Goal: Information Seeking & Learning: Check status

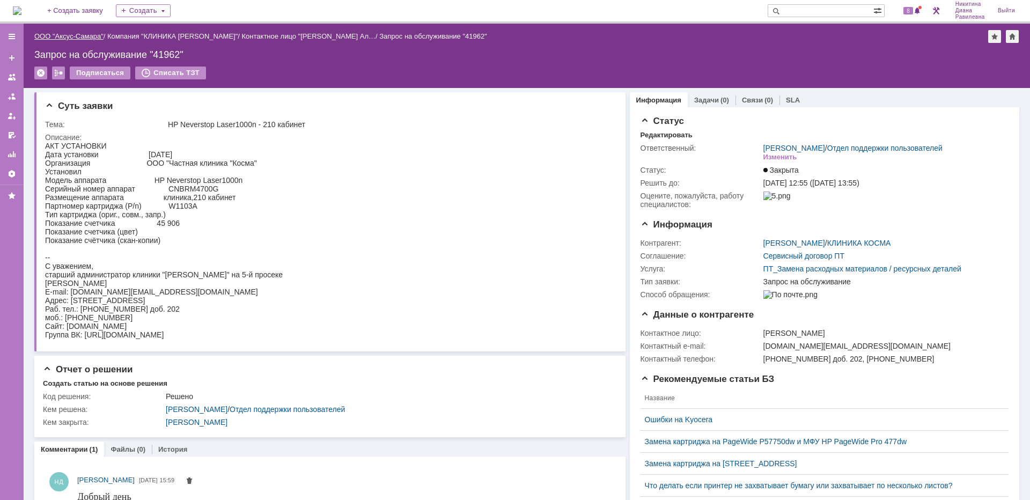
click at [83, 33] on link "ООО "Аксус-Самара"" at bounding box center [68, 36] width 69 height 8
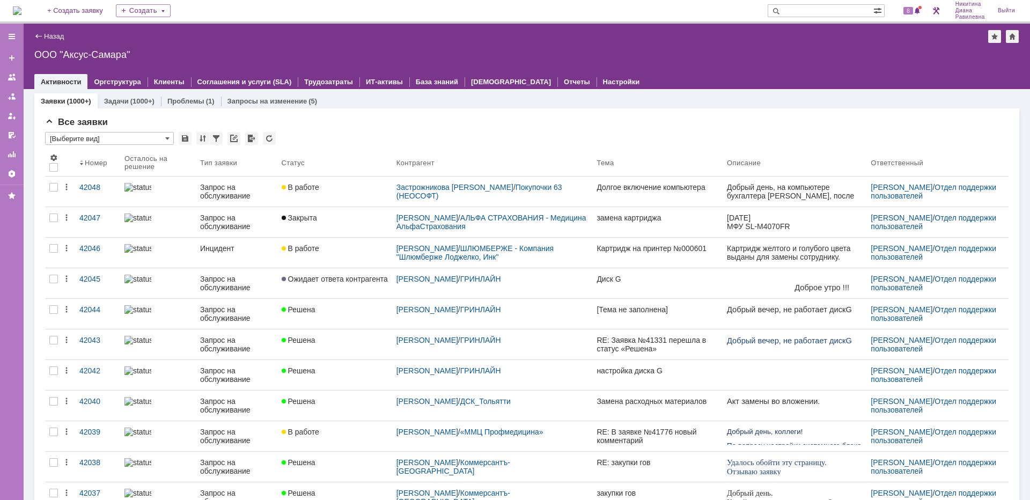
click at [806, 11] on input "text" at bounding box center [820, 10] width 106 height 13
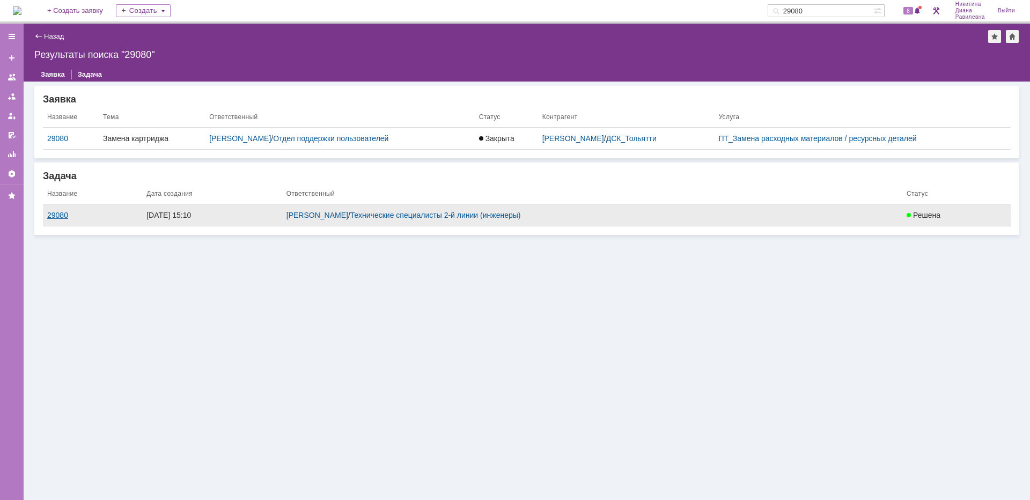
click at [73, 212] on div "29080" at bounding box center [92, 215] width 91 height 9
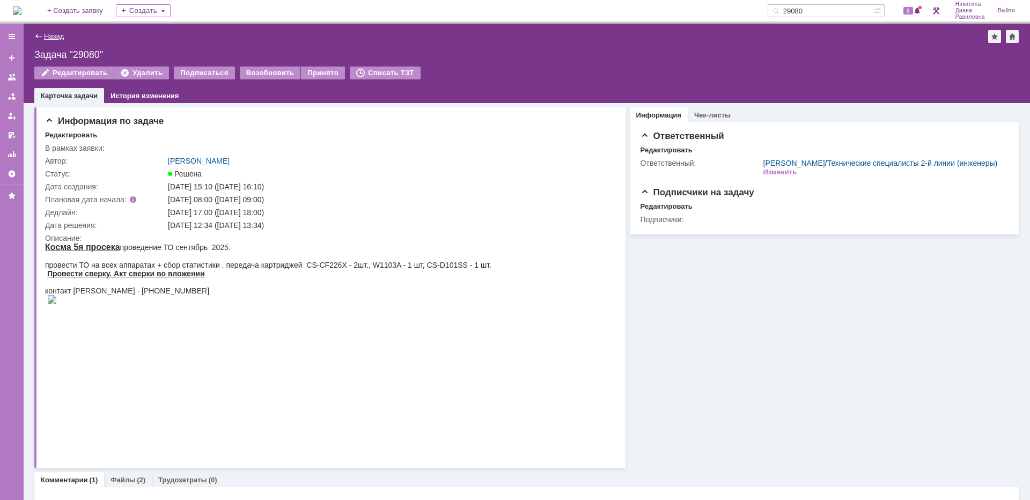
click at [56, 39] on link "Назад" at bounding box center [54, 36] width 20 height 8
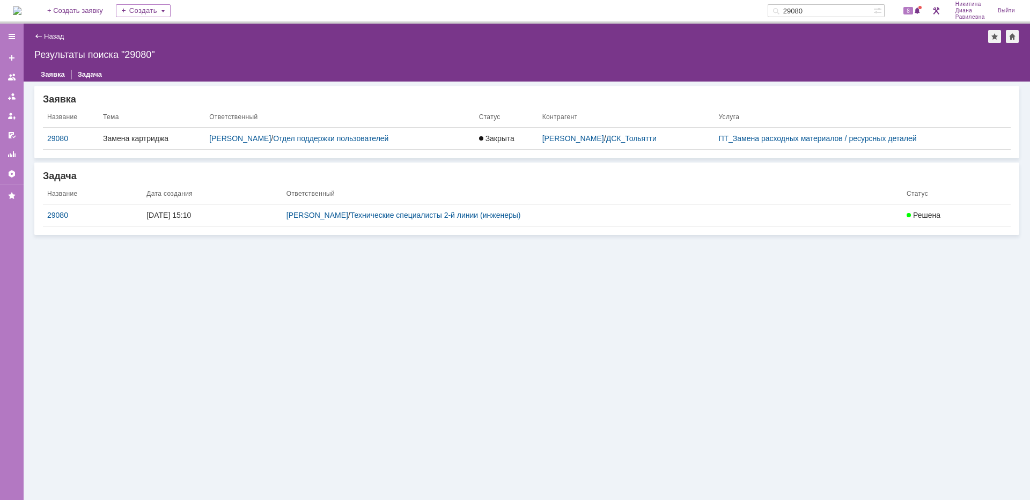
click at [818, 10] on input "29080" at bounding box center [820, 10] width 106 height 13
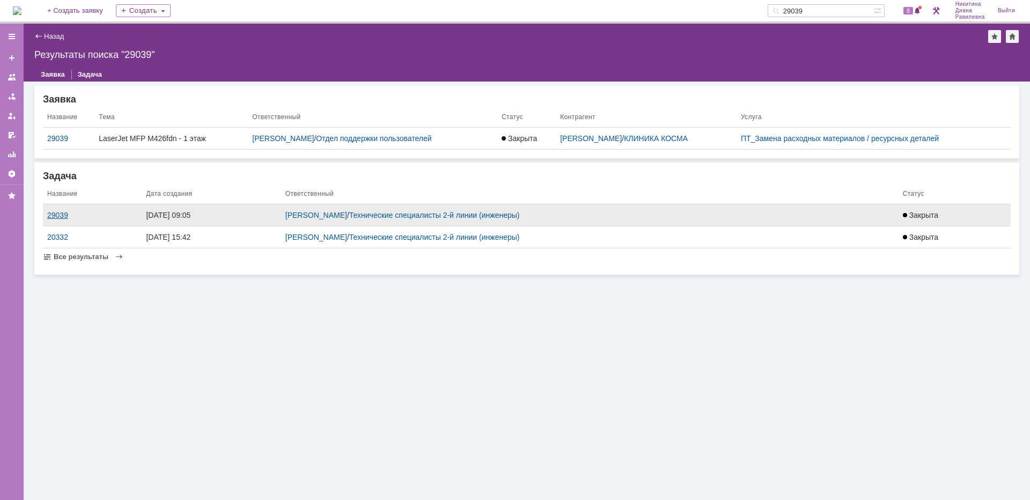
click at [63, 215] on div "29039" at bounding box center [92, 215] width 90 height 9
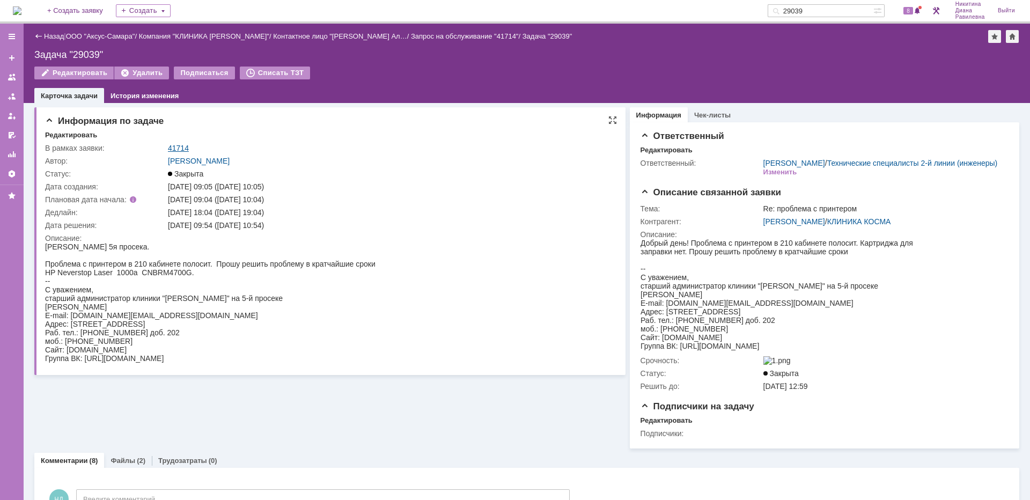
click at [177, 145] on link "41714" at bounding box center [178, 148] width 21 height 9
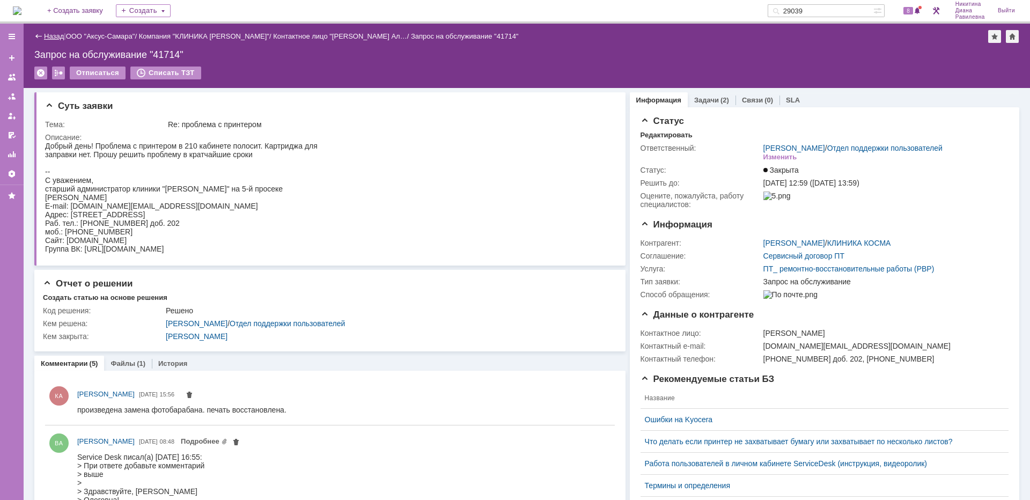
click at [47, 37] on link "Назад" at bounding box center [54, 36] width 20 height 8
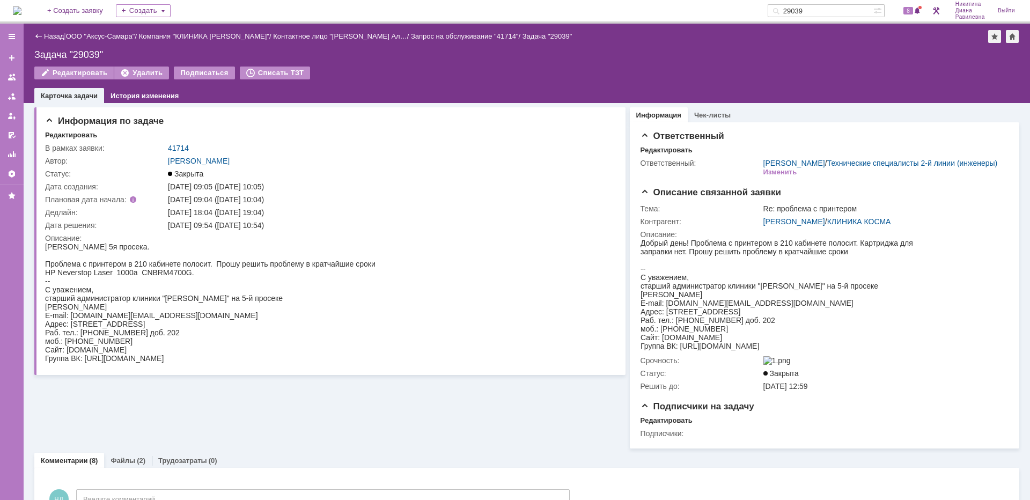
click at [831, 14] on input "29039" at bounding box center [820, 10] width 106 height 13
type input "29098"
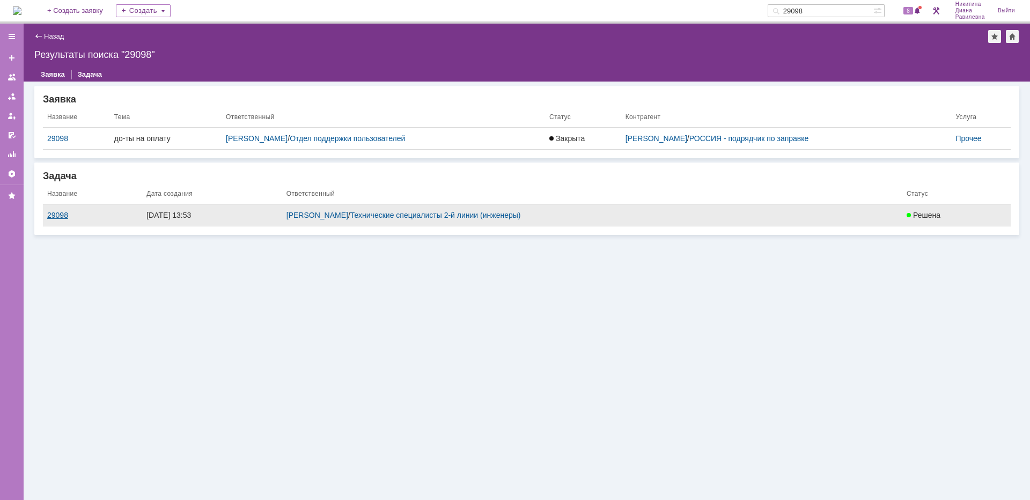
click at [53, 214] on div "29098" at bounding box center [92, 215] width 91 height 9
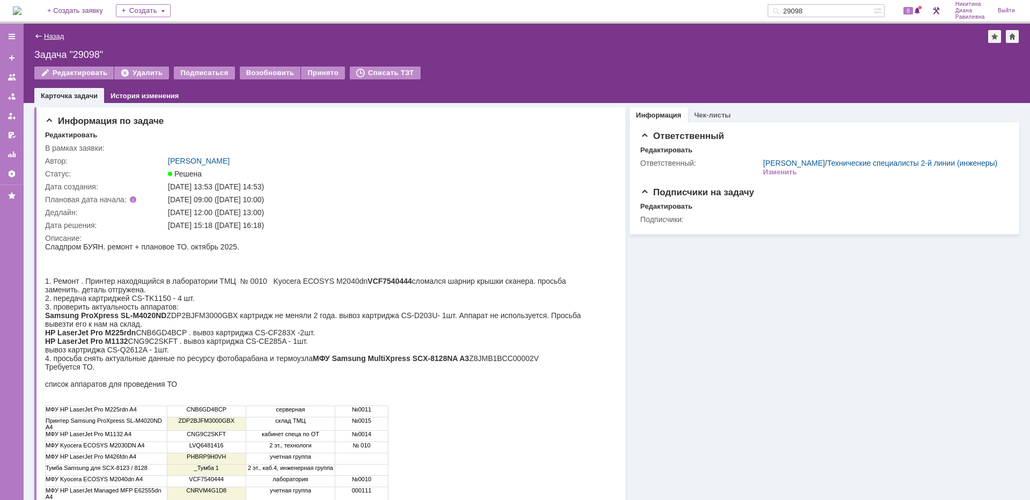
click at [53, 39] on link "Назад" at bounding box center [54, 36] width 20 height 8
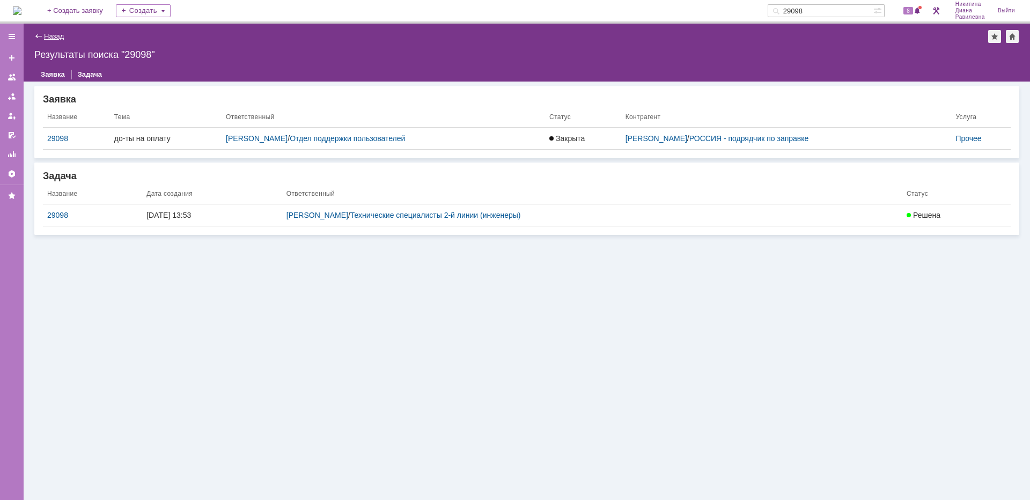
click at [58, 35] on link "Назад" at bounding box center [54, 36] width 20 height 8
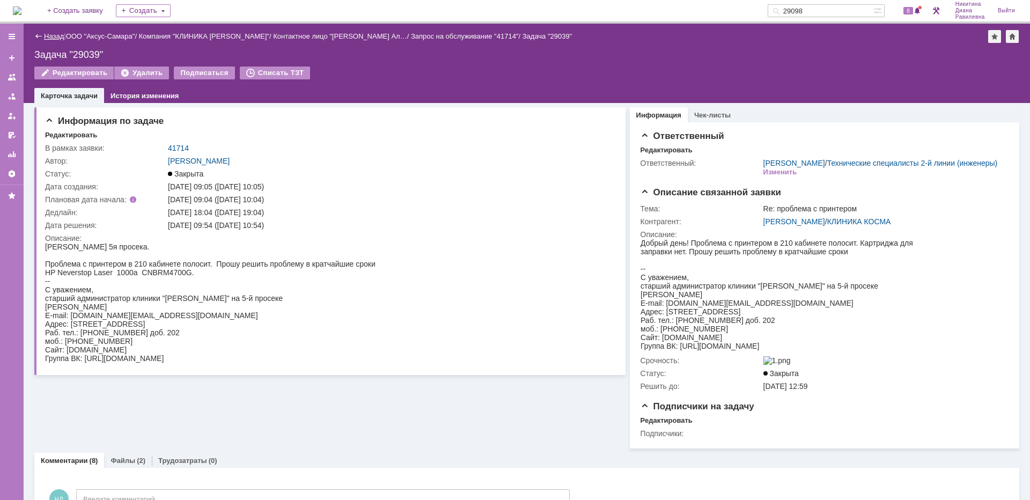
click at [50, 36] on link "Назад" at bounding box center [54, 36] width 20 height 8
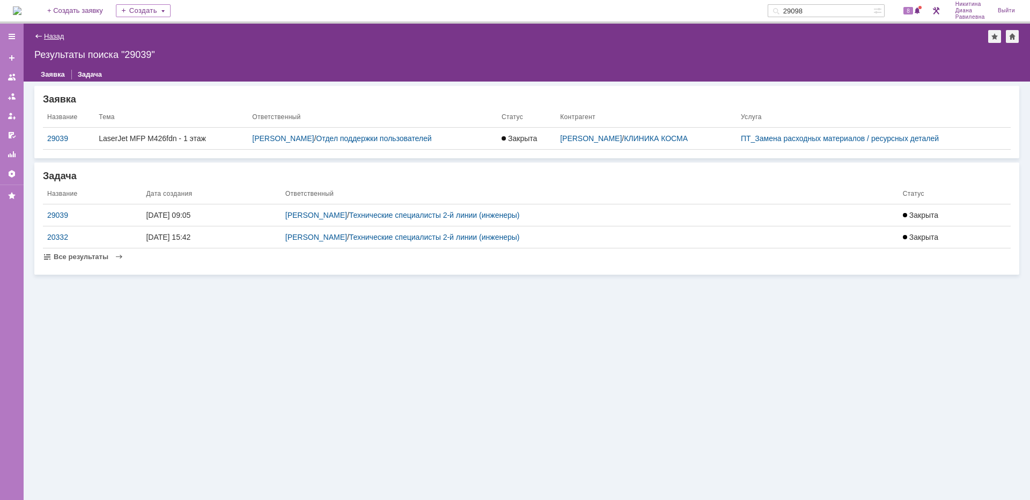
click at [59, 36] on link "Назад" at bounding box center [54, 36] width 20 height 8
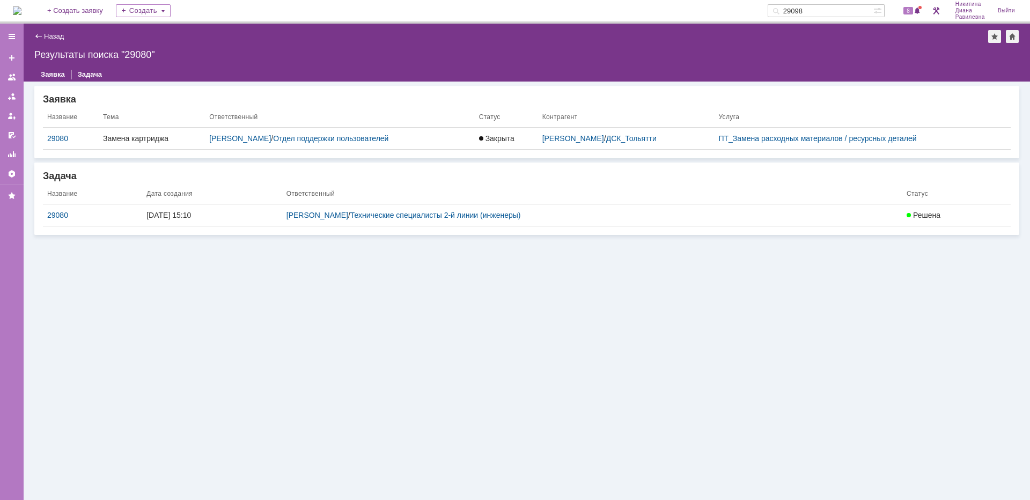
click at [51, 33] on link "Назад" at bounding box center [54, 36] width 20 height 8
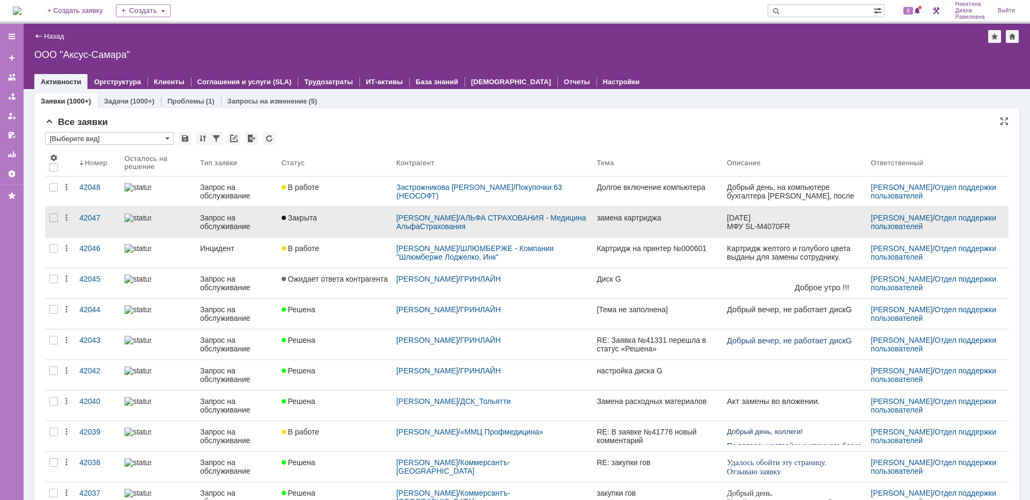
click at [200, 223] on div "Запрос на обслуживание" at bounding box center [236, 221] width 73 height 17
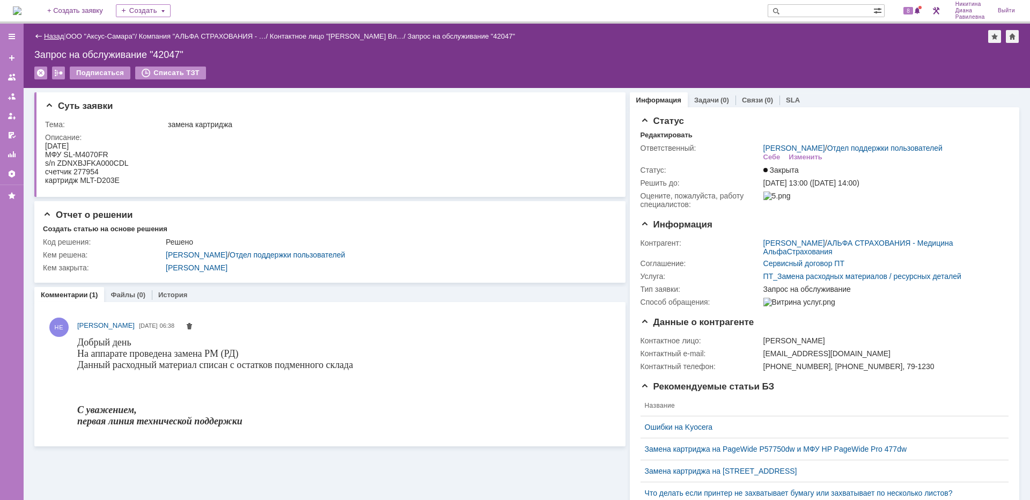
click at [53, 35] on link "Назад" at bounding box center [54, 36] width 20 height 8
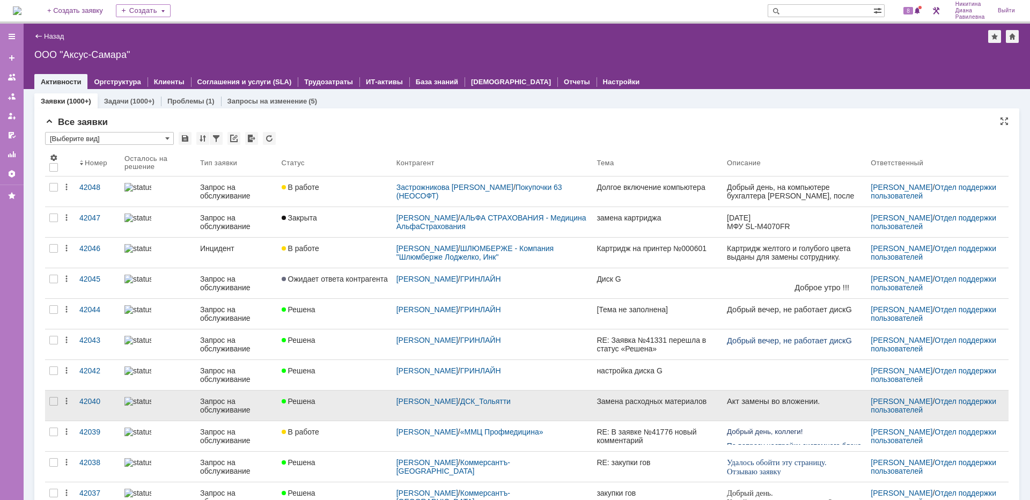
click at [246, 401] on div "Запрос на обслуживание" at bounding box center [236, 405] width 73 height 17
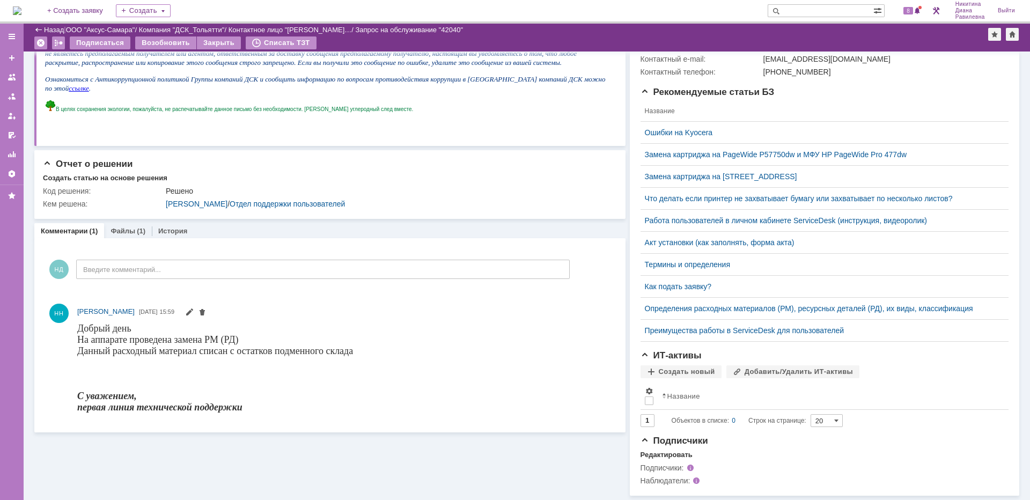
scroll to position [262, 0]
click at [125, 208] on div "Суть заявки Тема: Замена расходных материалов Описание: Отчет о решении Создать…" at bounding box center [329, 150] width 591 height 690
click at [126, 223] on div "Файлы (1)" at bounding box center [128, 231] width 48 height 16
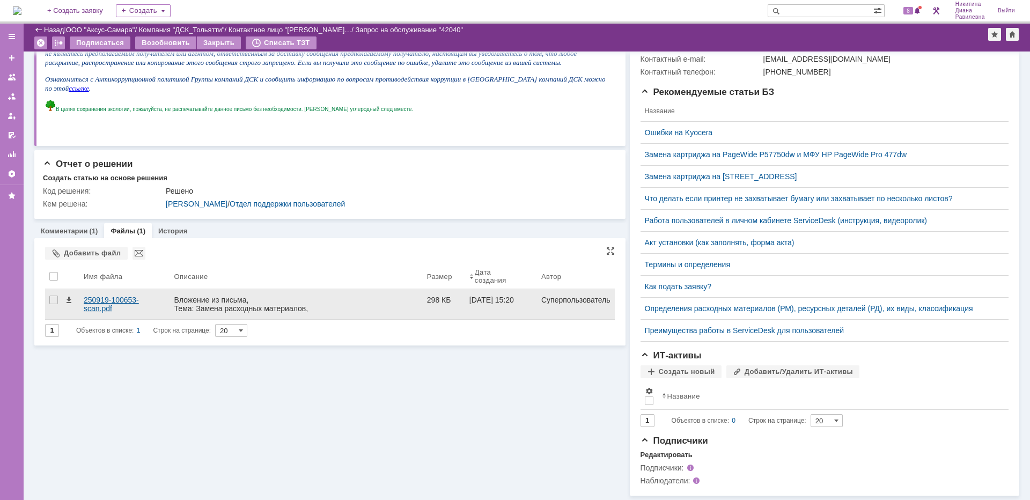
click at [147, 296] on div "250919-100653-scan.pdf" at bounding box center [125, 304] width 82 height 17
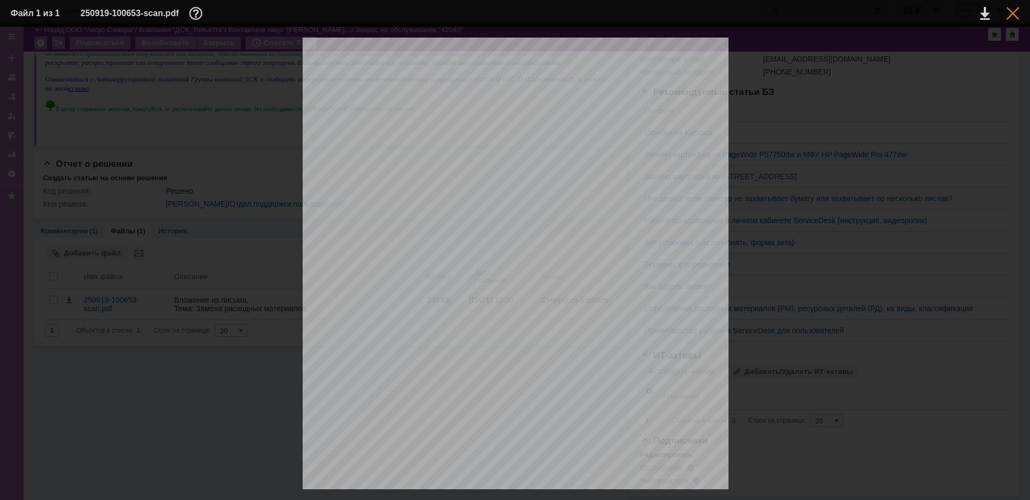
click at [1013, 15] on div at bounding box center [1012, 13] width 13 height 13
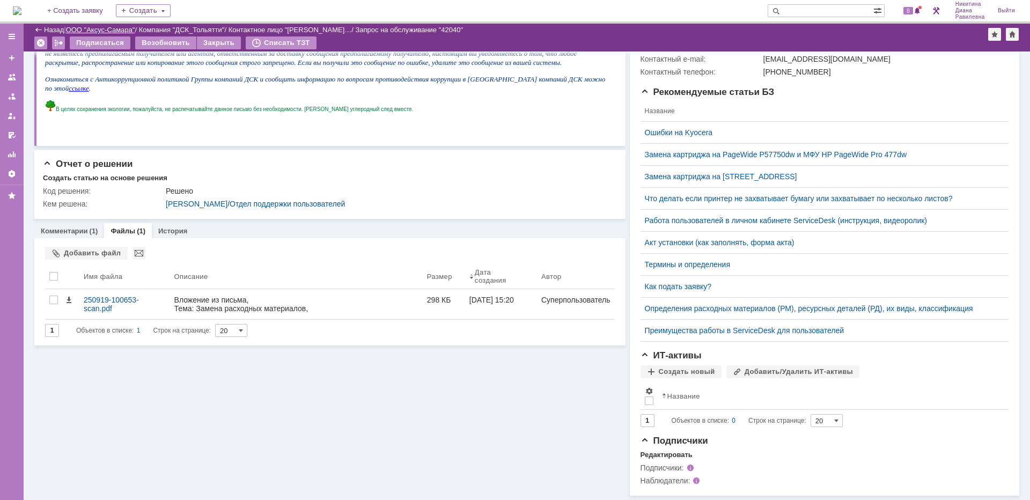
click at [110, 27] on link "ООО "Аксус-Самара"" at bounding box center [100, 30] width 69 height 8
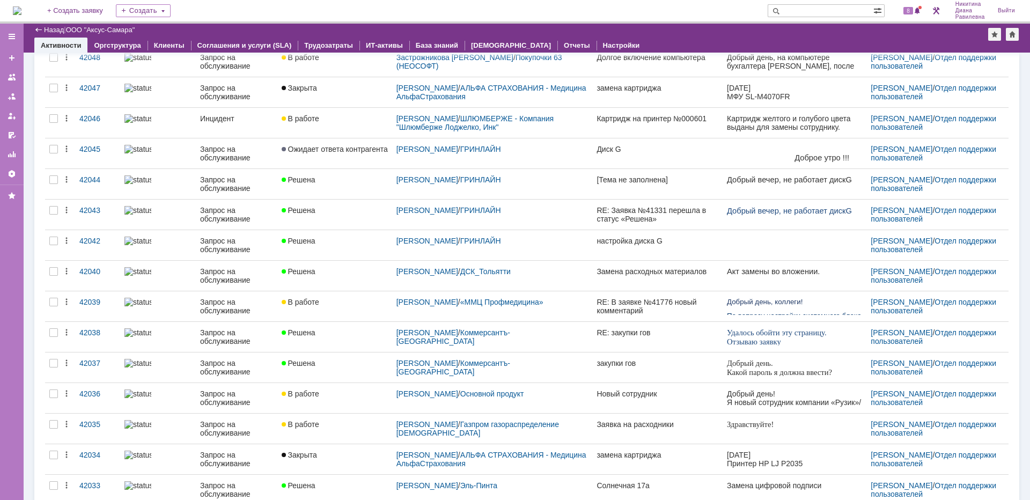
scroll to position [161, 0]
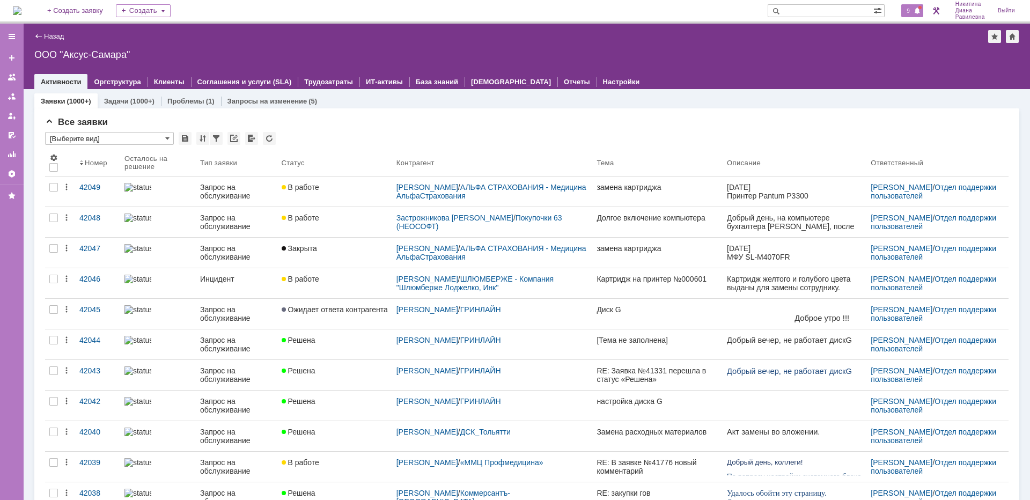
click at [910, 9] on span "9" at bounding box center [908, 11] width 10 height 8
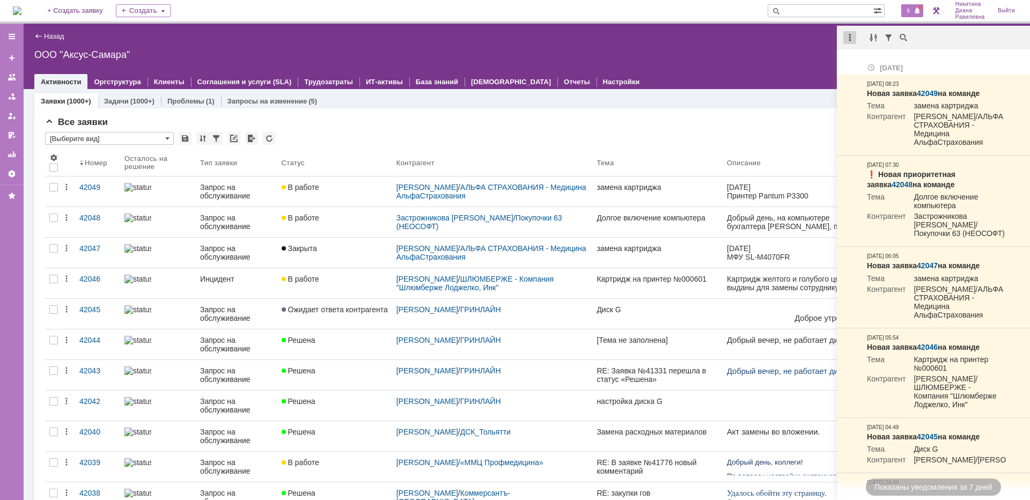
click at [852, 36] on div at bounding box center [849, 37] width 13 height 13
click at [873, 68] on div "Отметить уведомления прочитанными" at bounding box center [924, 65] width 144 height 8
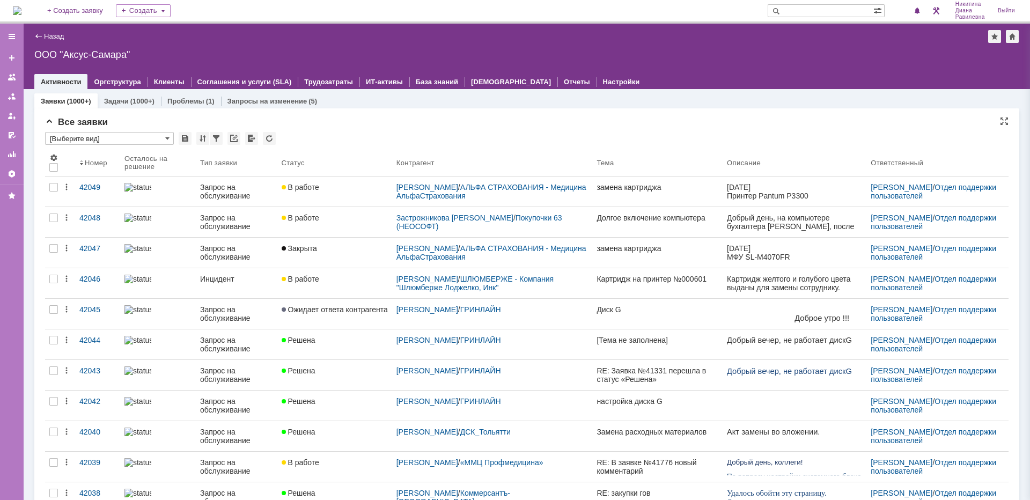
click at [728, 117] on div "Все заявки" at bounding box center [526, 122] width 963 height 11
click at [804, 11] on input "text" at bounding box center [820, 10] width 106 height 13
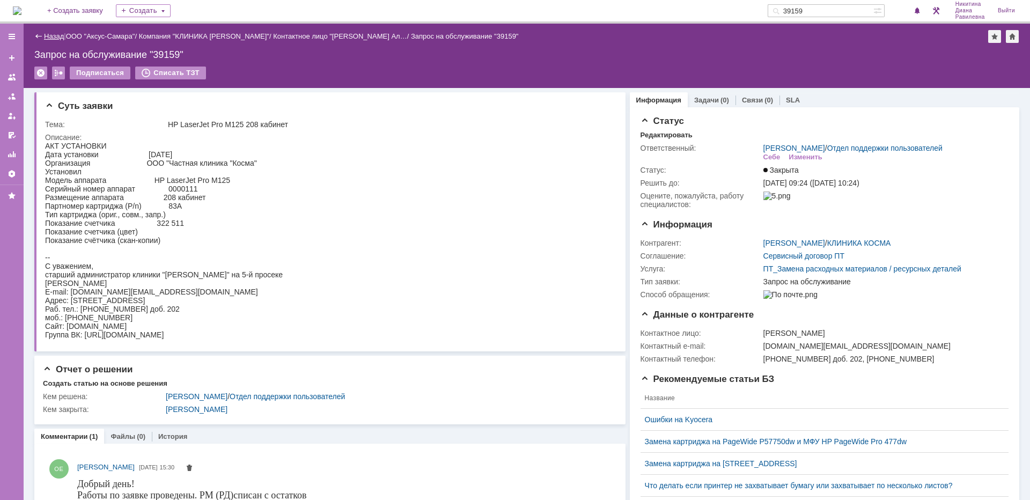
click at [53, 36] on link "Назад" at bounding box center [54, 36] width 20 height 8
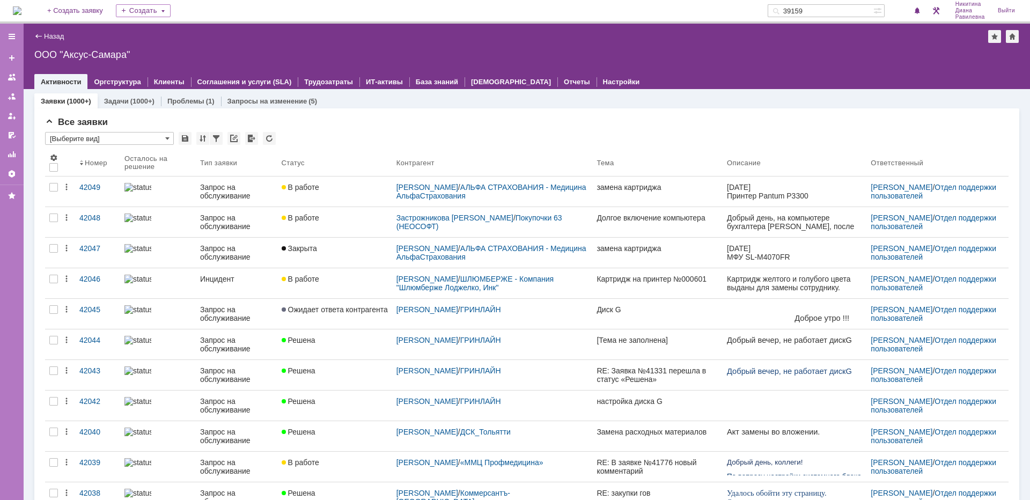
click at [815, 12] on input "39159" at bounding box center [820, 10] width 106 height 13
type input "27159"
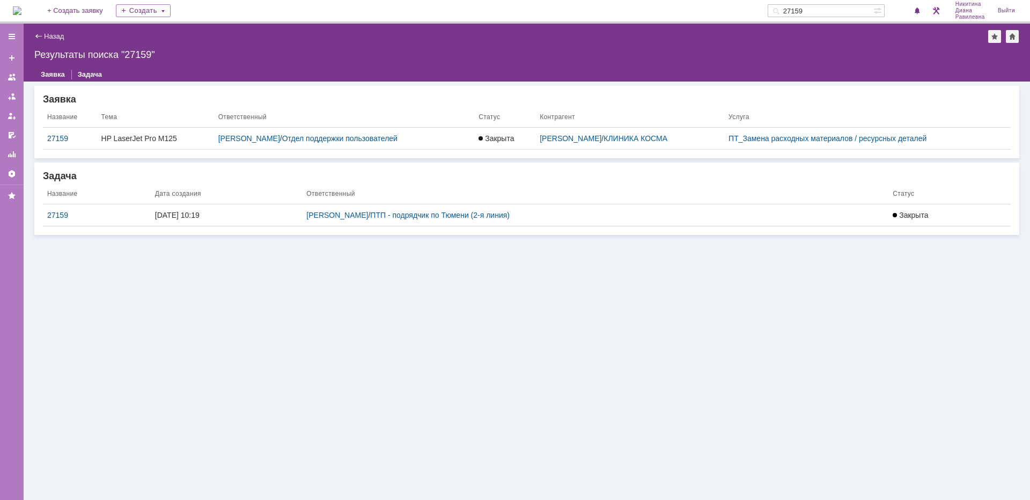
click at [56, 212] on div "27159" at bounding box center [96, 215] width 99 height 9
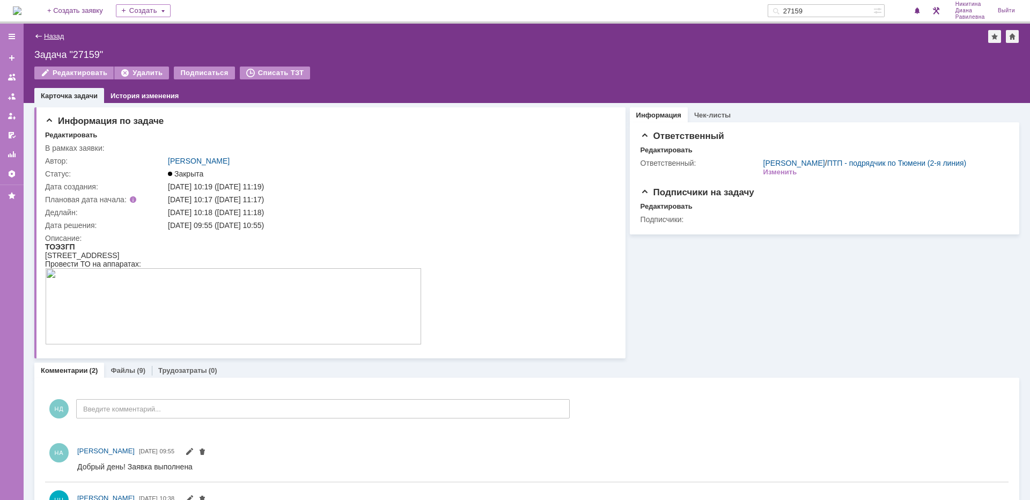
click at [51, 39] on link "Назад" at bounding box center [54, 36] width 20 height 8
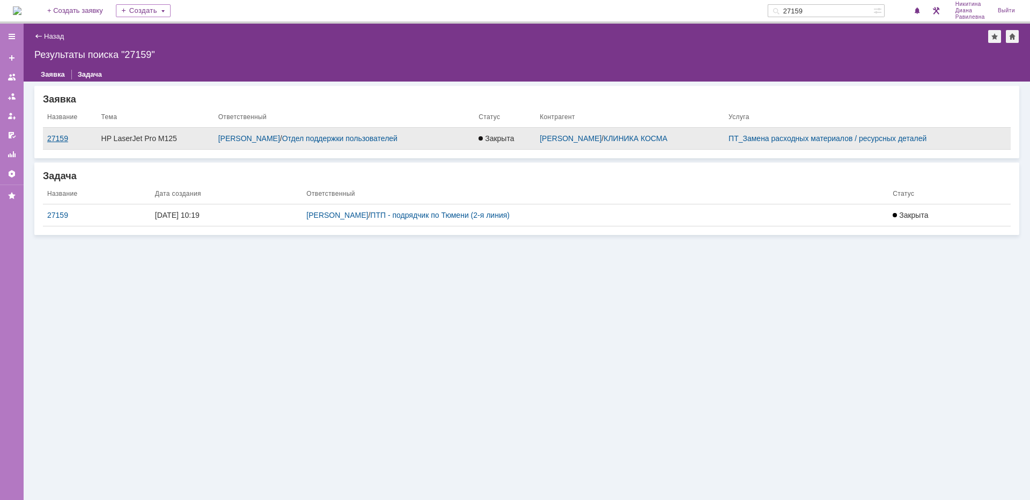
click at [62, 141] on div "27159" at bounding box center [70, 138] width 46 height 9
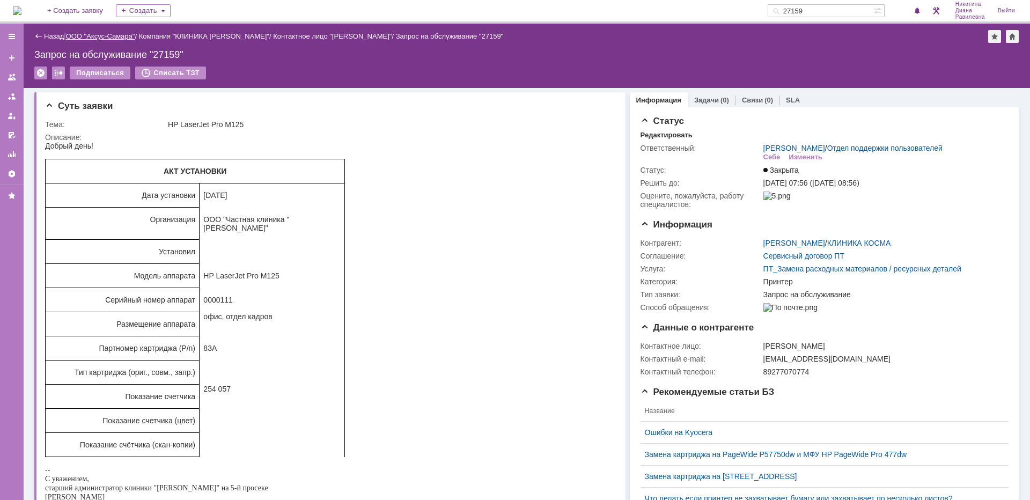
click at [126, 35] on link "ООО "Аксус-Самара"" at bounding box center [100, 36] width 69 height 8
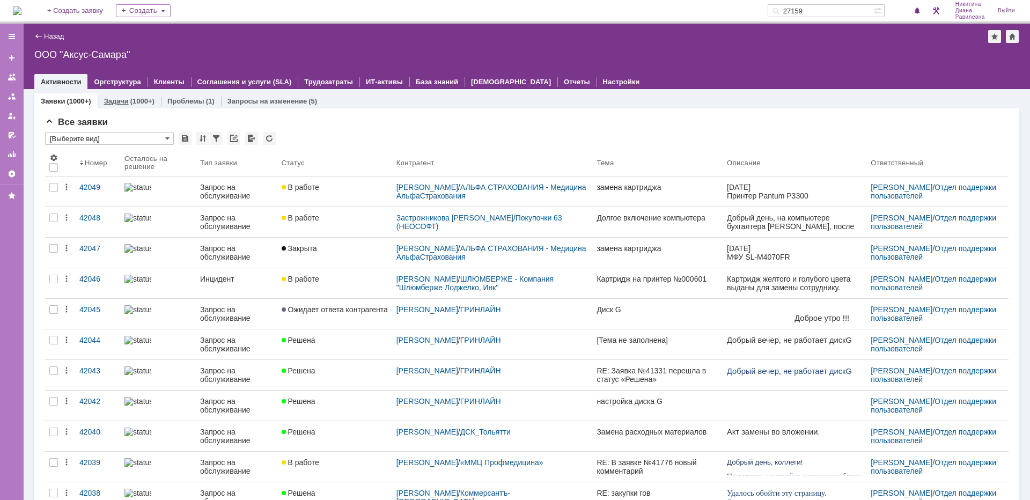
click at [128, 102] on div "Задачи (1000+)" at bounding box center [129, 101] width 50 height 7
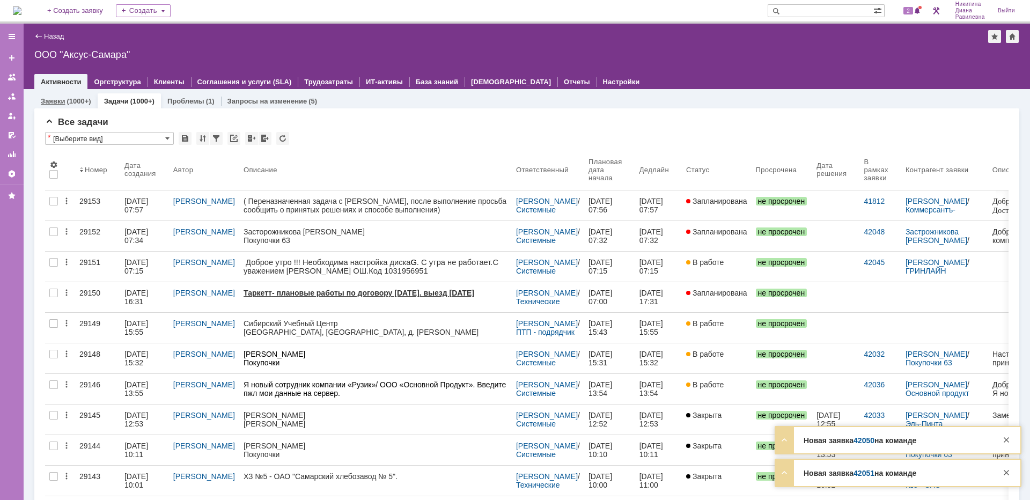
click at [68, 98] on div "(1000+)" at bounding box center [79, 101] width 24 height 8
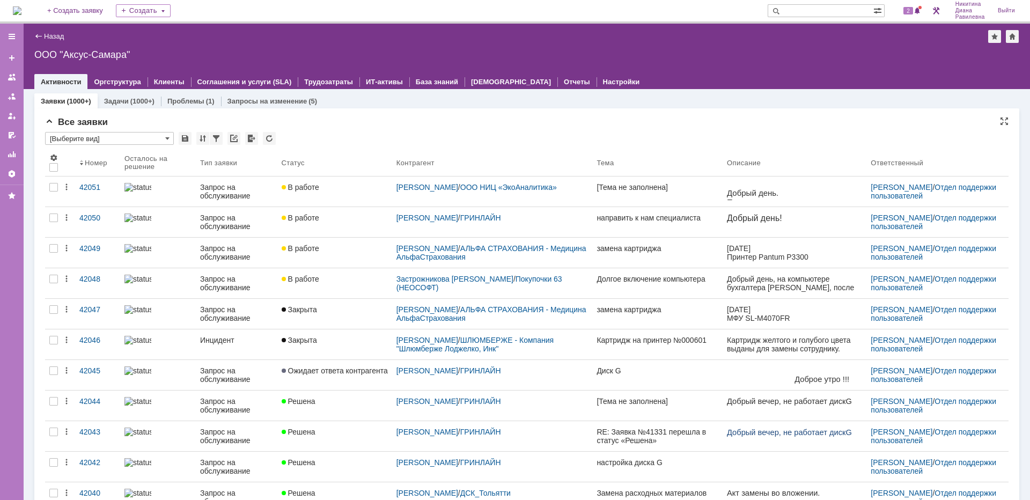
click at [520, 121] on div "Все заявки" at bounding box center [526, 122] width 963 height 11
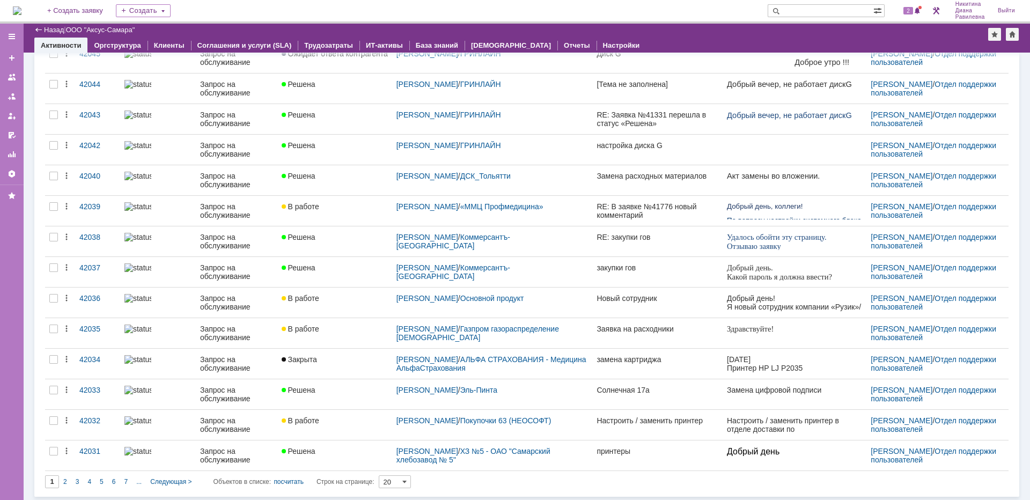
scroll to position [282, 0]
click at [63, 479] on span "2" at bounding box center [65, 481] width 4 height 8
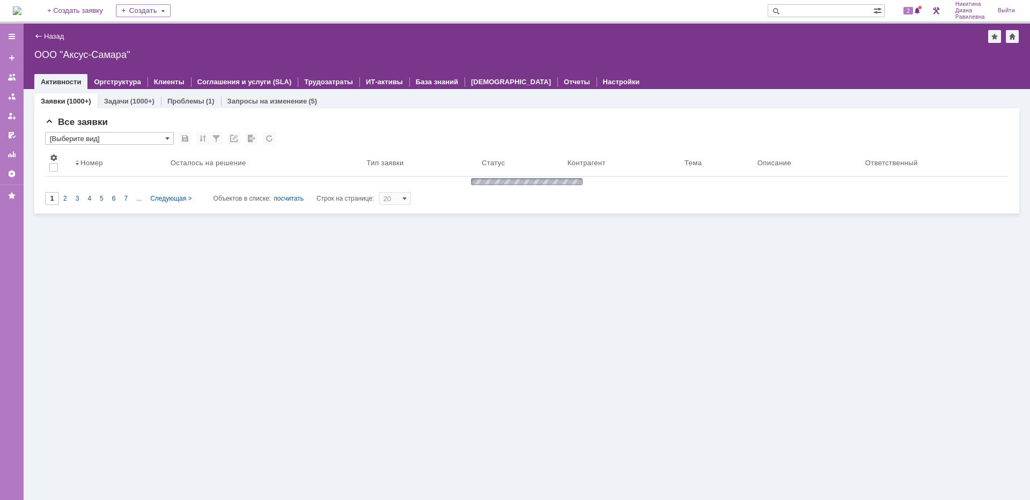
scroll to position [0, 0]
type input "2"
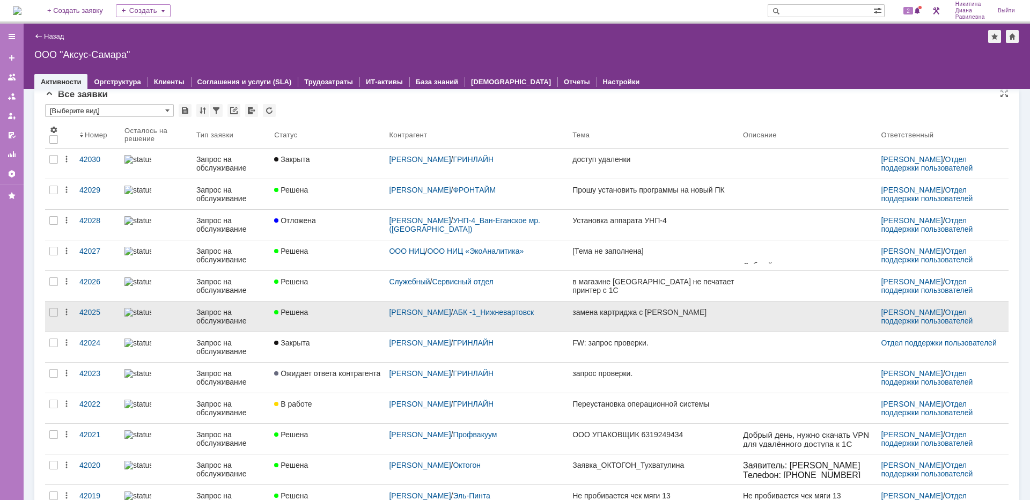
click at [215, 313] on div "Запрос на обслуживание" at bounding box center [230, 316] width 69 height 17
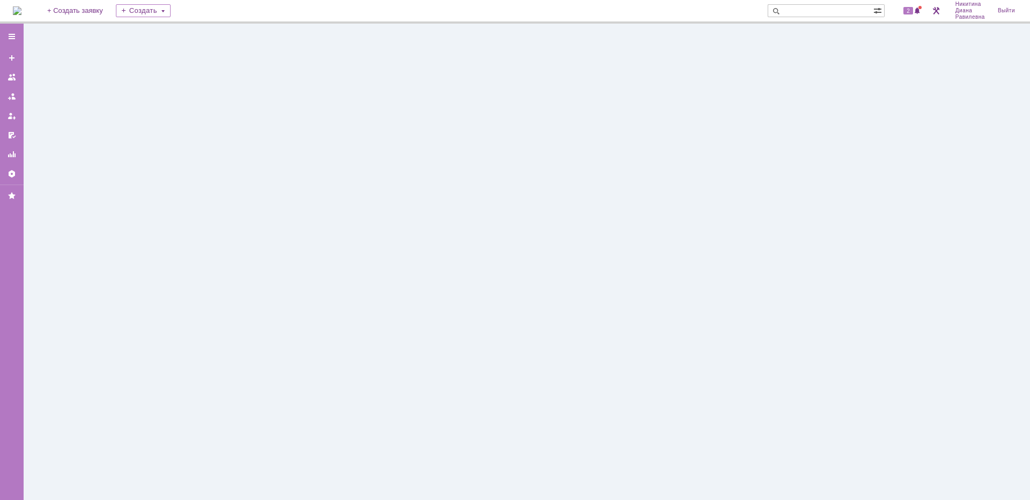
click at [215, 313] on div at bounding box center [527, 262] width 1006 height 476
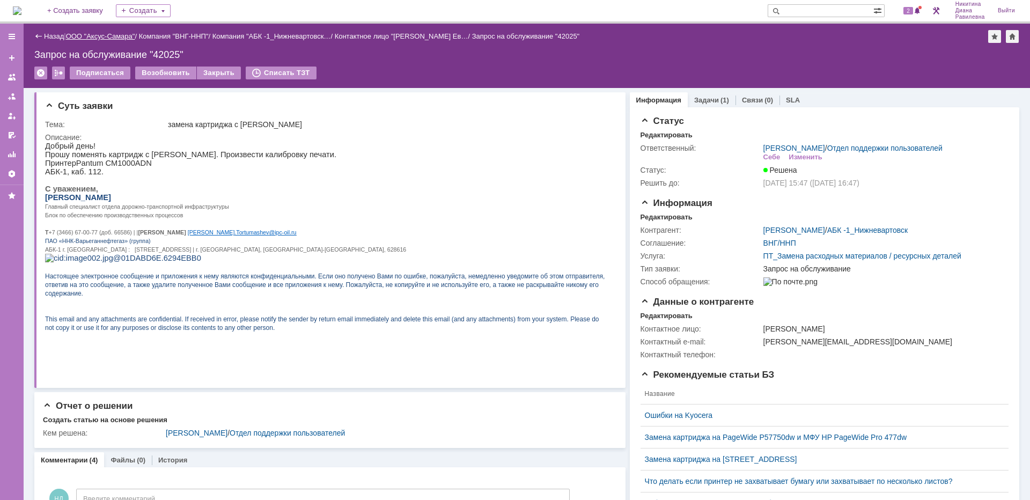
click at [102, 35] on link "ООО "Аксус-Самара"" at bounding box center [100, 36] width 69 height 8
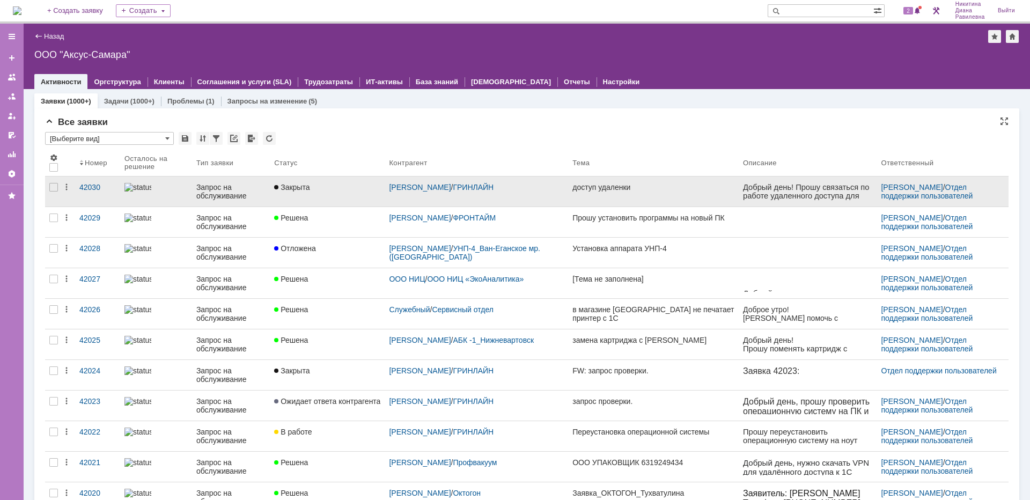
click at [213, 191] on div "Запрос на обслуживание" at bounding box center [230, 191] width 69 height 17
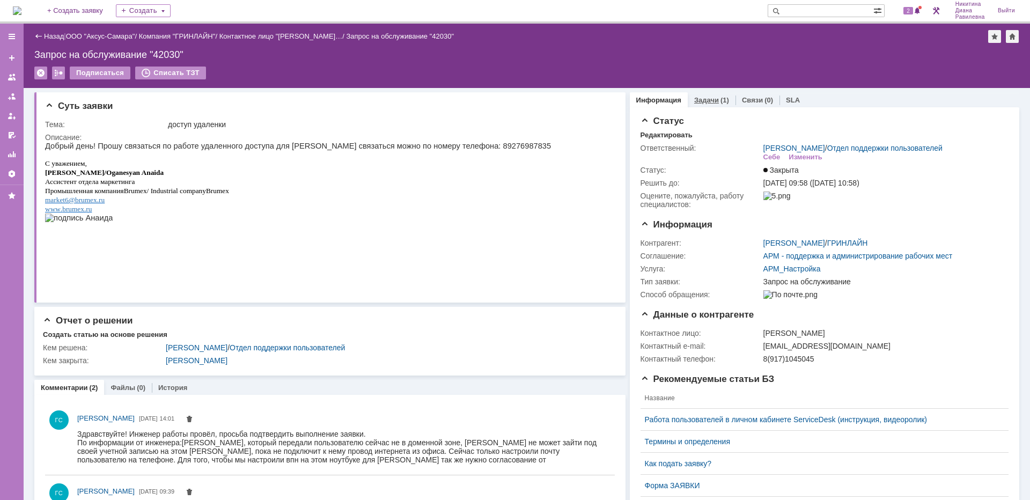
click at [702, 100] on link "Задачи" at bounding box center [706, 100] width 25 height 8
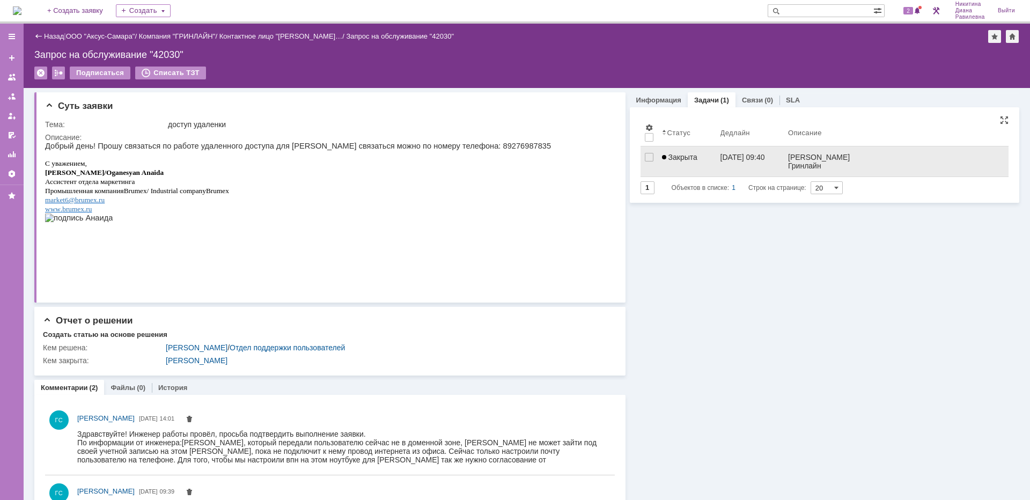
click at [680, 158] on span "Закрыта" at bounding box center [679, 157] width 35 height 9
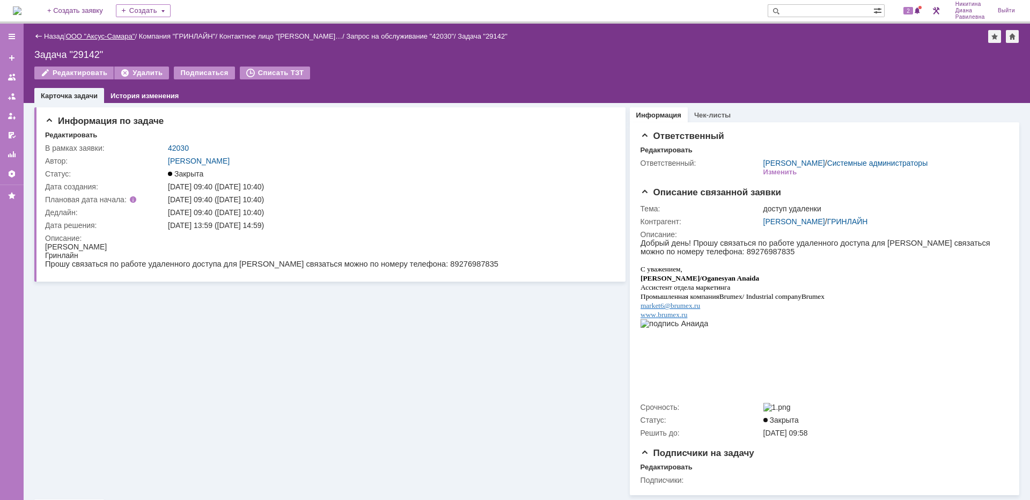
click at [101, 35] on link "ООО "Аксус-Самара"" at bounding box center [100, 36] width 69 height 8
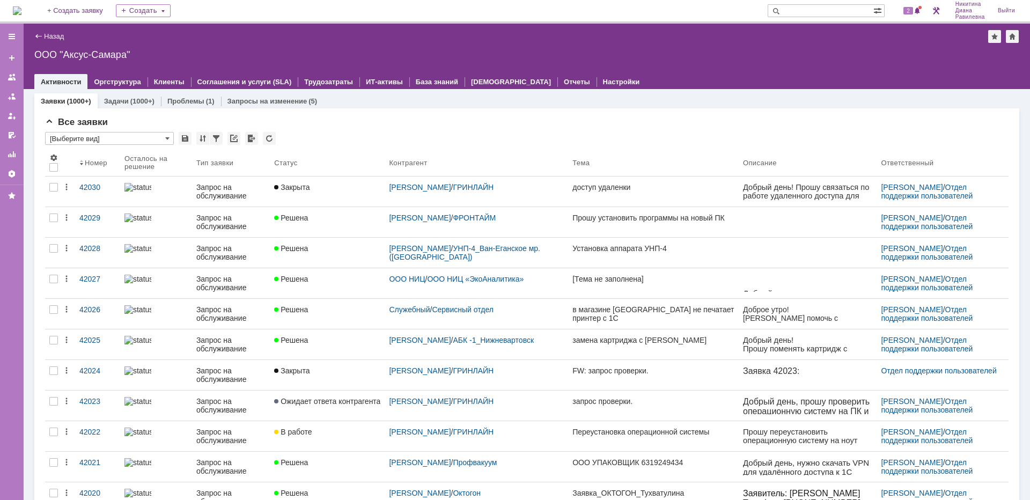
click at [810, 12] on input "text" at bounding box center [820, 10] width 106 height 13
type input "41800"
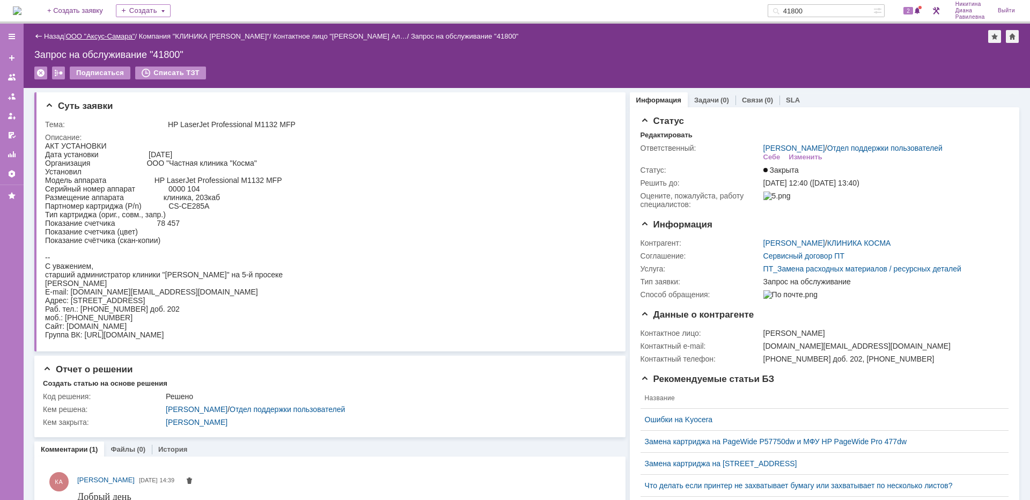
click at [119, 38] on link "ООО "Аксус-Самара"" at bounding box center [100, 36] width 69 height 8
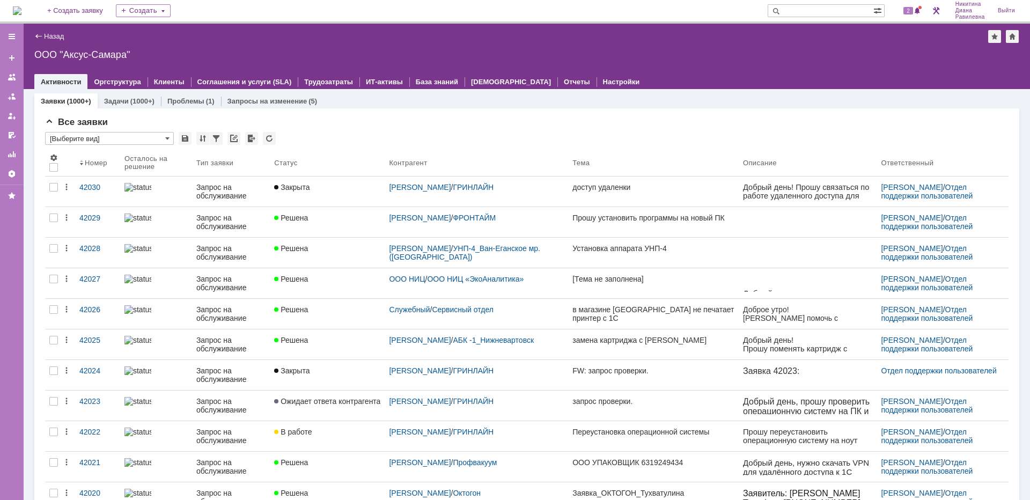
click at [796, 6] on input "text" at bounding box center [820, 10] width 106 height 13
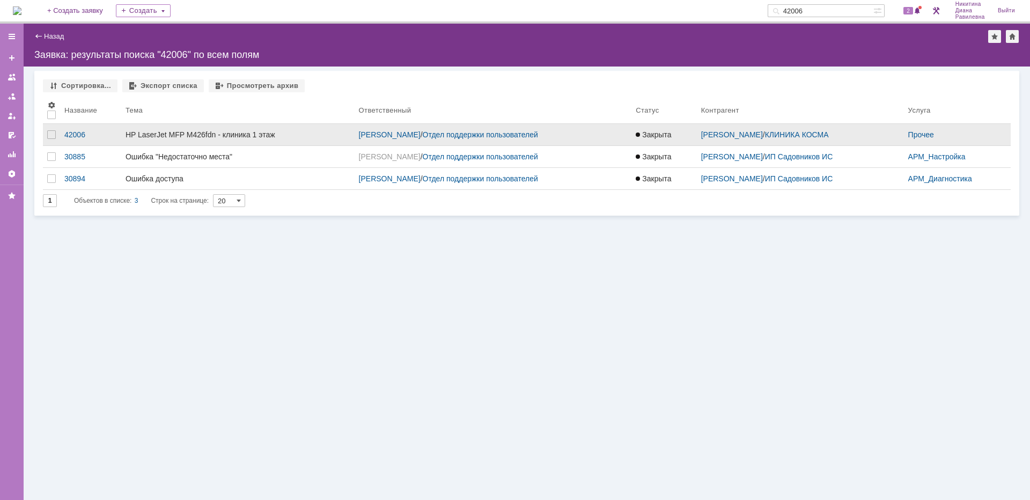
click at [193, 135] on div "HP LaserJet MFP M426fdn - клиника 1 этаж" at bounding box center [238, 134] width 225 height 9
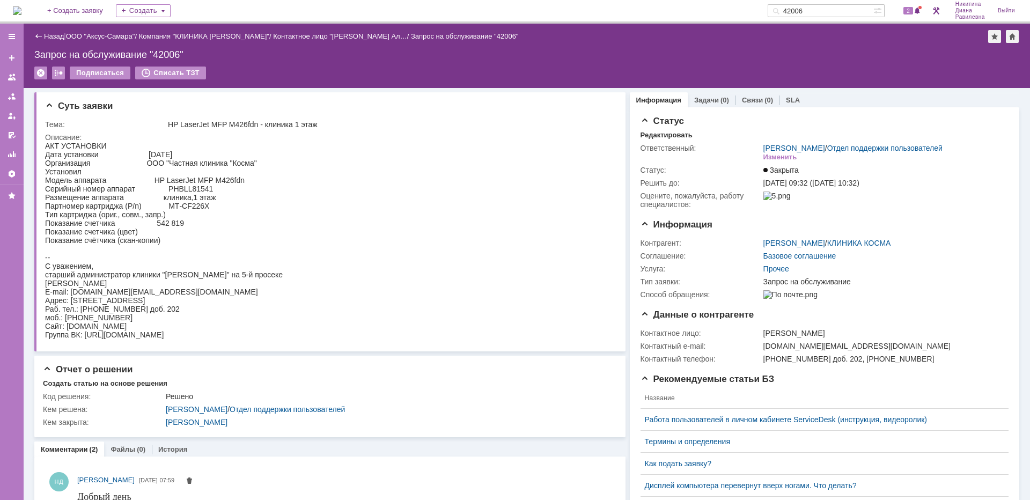
click at [828, 13] on input "42006" at bounding box center [820, 10] width 106 height 13
type input "41962"
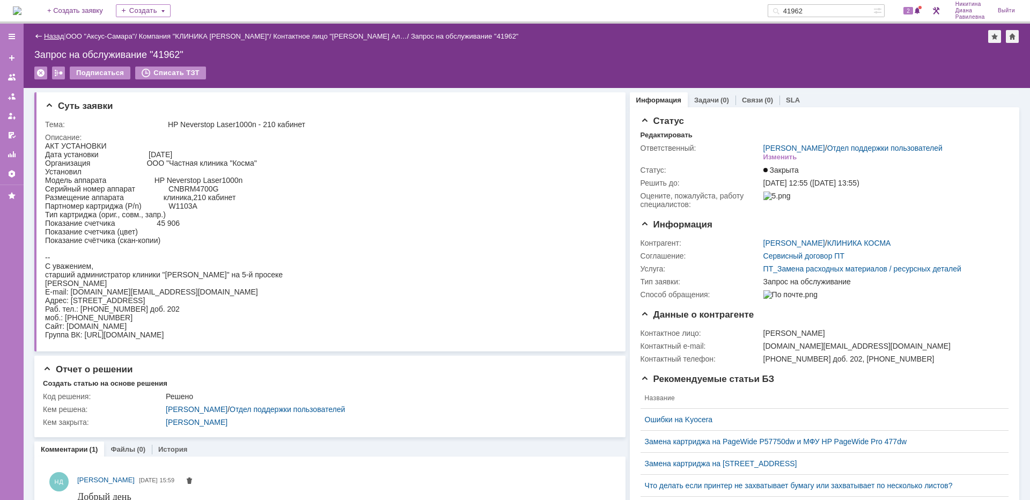
click at [50, 34] on link "Назад" at bounding box center [54, 36] width 20 height 8
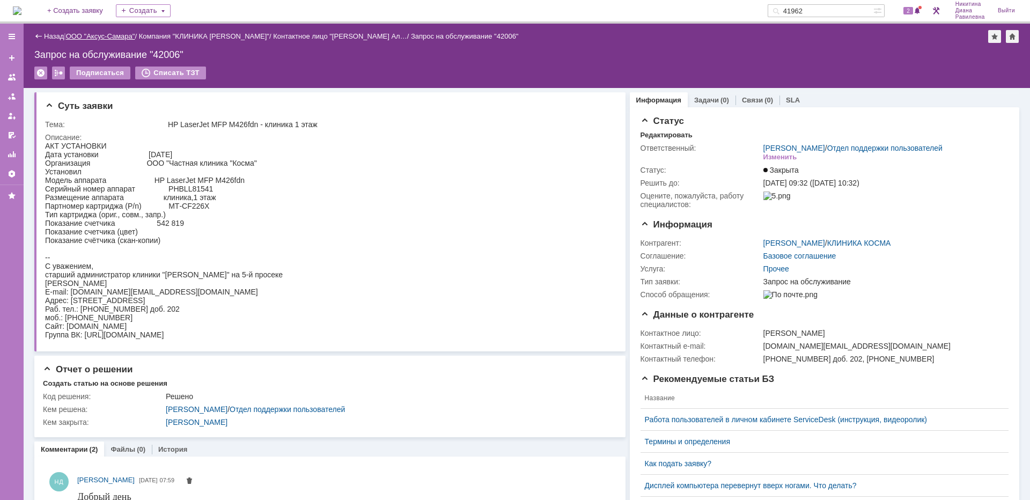
click at [115, 36] on link "ООО "Аксус-Самара"" at bounding box center [100, 36] width 69 height 8
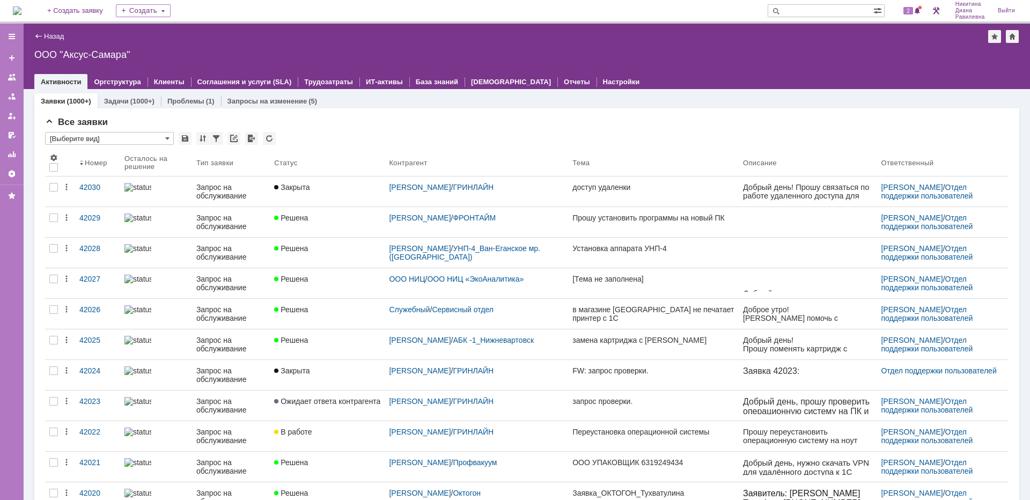
click at [811, 9] on input "text" at bounding box center [820, 10] width 106 height 13
type input "косма"
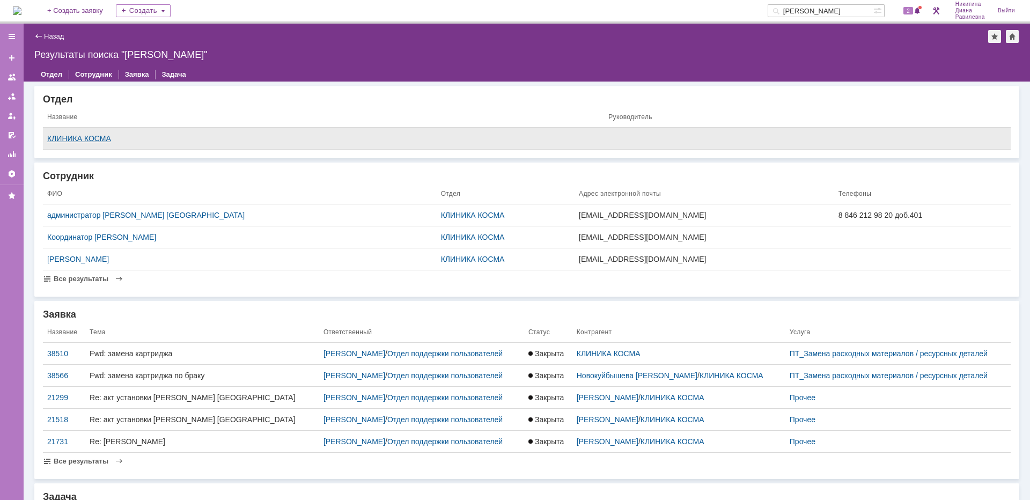
click at [94, 136] on div "КЛИНИКА КОСМА" at bounding box center [323, 138] width 552 height 9
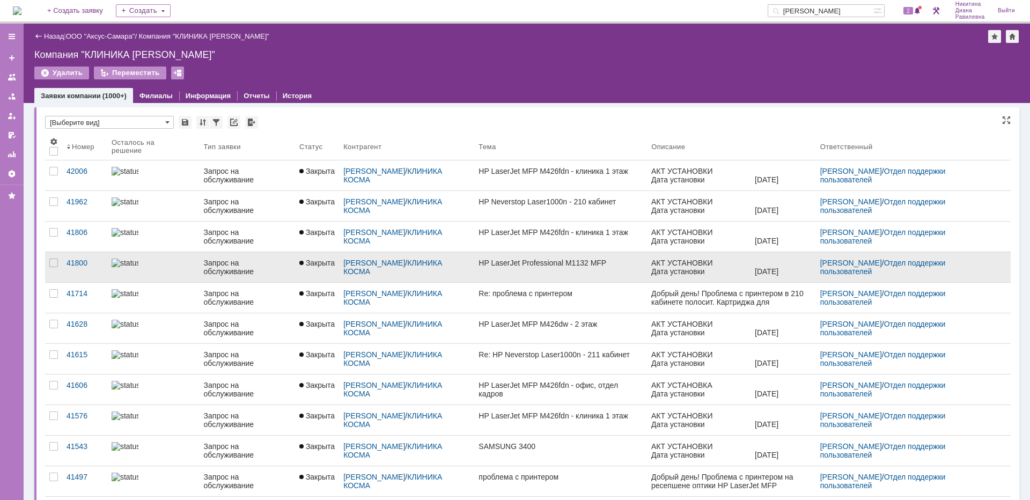
click at [148, 267] on div at bounding box center [154, 263] width 84 height 9
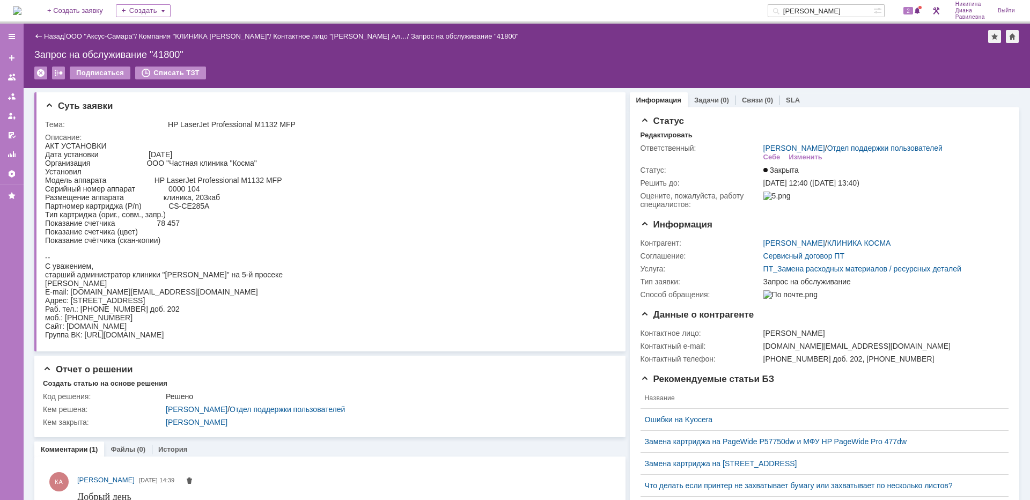
click at [43, 34] on div "Назад" at bounding box center [48, 36] width 29 height 8
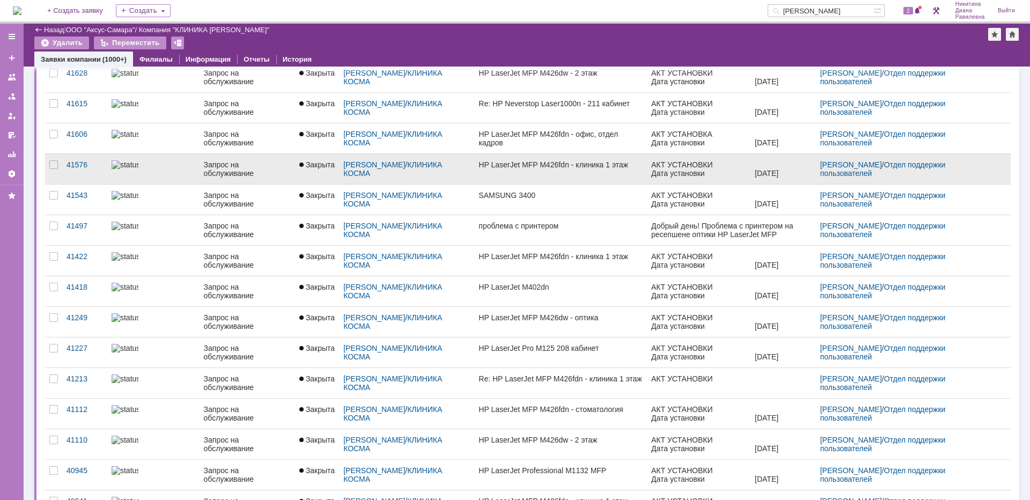
scroll to position [265, 0]
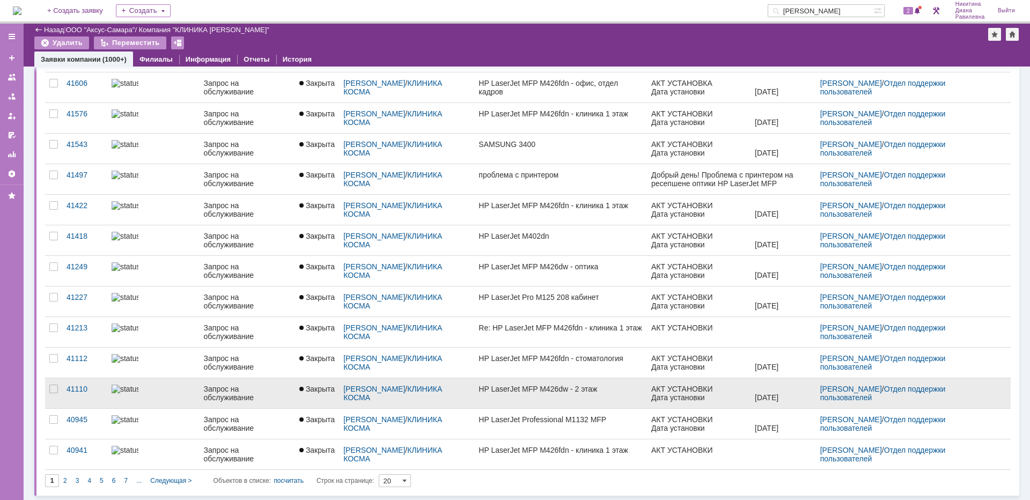
click at [229, 389] on div "Запрос на обслуживание" at bounding box center [247, 393] width 87 height 17
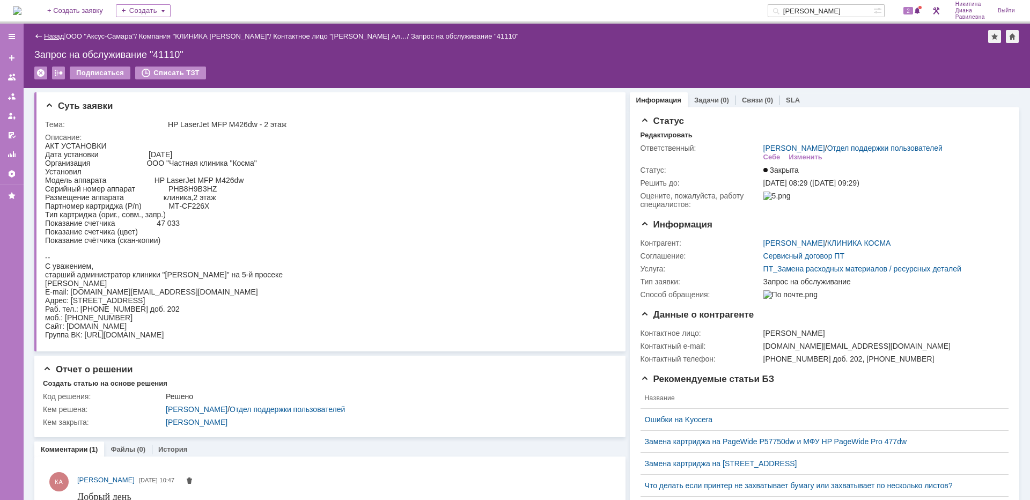
click at [55, 38] on link "Назад" at bounding box center [54, 36] width 20 height 8
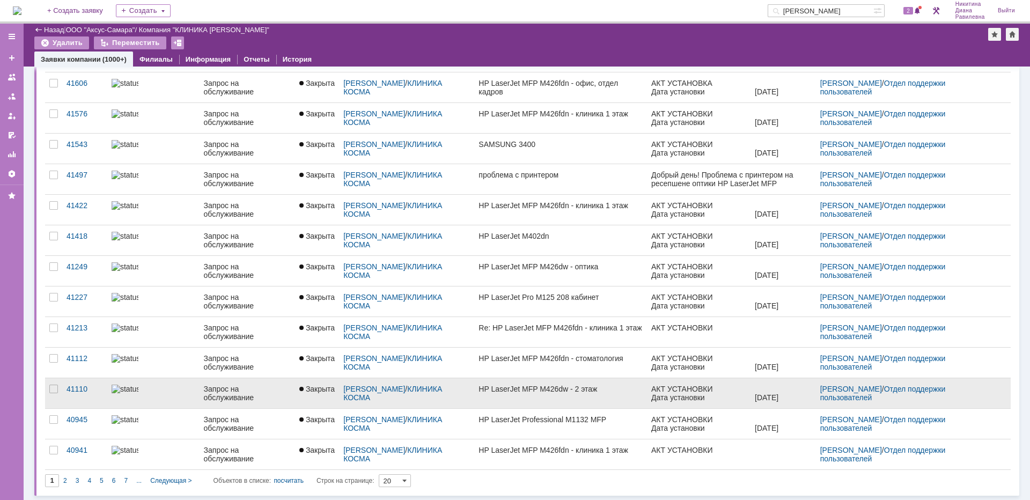
click at [160, 391] on div at bounding box center [154, 389] width 84 height 9
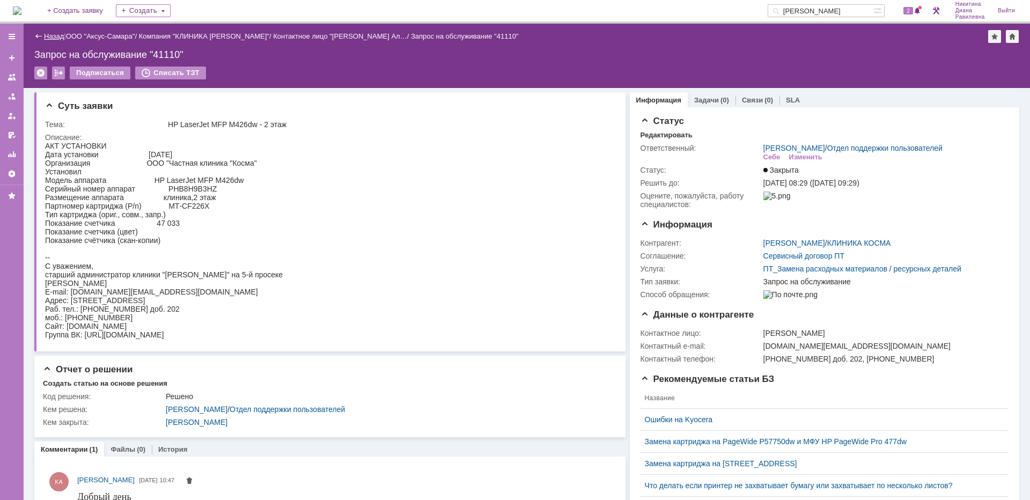
click at [45, 38] on link "Назад" at bounding box center [54, 36] width 20 height 8
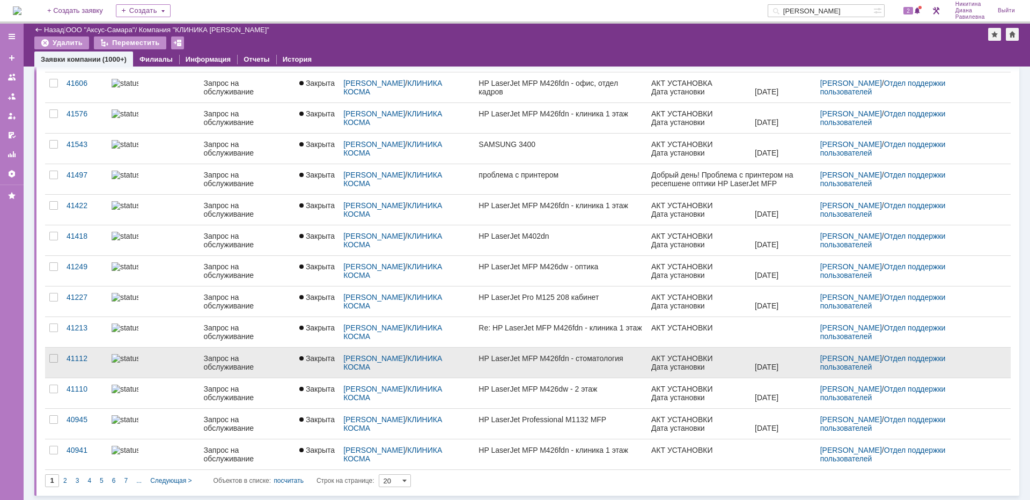
click at [173, 361] on div at bounding box center [154, 358] width 84 height 9
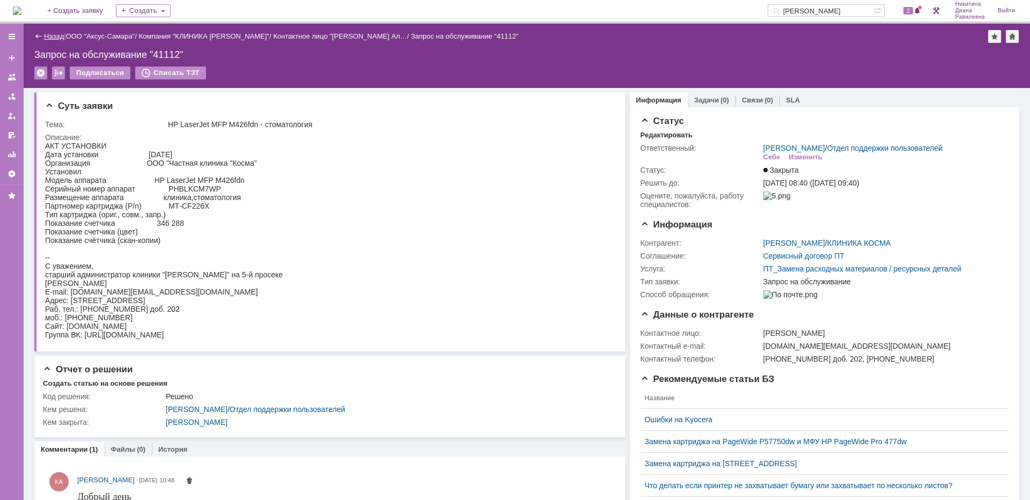
click at [48, 33] on link "Назад" at bounding box center [54, 36] width 20 height 8
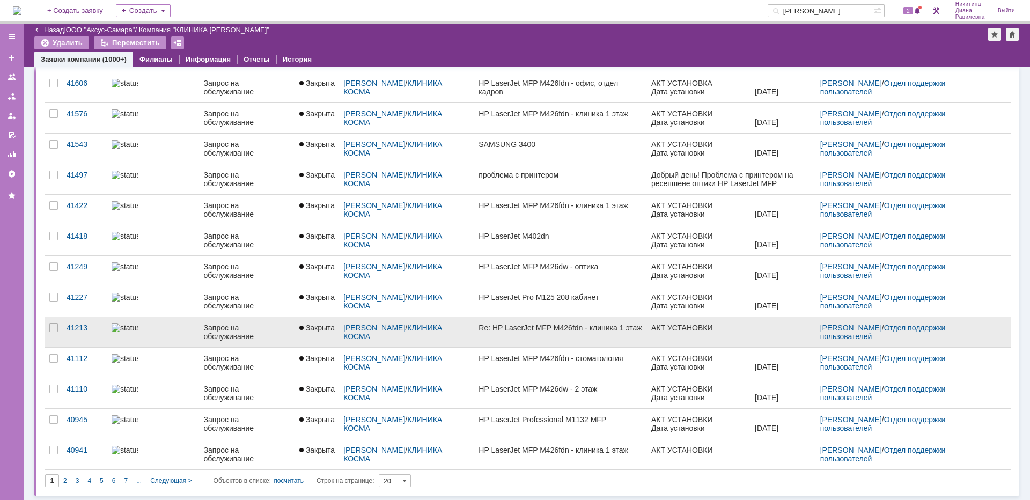
click at [175, 326] on div at bounding box center [154, 327] width 84 height 9
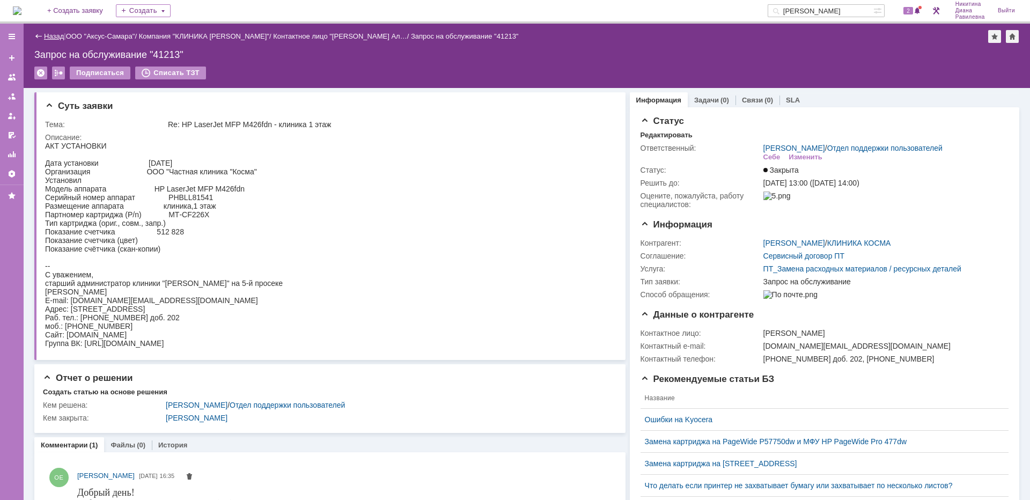
click at [54, 37] on link "Назад" at bounding box center [54, 36] width 20 height 8
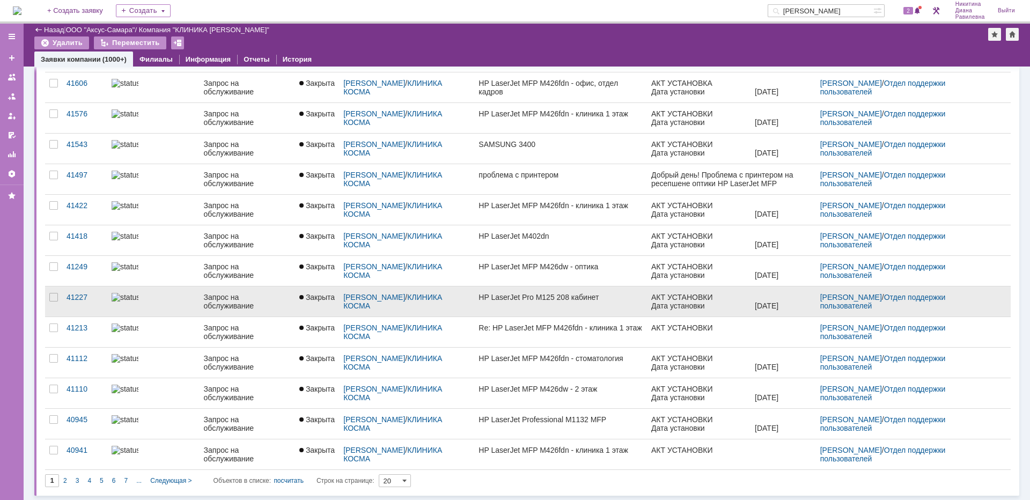
click at [240, 301] on div "Запрос на обслуживание" at bounding box center [247, 301] width 87 height 17
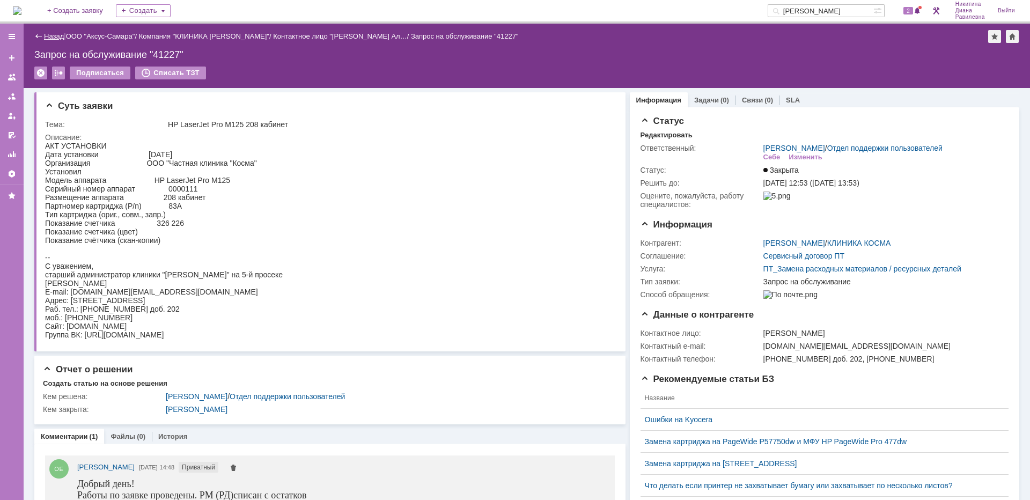
click at [49, 36] on link "Назад" at bounding box center [54, 36] width 20 height 8
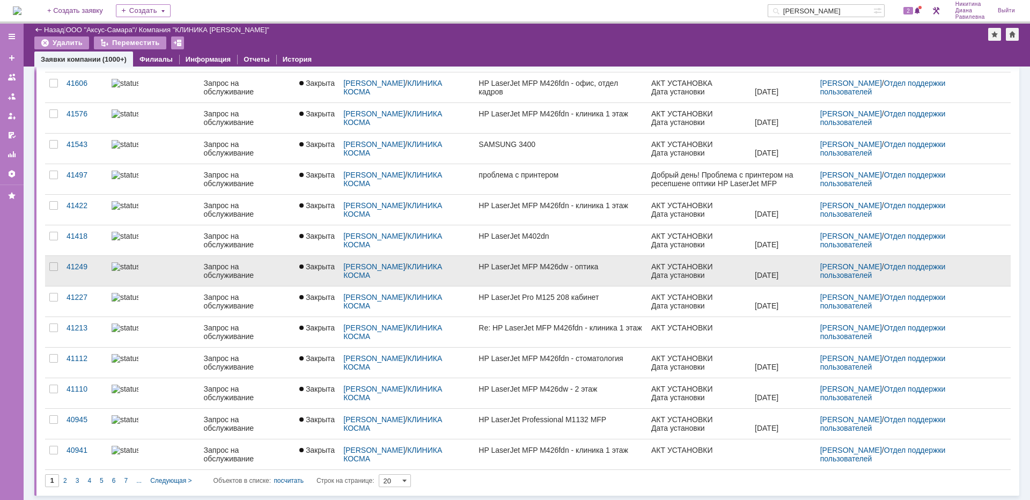
click at [213, 270] on div "Запрос на обслуживание" at bounding box center [247, 270] width 87 height 17
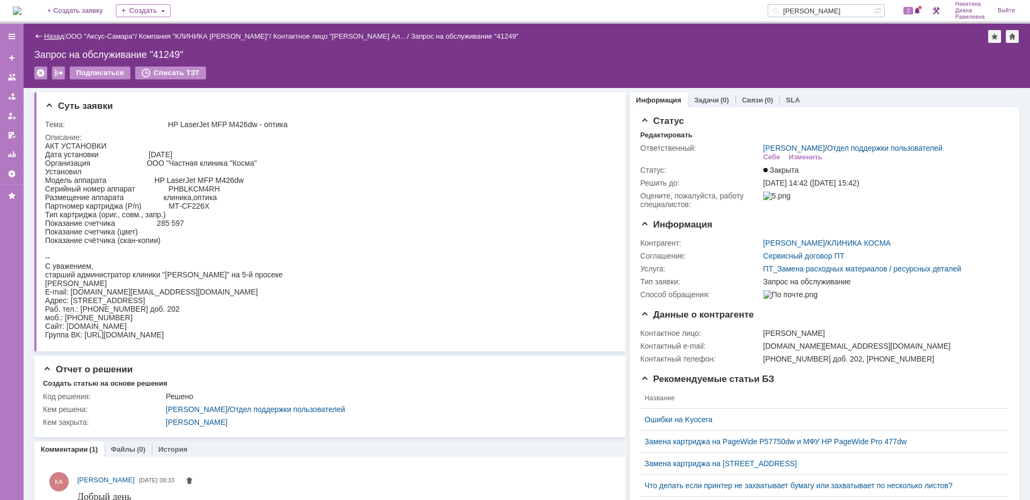
click at [51, 35] on link "Назад" at bounding box center [54, 36] width 20 height 8
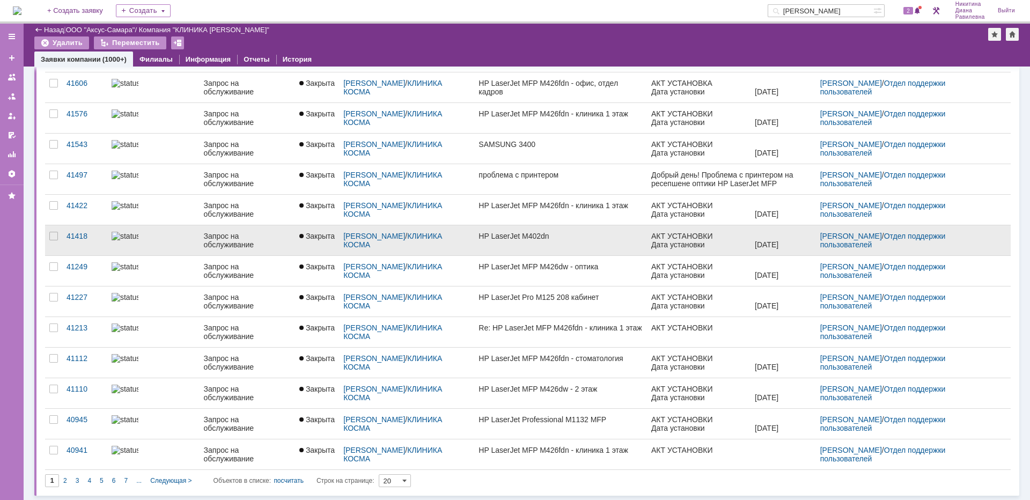
click at [233, 243] on div "Запрос на обслуживание" at bounding box center [247, 240] width 87 height 17
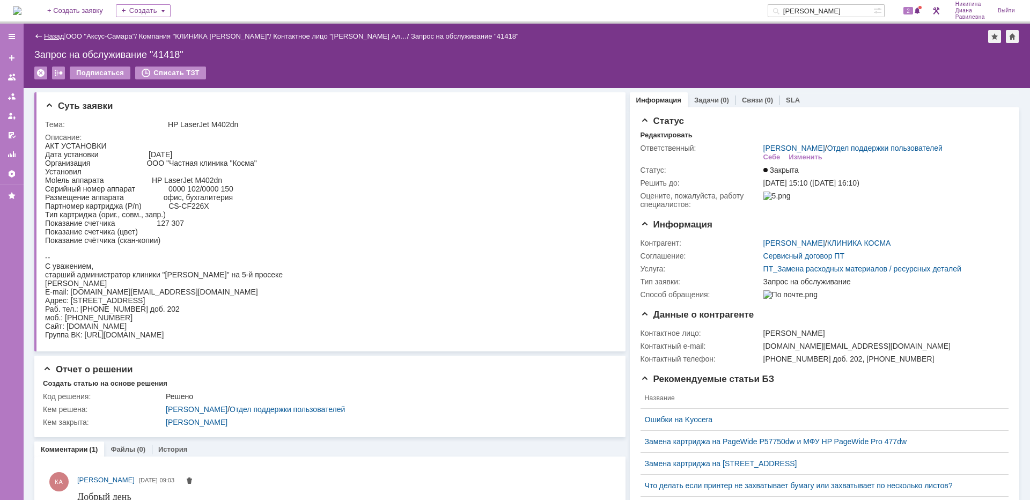
click at [50, 38] on link "Назад" at bounding box center [54, 36] width 20 height 8
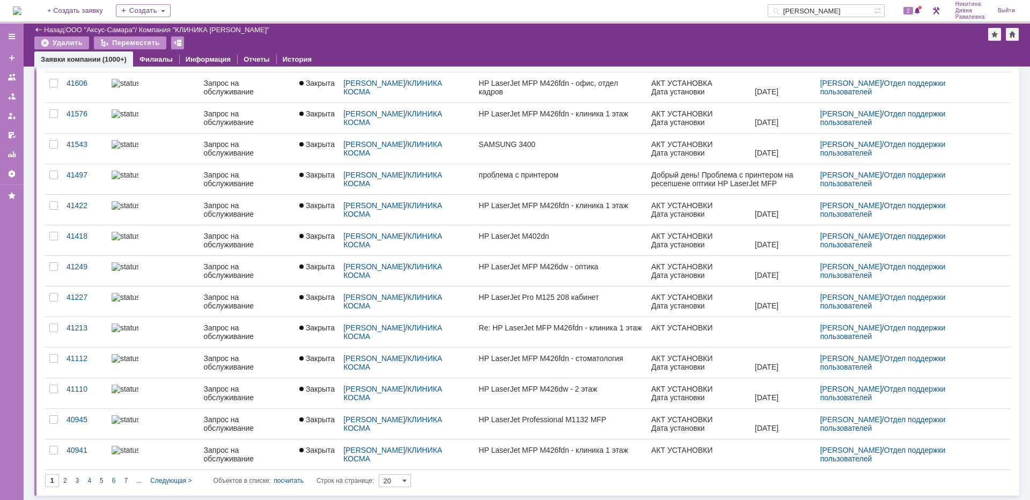
click at [224, 208] on div "Запрос на обслуживание" at bounding box center [247, 209] width 87 height 17
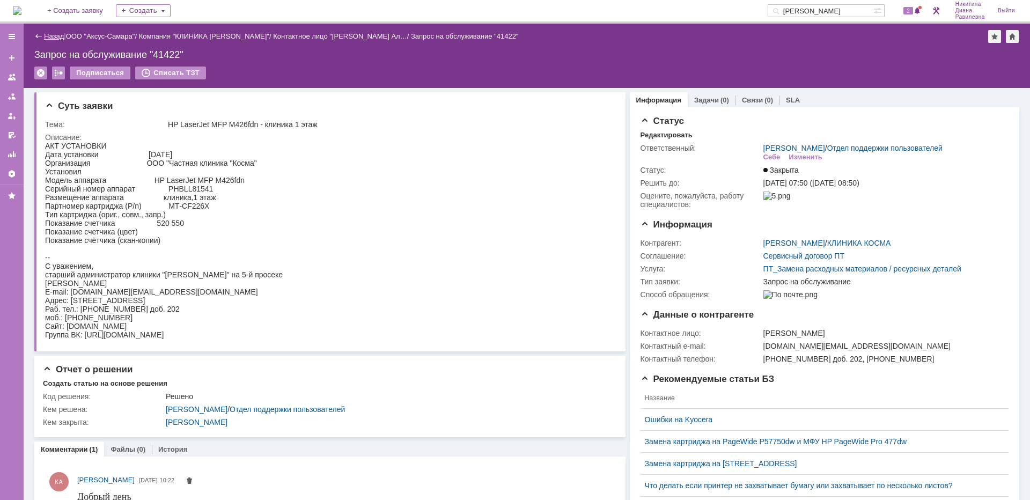
click at [50, 37] on link "Назад" at bounding box center [54, 36] width 20 height 8
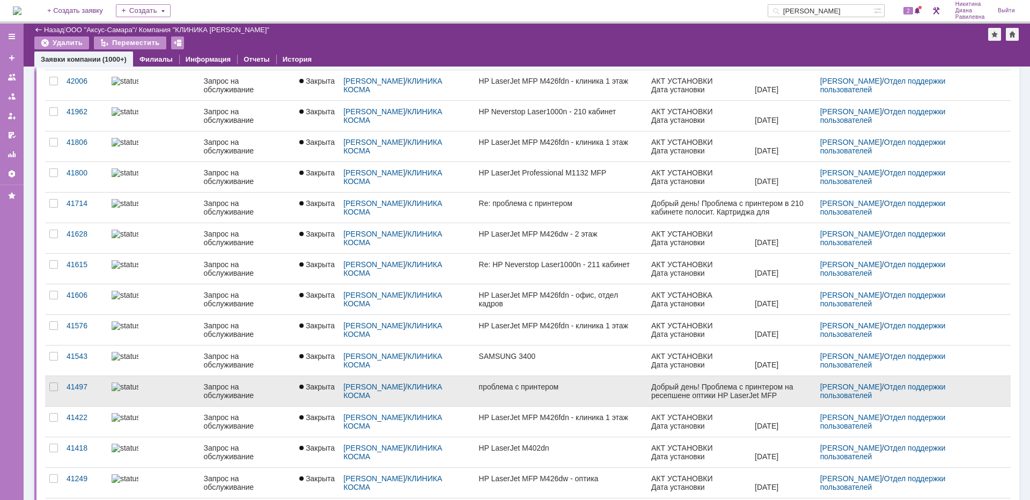
click at [218, 385] on div "Запрос на обслуживание" at bounding box center [247, 390] width 87 height 17
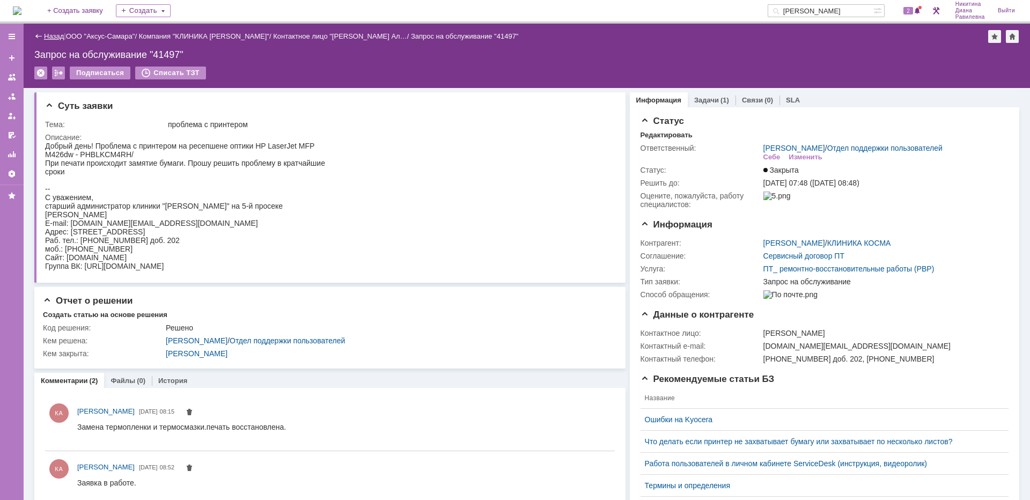
click at [57, 38] on link "Назад" at bounding box center [54, 36] width 20 height 8
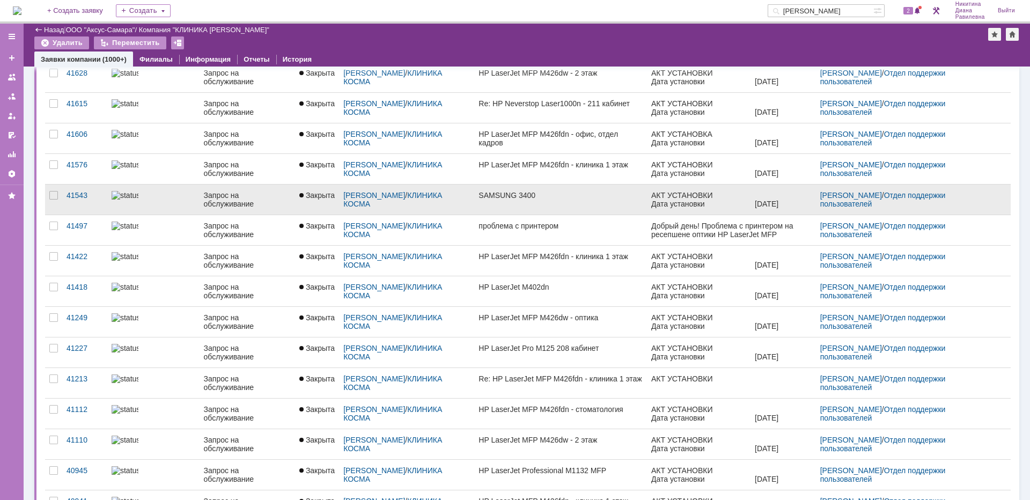
click at [204, 196] on div "Запрос на обслуживание" at bounding box center [247, 199] width 87 height 17
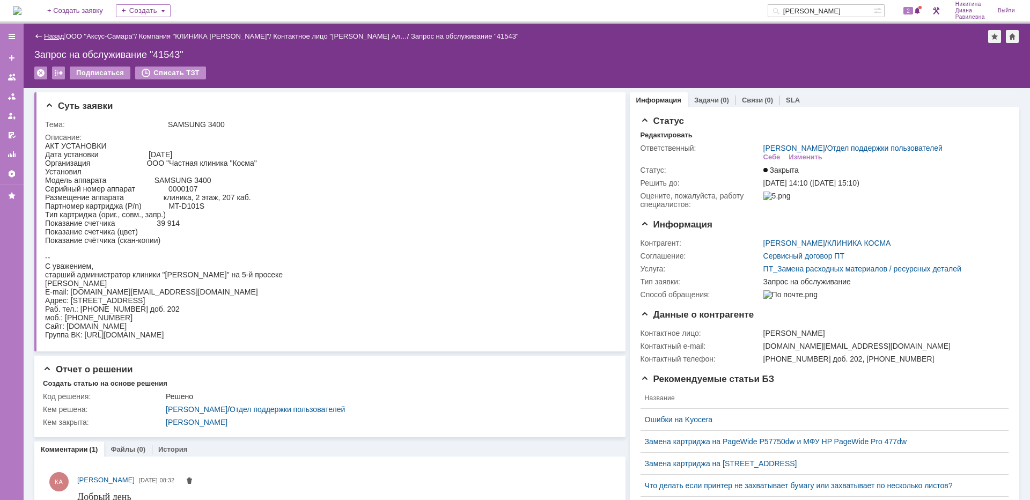
click at [54, 35] on link "Назад" at bounding box center [54, 36] width 20 height 8
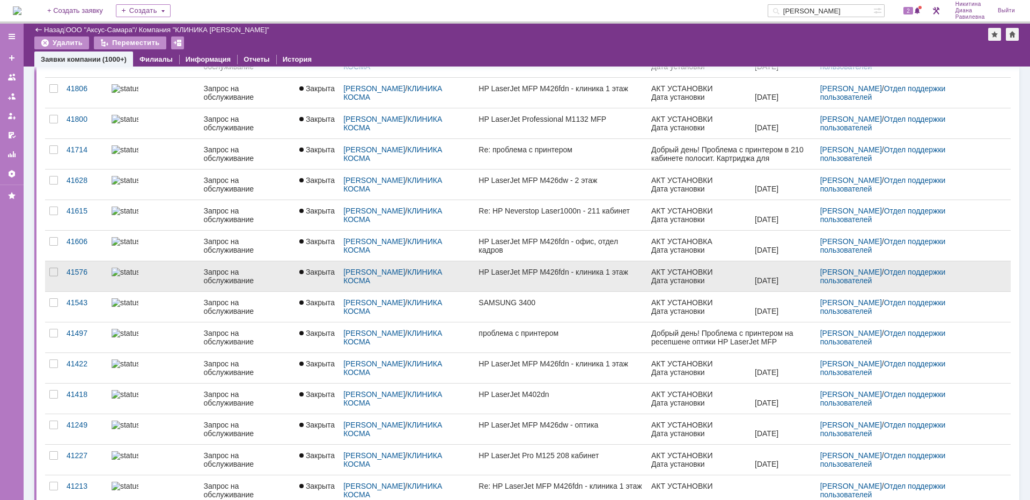
click at [243, 280] on div "Запрос на обслуживание" at bounding box center [247, 276] width 87 height 17
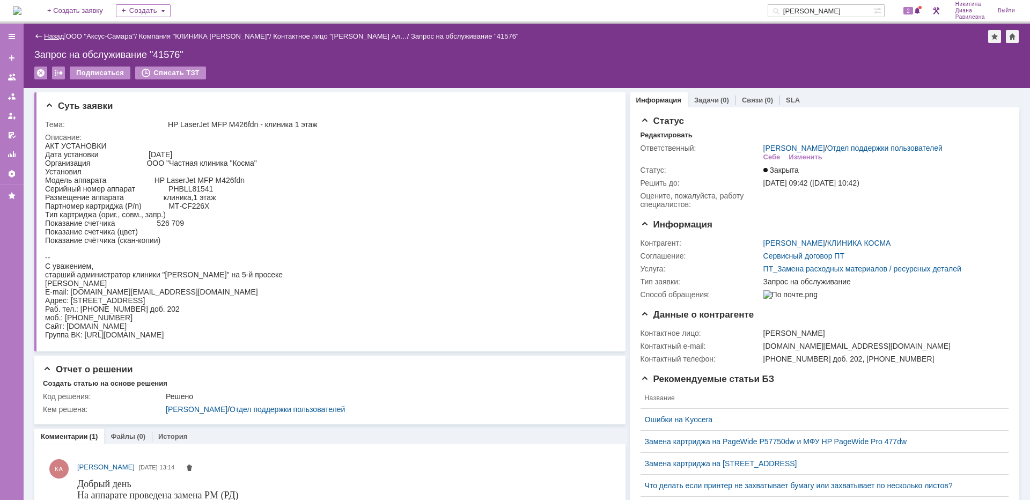
click at [46, 34] on link "Назад" at bounding box center [54, 36] width 20 height 8
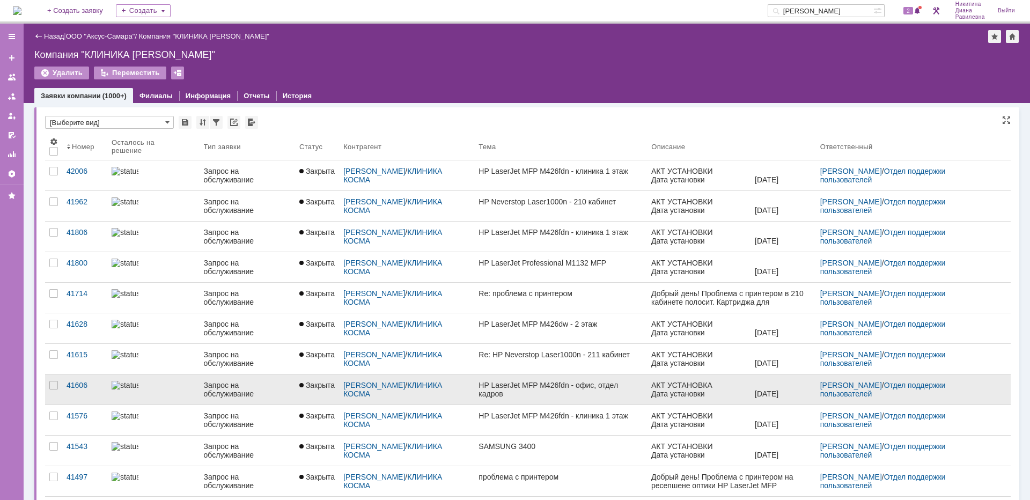
click at [228, 385] on div "Запрос на обслуживание" at bounding box center [247, 389] width 87 height 17
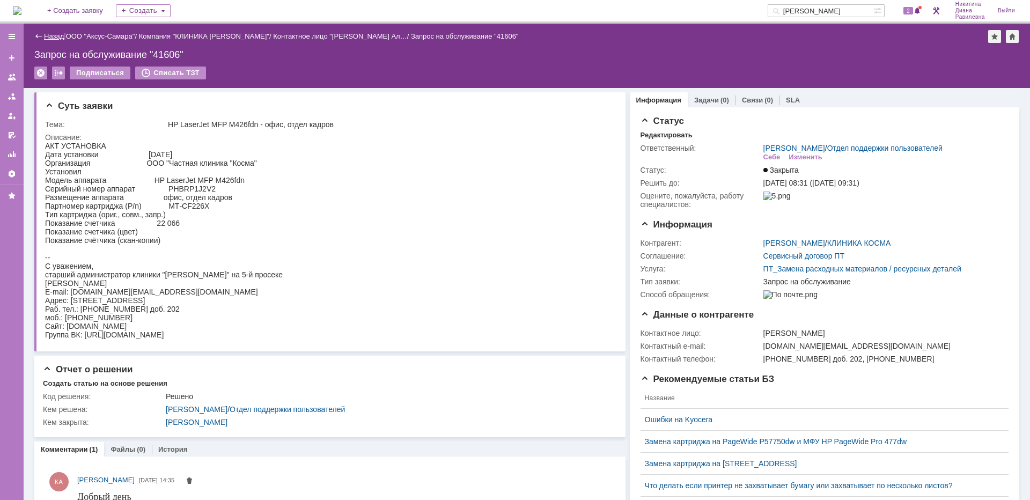
click at [54, 34] on link "Назад" at bounding box center [54, 36] width 20 height 8
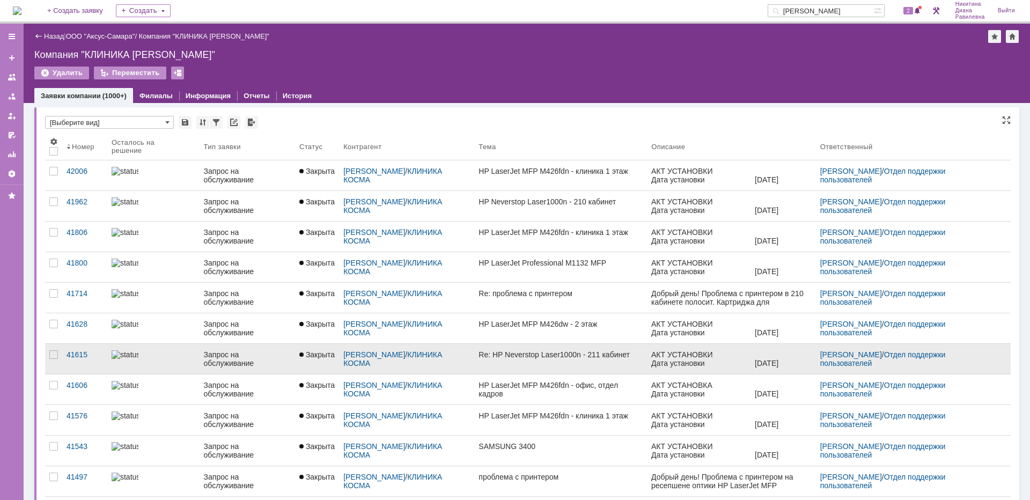
click at [224, 352] on div "Запрос на обслуживание" at bounding box center [247, 358] width 87 height 17
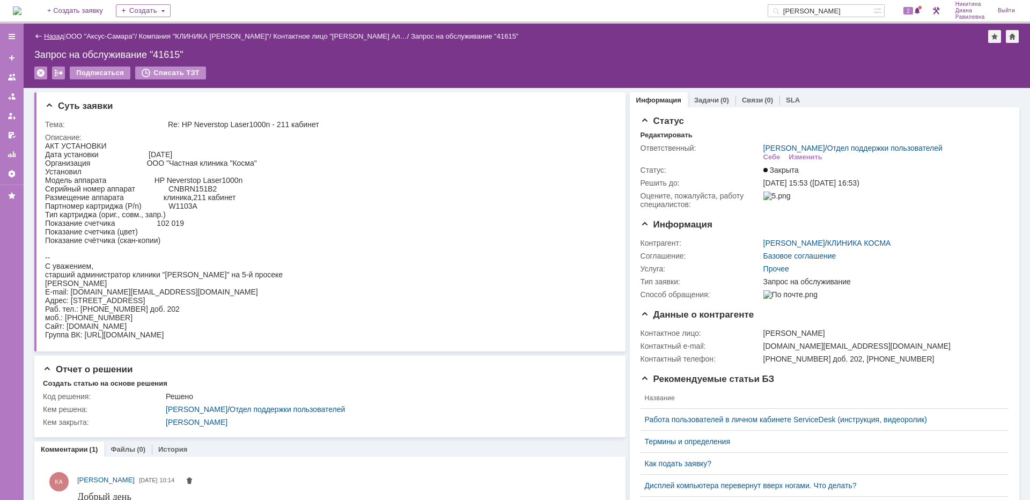
click at [49, 36] on link "Назад" at bounding box center [54, 36] width 20 height 8
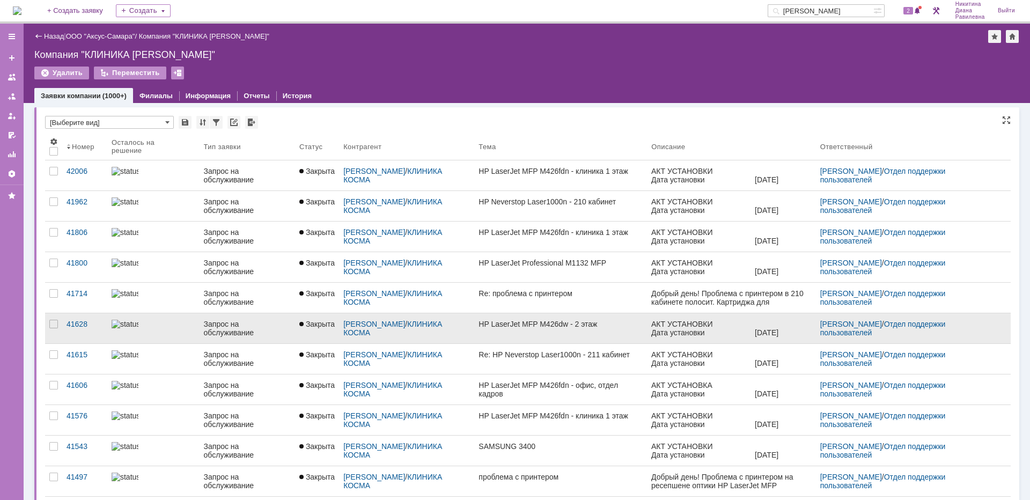
click at [220, 331] on div "Запрос на обслуживание" at bounding box center [247, 328] width 87 height 17
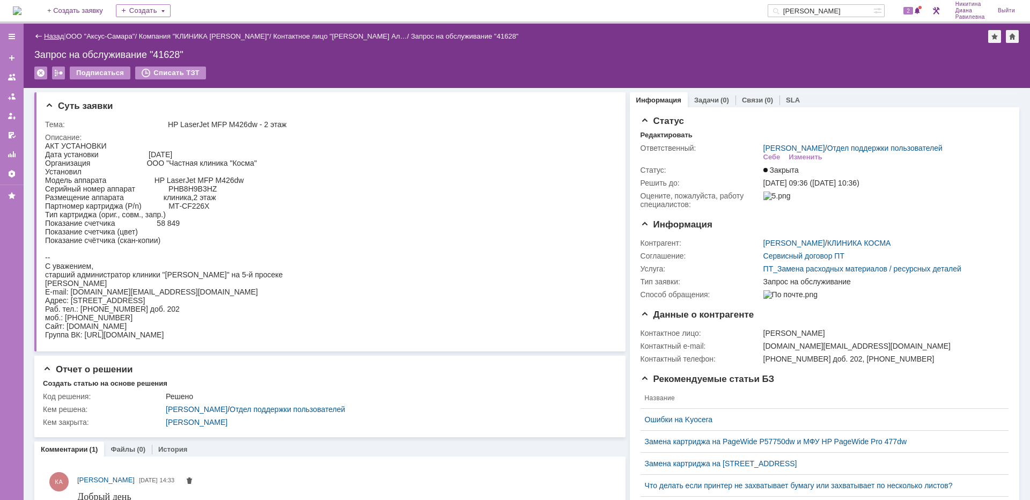
click at [48, 38] on link "Назад" at bounding box center [54, 36] width 20 height 8
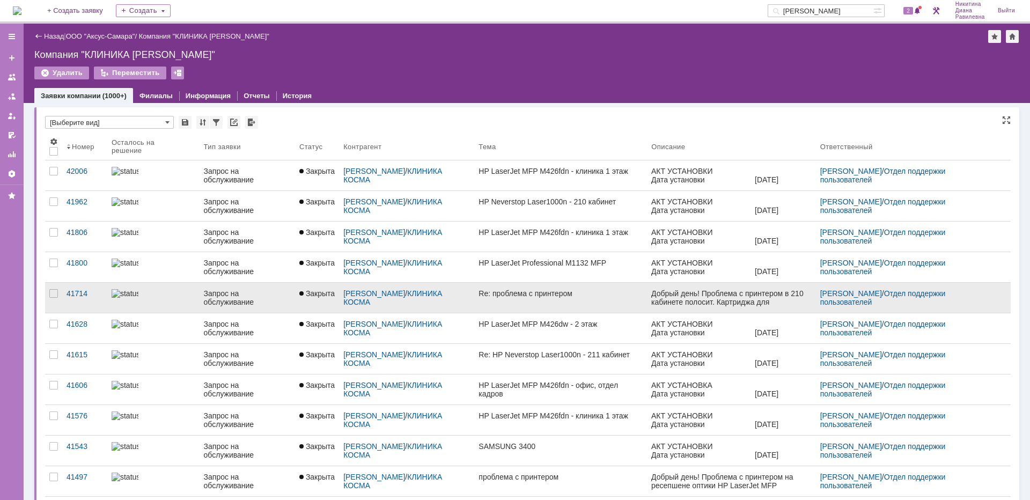
click at [238, 291] on div "Запрос на обслуживание" at bounding box center [247, 297] width 87 height 17
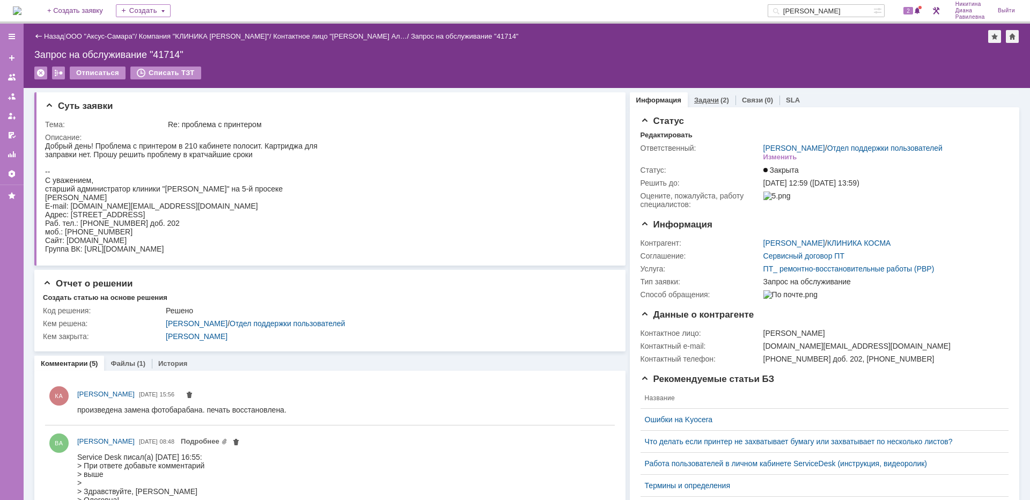
click at [710, 104] on link "Задачи" at bounding box center [706, 100] width 25 height 8
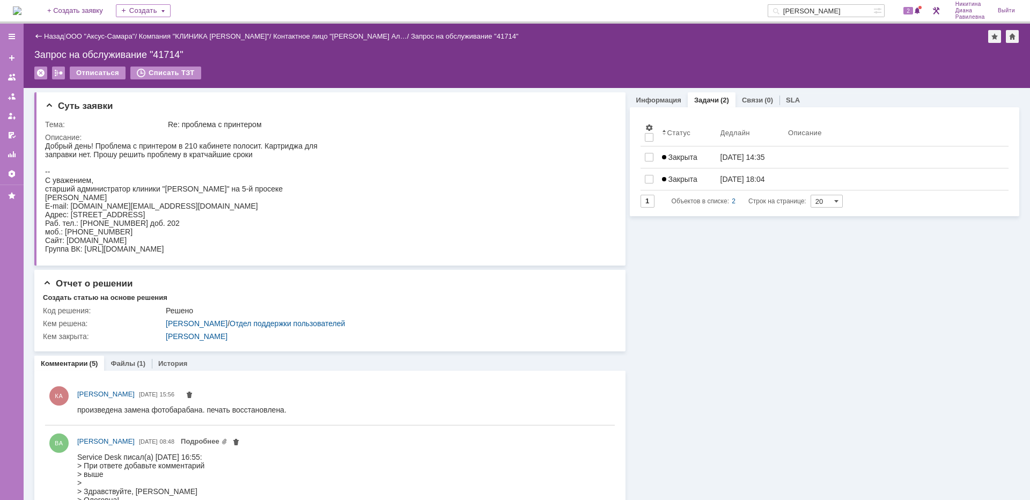
click at [686, 174] on link "Закрыта" at bounding box center [687, 178] width 58 height 21
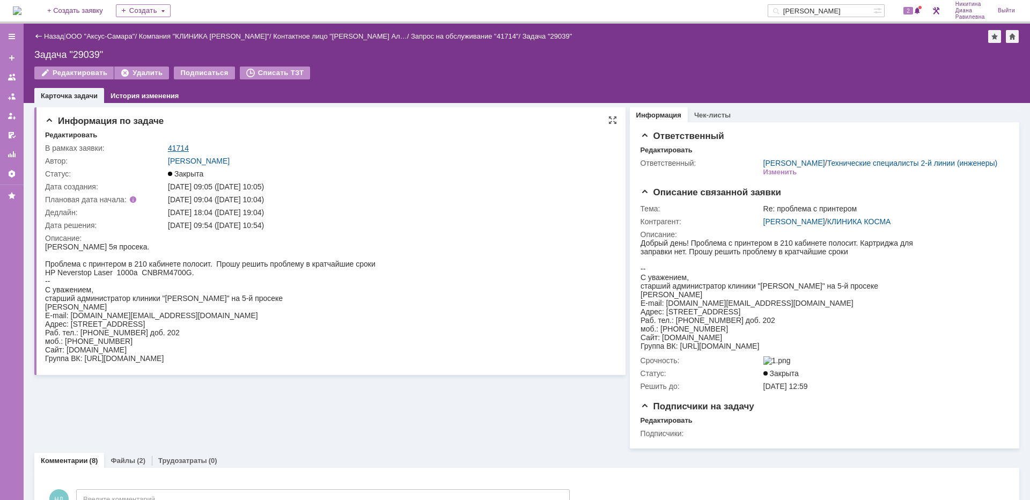
click at [178, 144] on link "41714" at bounding box center [178, 148] width 21 height 9
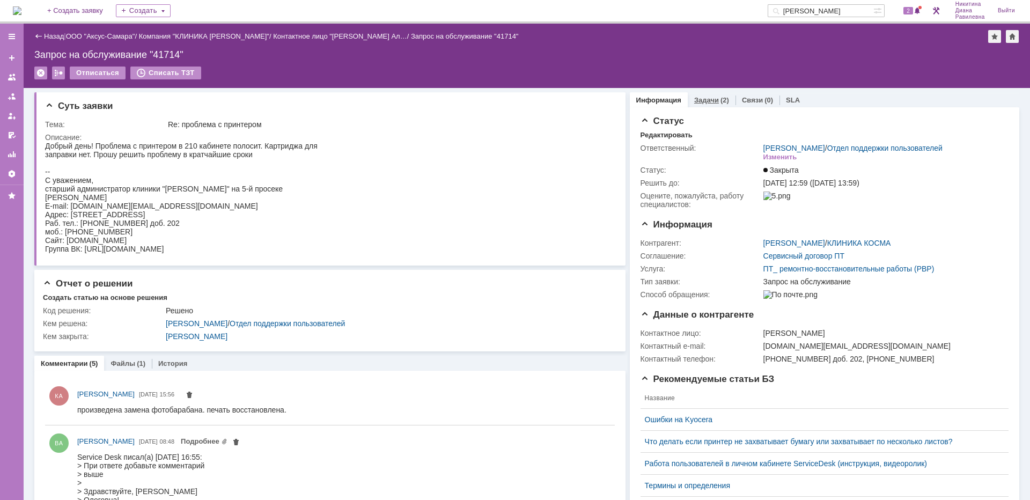
click at [712, 100] on div "Задачи (2)" at bounding box center [711, 100] width 35 height 7
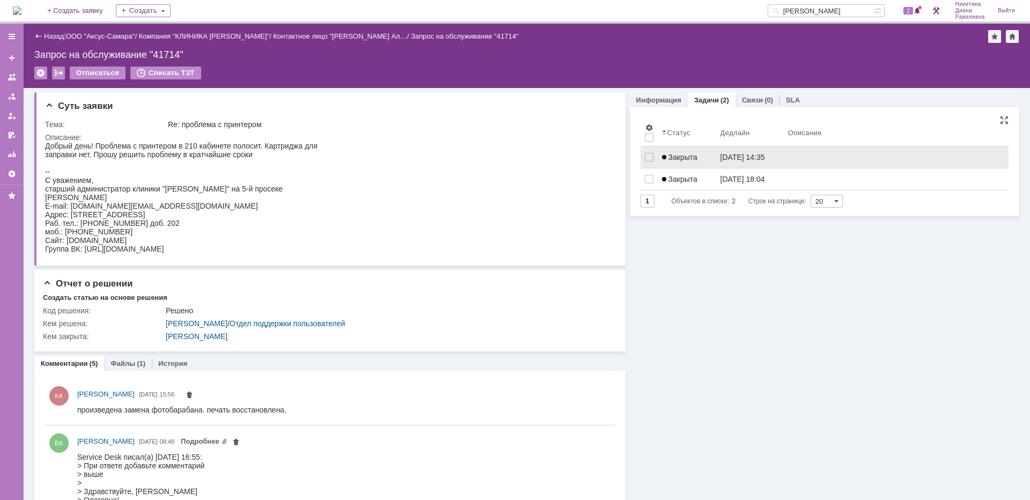
click at [706, 158] on link "Закрыта" at bounding box center [687, 156] width 58 height 21
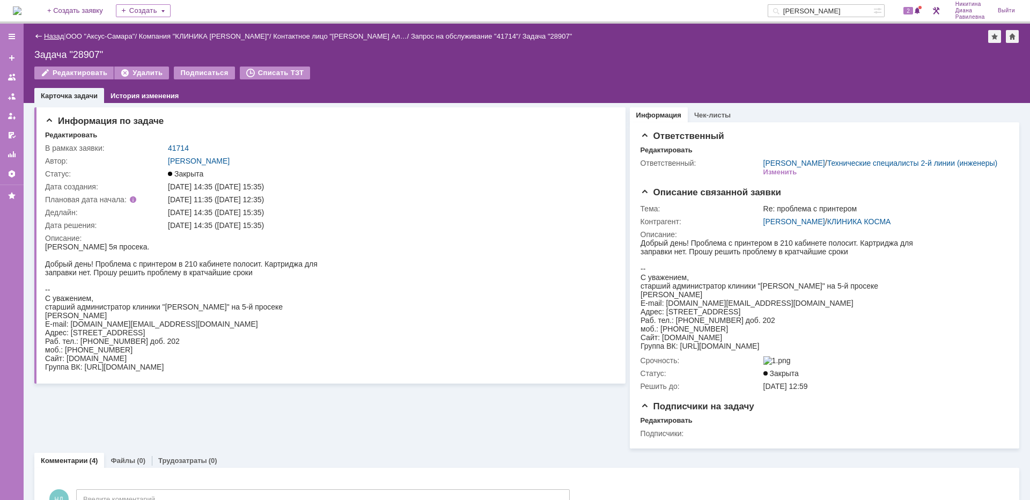
click at [54, 35] on link "Назад" at bounding box center [54, 36] width 20 height 8
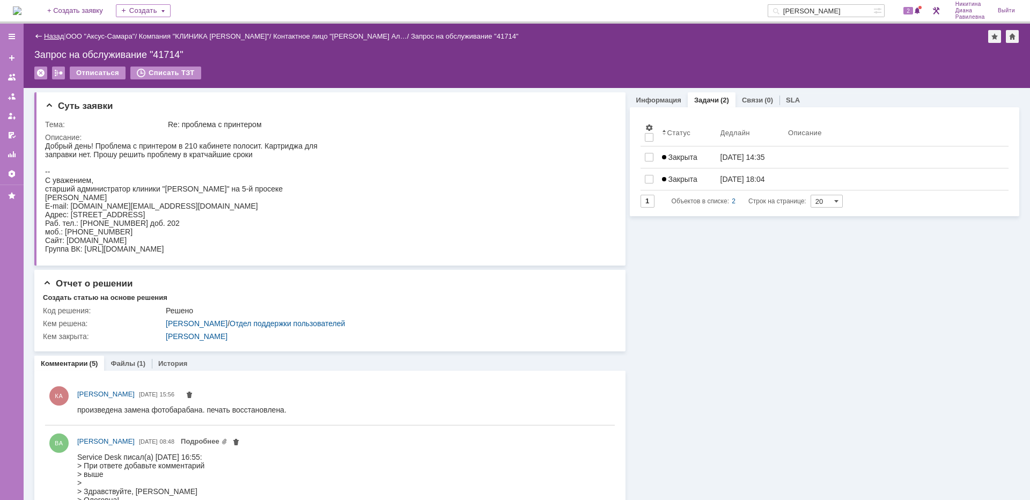
click at [54, 37] on link "Назад" at bounding box center [54, 36] width 20 height 8
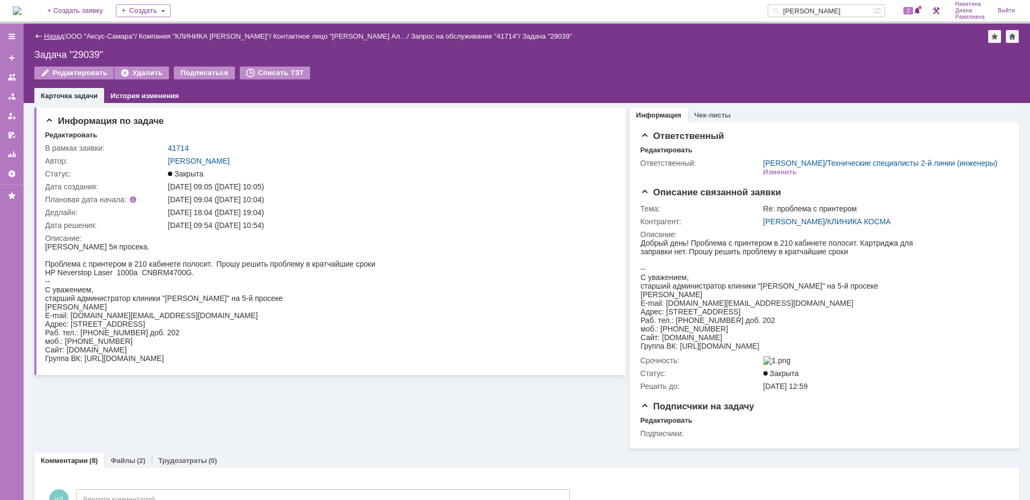
click at [51, 34] on link "Назад" at bounding box center [54, 36] width 20 height 8
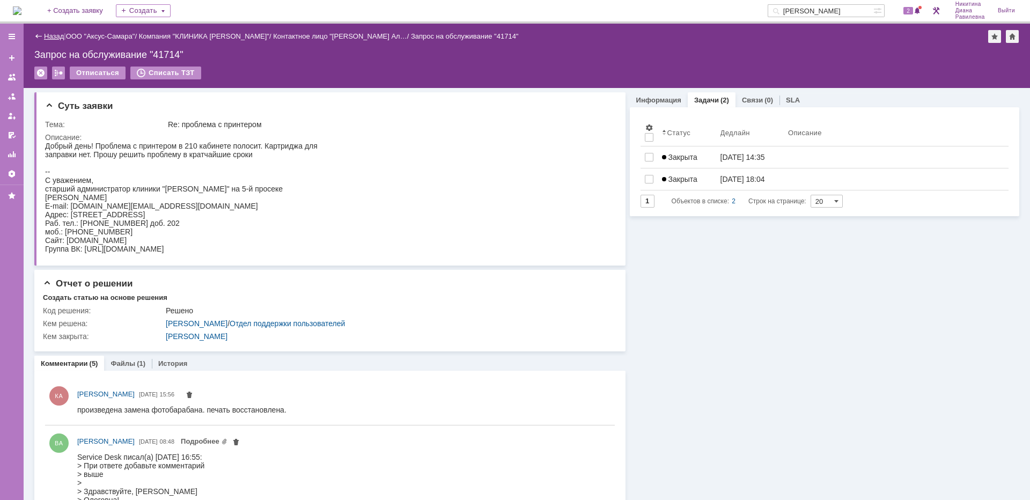
click at [48, 35] on link "Назад" at bounding box center [54, 36] width 20 height 8
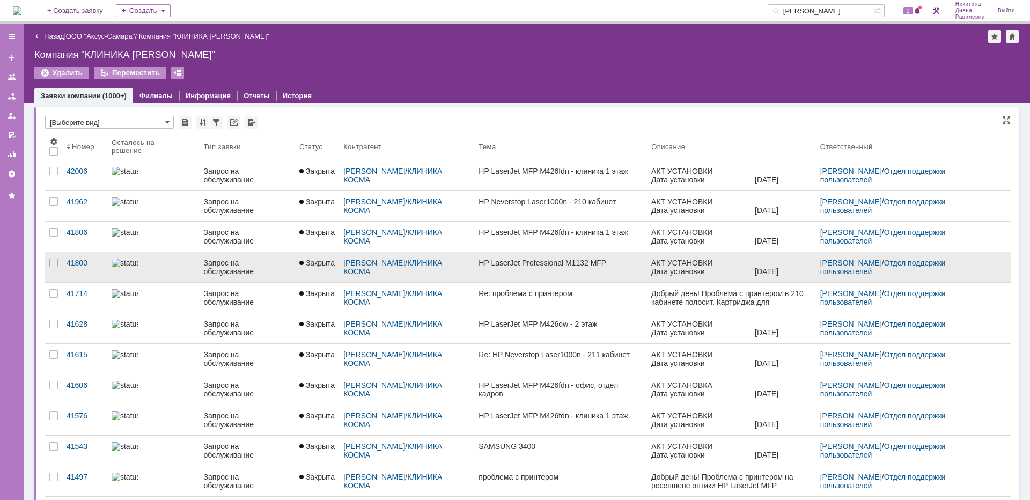
click at [209, 268] on div "Запрос на обслуживание" at bounding box center [247, 267] width 87 height 17
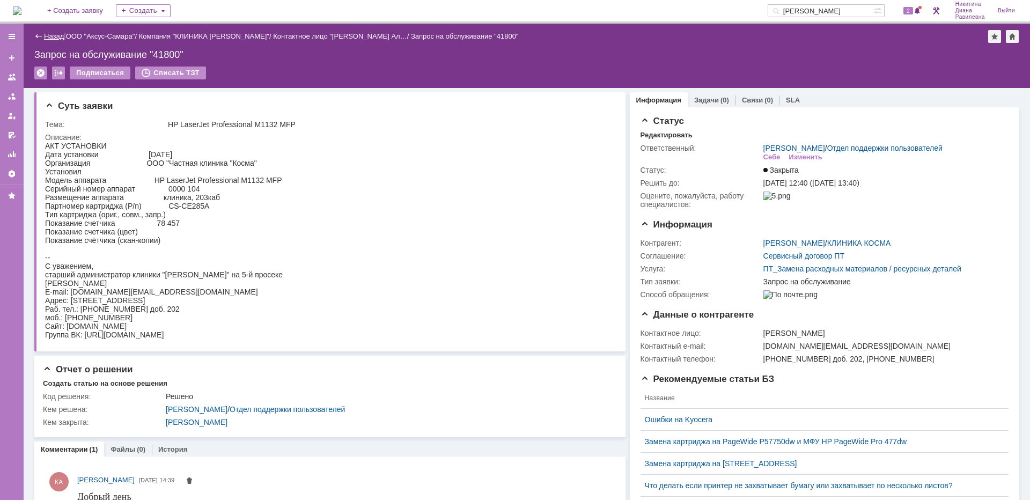
click at [55, 36] on link "Назад" at bounding box center [54, 36] width 20 height 8
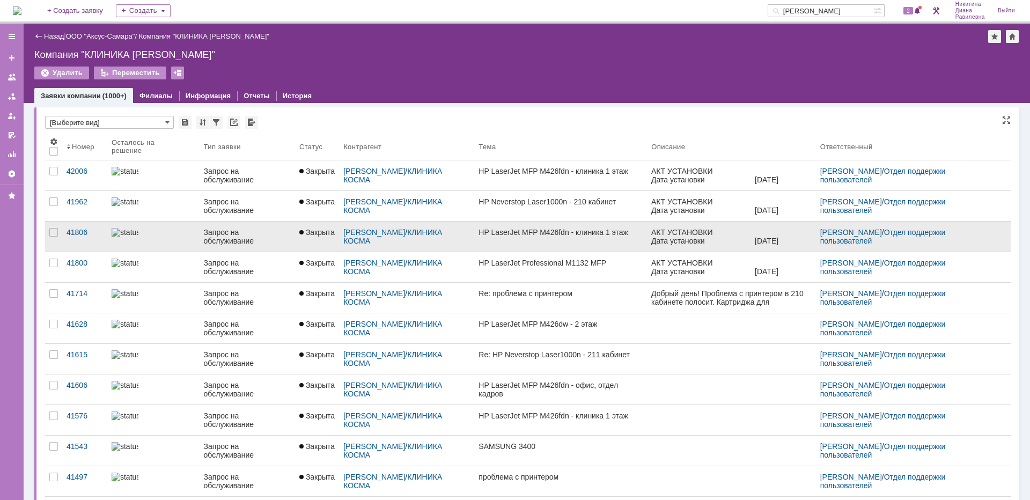
click at [237, 230] on div "Запрос на обслуживание" at bounding box center [247, 236] width 87 height 17
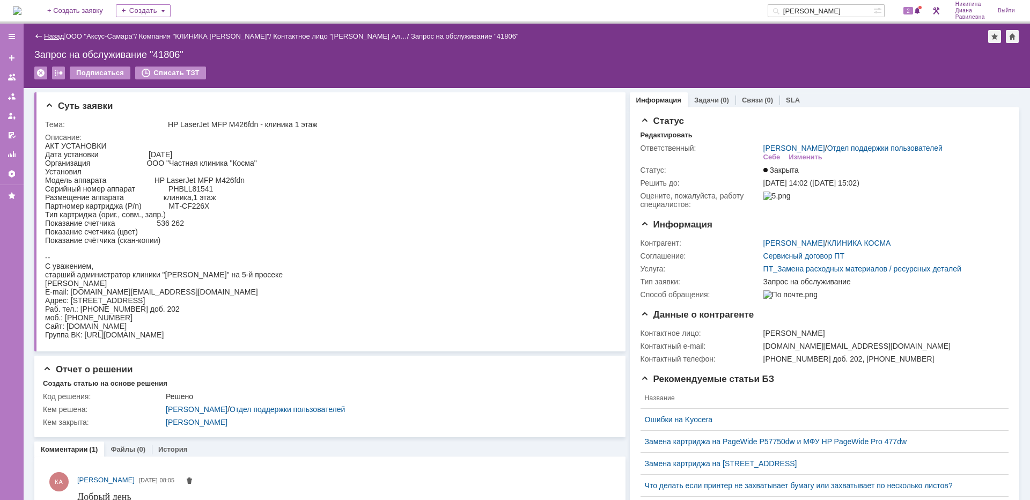
click at [53, 38] on link "Назад" at bounding box center [54, 36] width 20 height 8
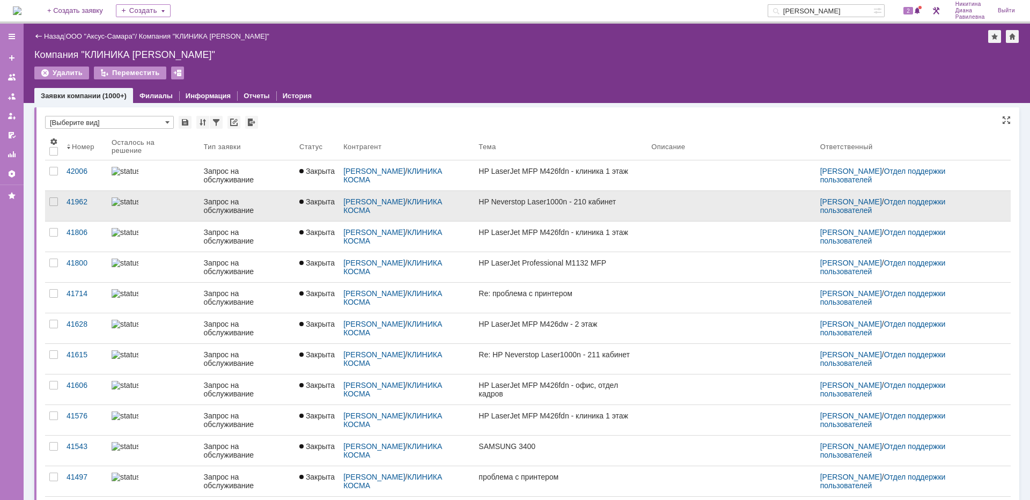
click at [228, 204] on div "Запрос на обслуживание" at bounding box center [247, 205] width 87 height 17
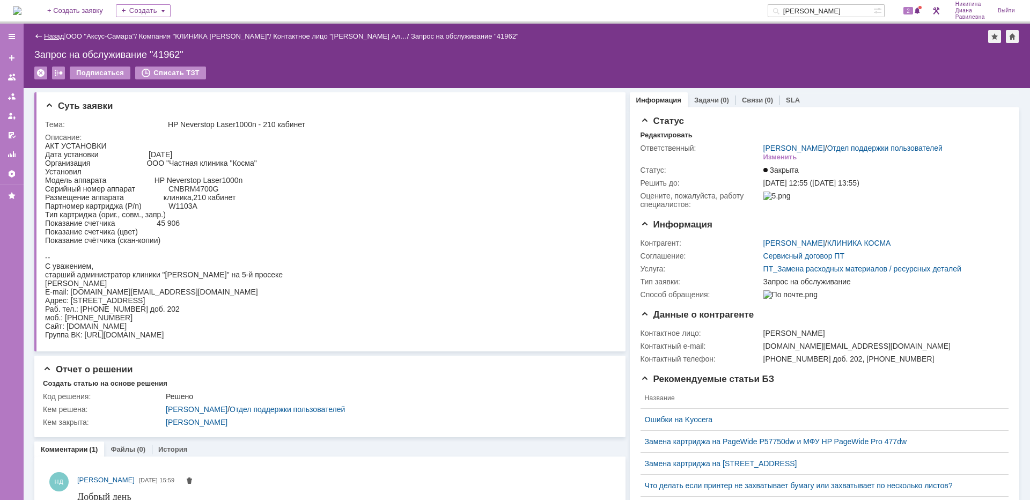
click at [57, 38] on link "Назад" at bounding box center [54, 36] width 20 height 8
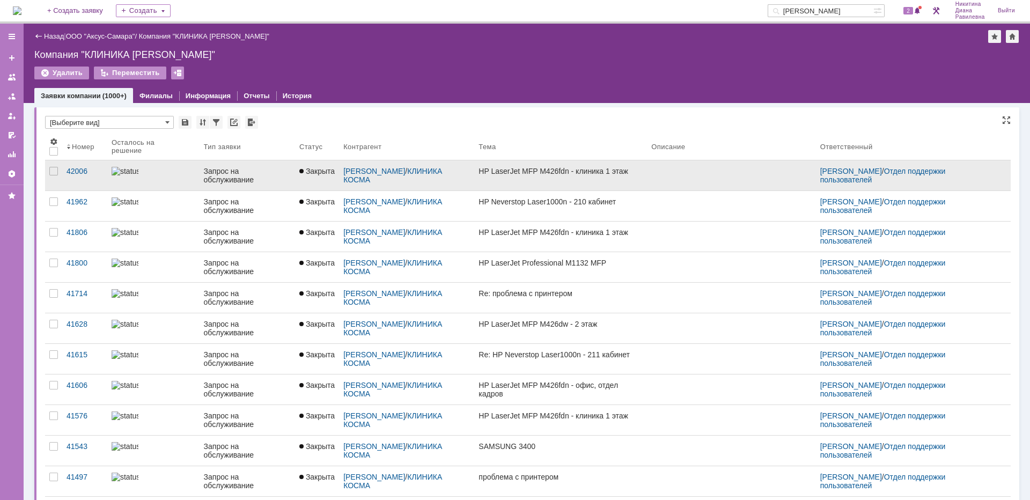
click at [220, 170] on div "Запрос на обслуживание" at bounding box center [247, 175] width 87 height 17
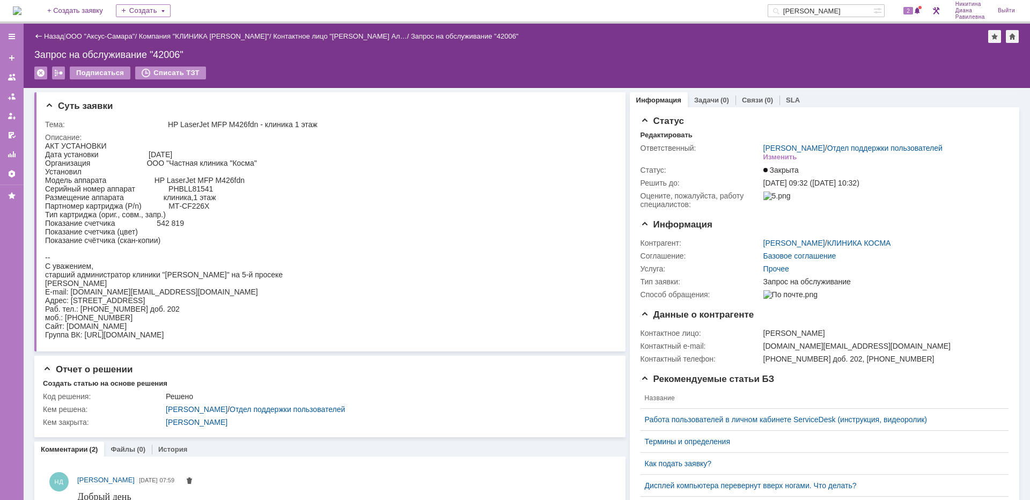
click at [43, 35] on div "Назад" at bounding box center [48, 36] width 29 height 8
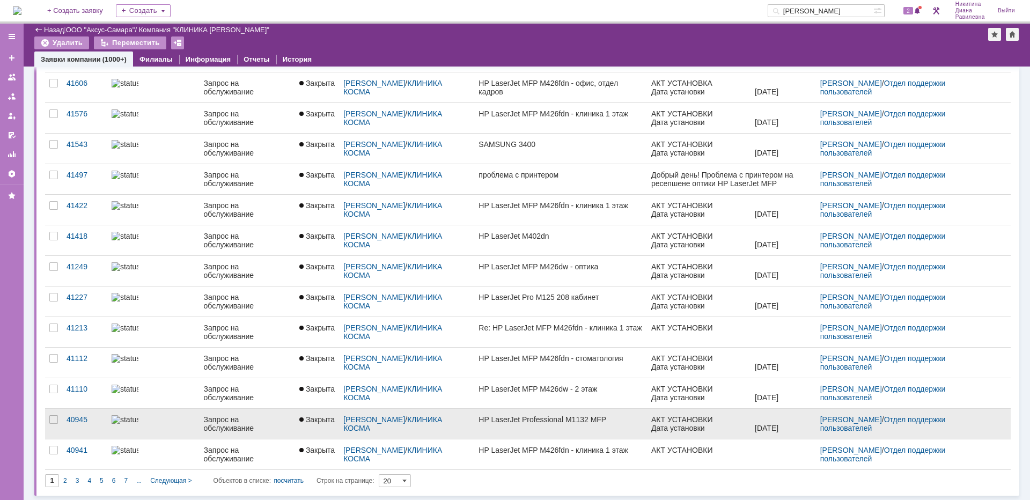
click at [217, 423] on div "Запрос на обслуживание" at bounding box center [247, 423] width 87 height 17
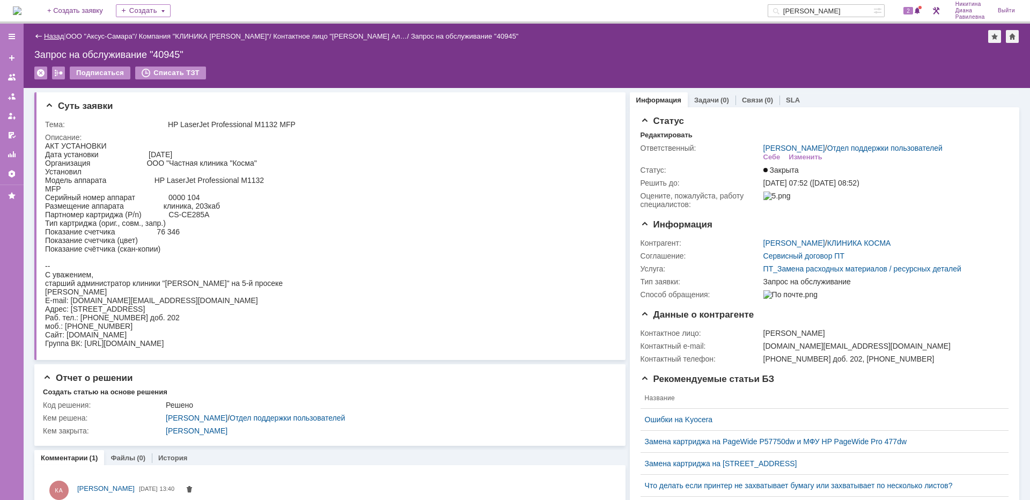
click at [55, 36] on link "Назад" at bounding box center [54, 36] width 20 height 8
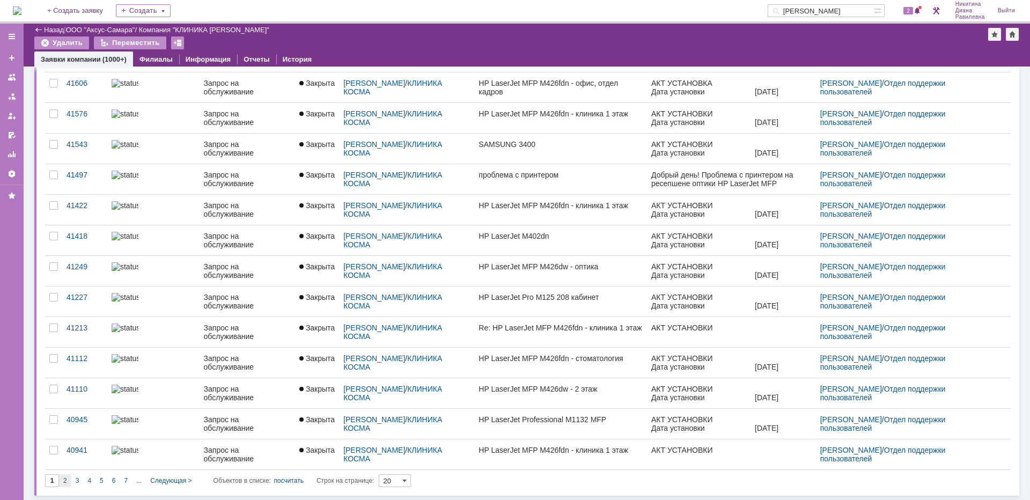
click at [67, 484] on span "2" at bounding box center [65, 481] width 4 height 8
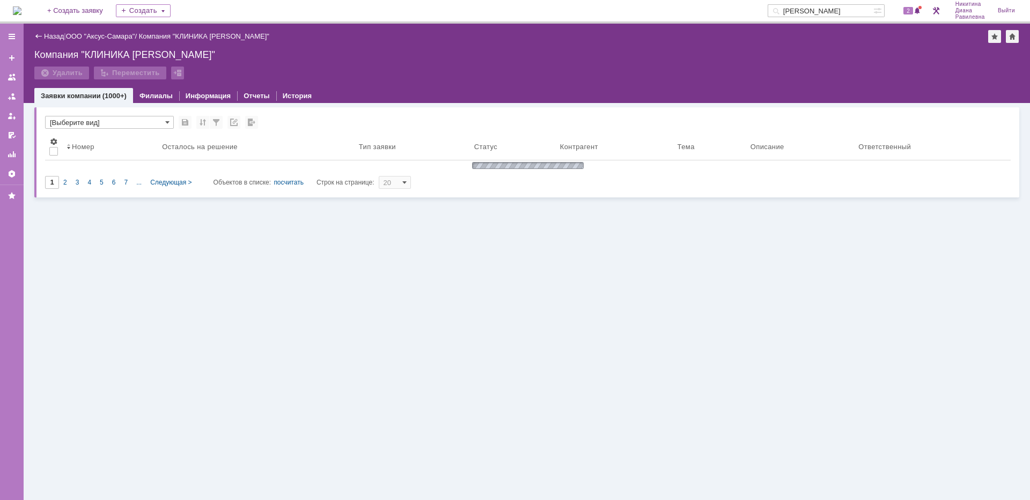
type input "2"
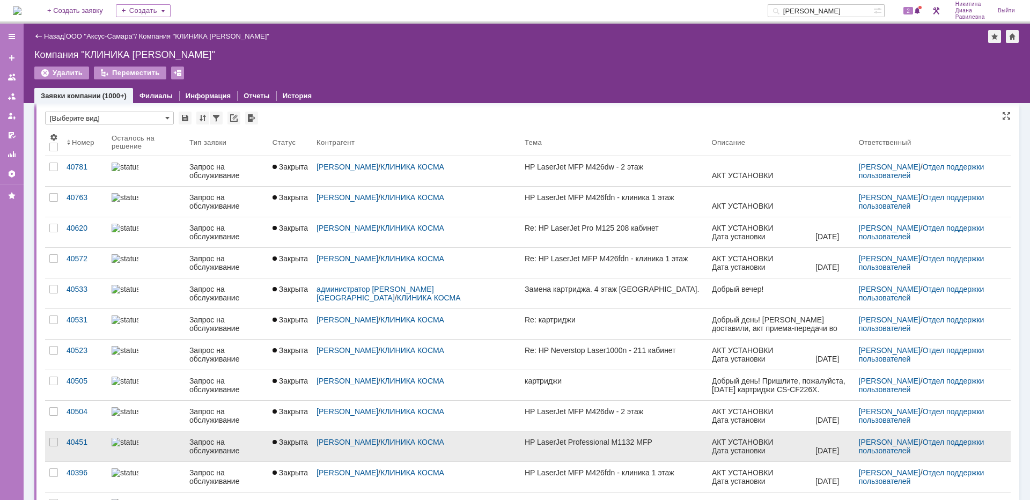
click at [230, 442] on div "Запрос на обслуживание" at bounding box center [226, 446] width 75 height 17
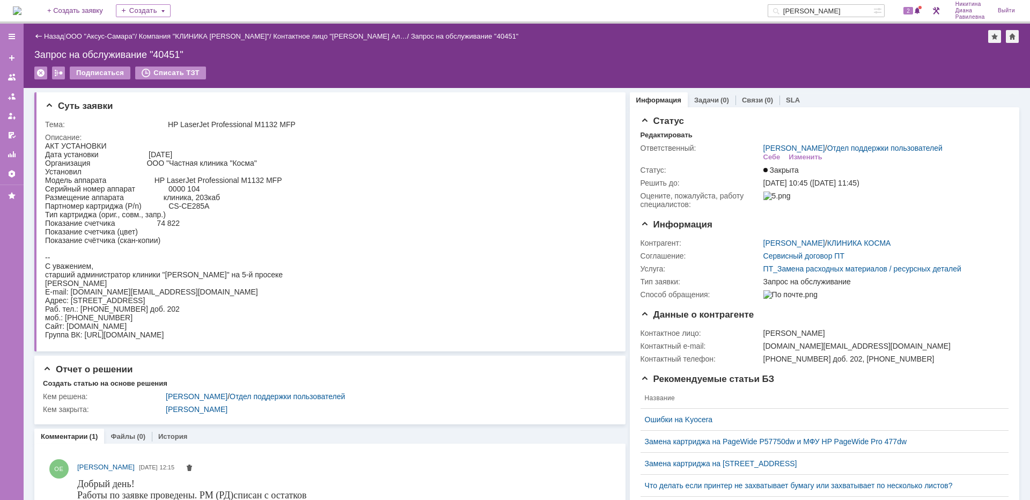
click at [93, 41] on div "Назад | ООО "Аксус-Самара" / Компания "КЛИНИКА КОСМА" / Контактное лицо "Виноку…" at bounding box center [526, 36] width 985 height 13
click at [95, 35] on link "ООО "Аксус-Самара"" at bounding box center [100, 36] width 69 height 8
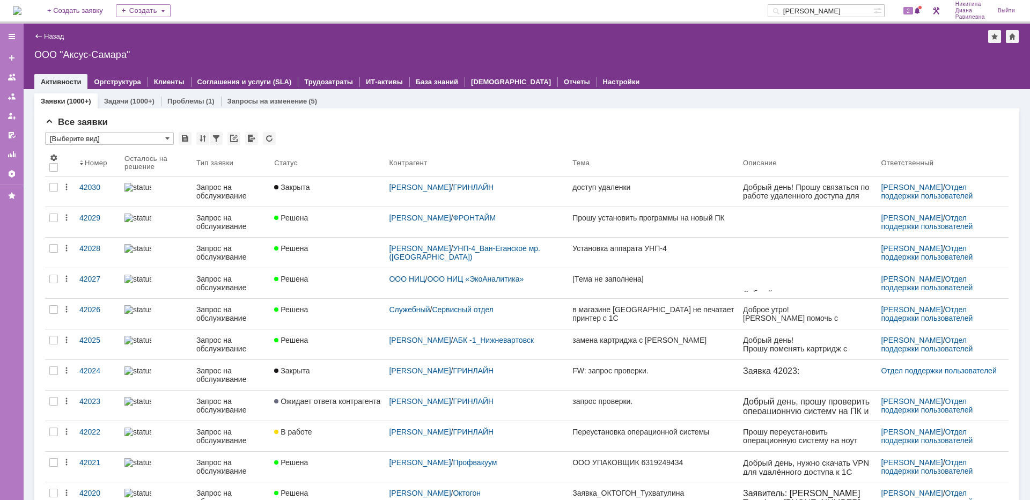
click at [847, 13] on input "косма" at bounding box center [820, 10] width 106 height 13
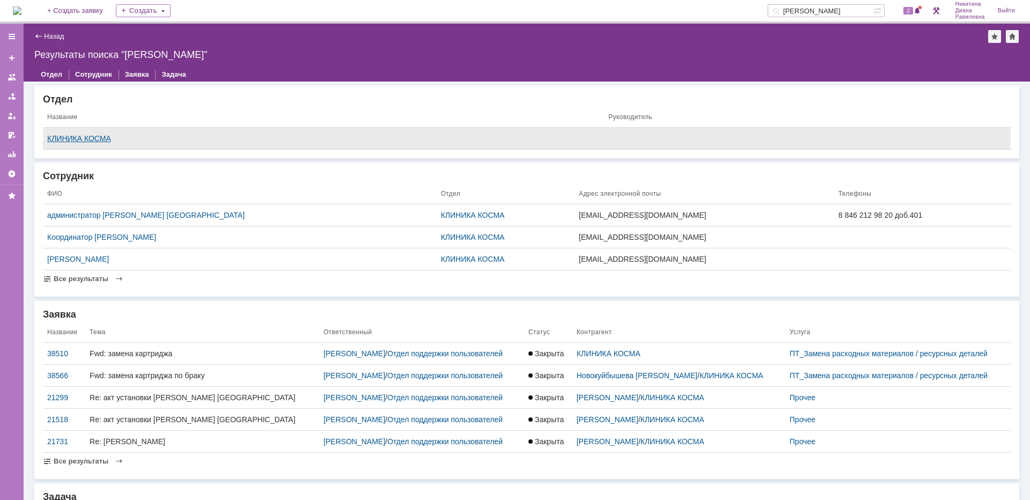
click at [96, 135] on div "КЛИНИКА КОСМА" at bounding box center [323, 138] width 552 height 9
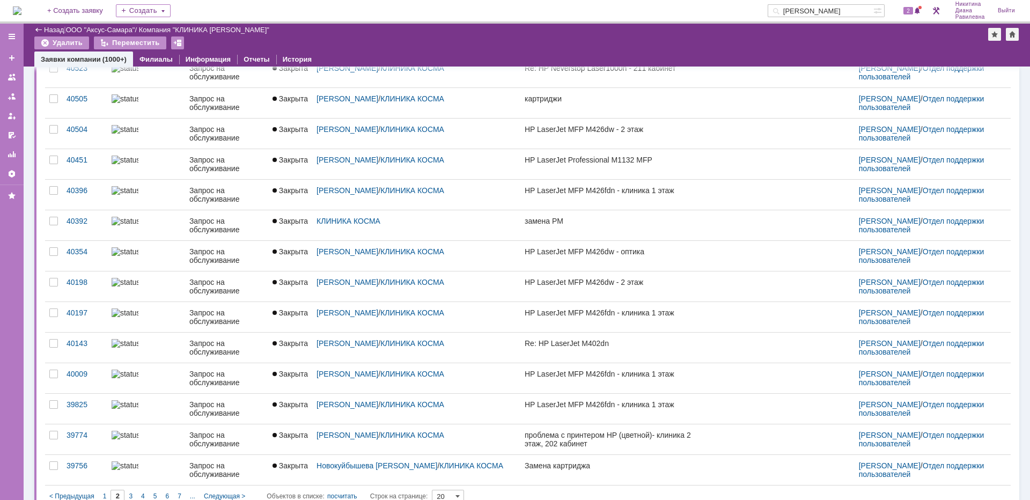
scroll to position [265, 0]
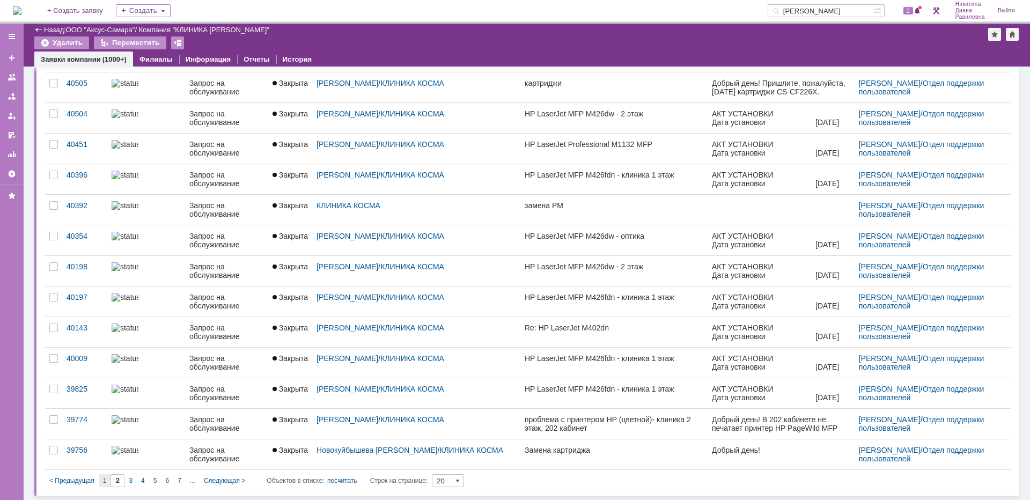
click at [104, 477] on span "1" at bounding box center [105, 481] width 4 height 8
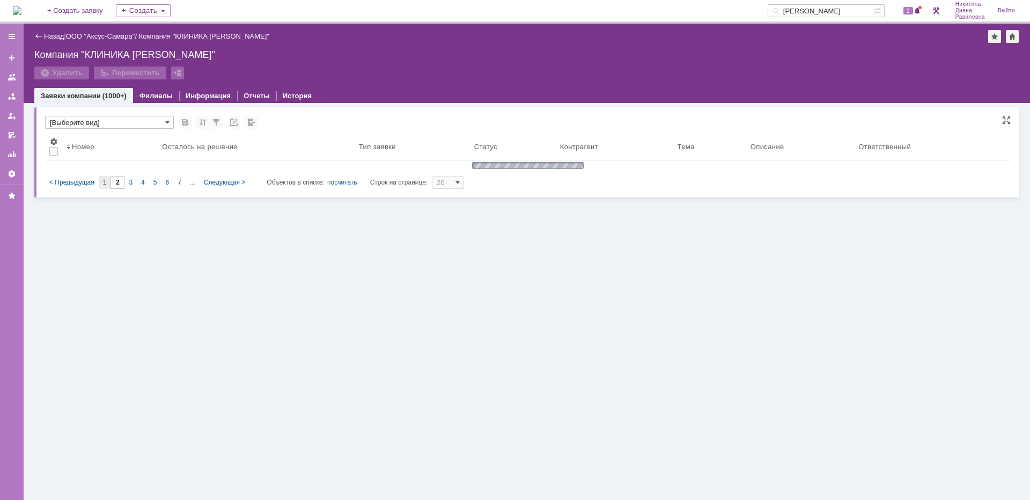
scroll to position [0, 0]
type input "1"
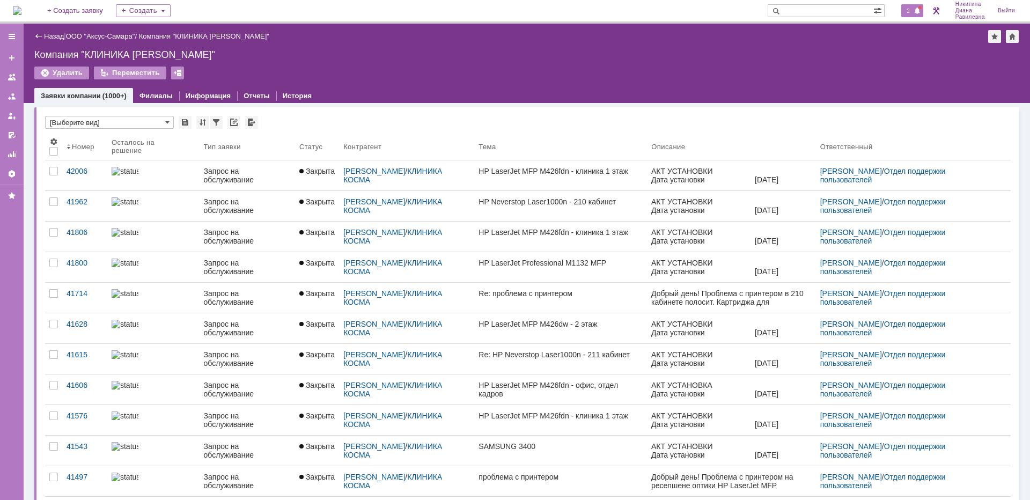
click at [916, 9] on span at bounding box center [917, 11] width 8 height 9
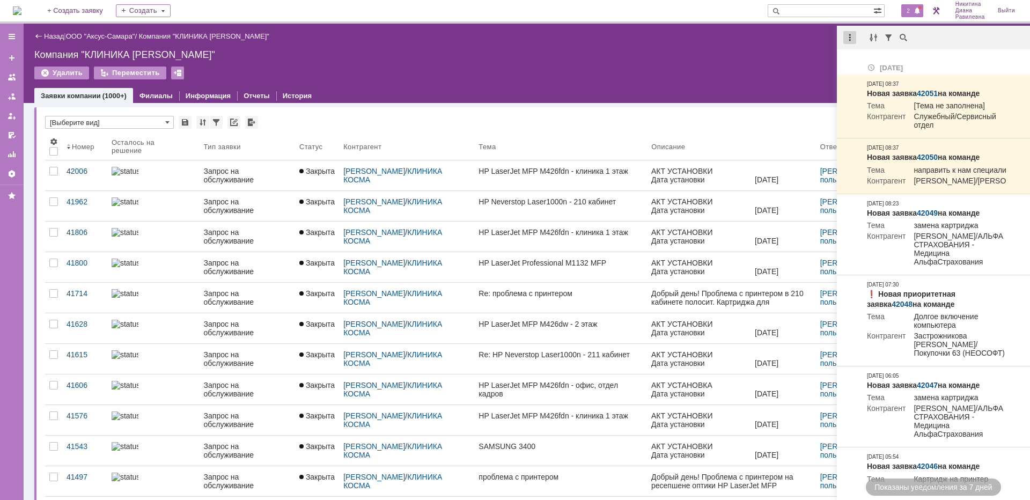
click at [850, 36] on div at bounding box center [849, 37] width 13 height 13
click at [857, 62] on div "Отметить уведомления прочитанными" at bounding box center [924, 65] width 144 height 8
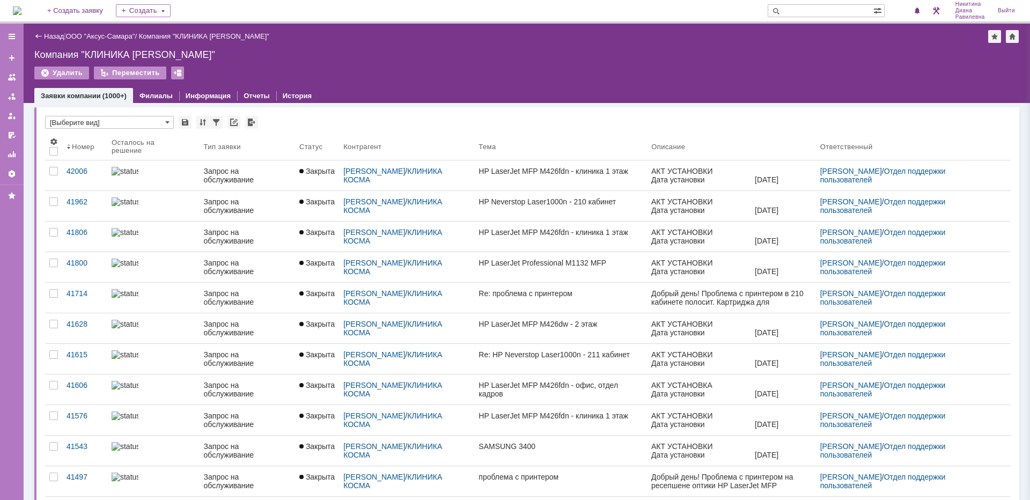
click at [474, 82] on div "Удалить Переместить" at bounding box center [526, 78] width 985 height 23
click at [118, 36] on link "ООО "Аксус-Самара"" at bounding box center [100, 36] width 69 height 8
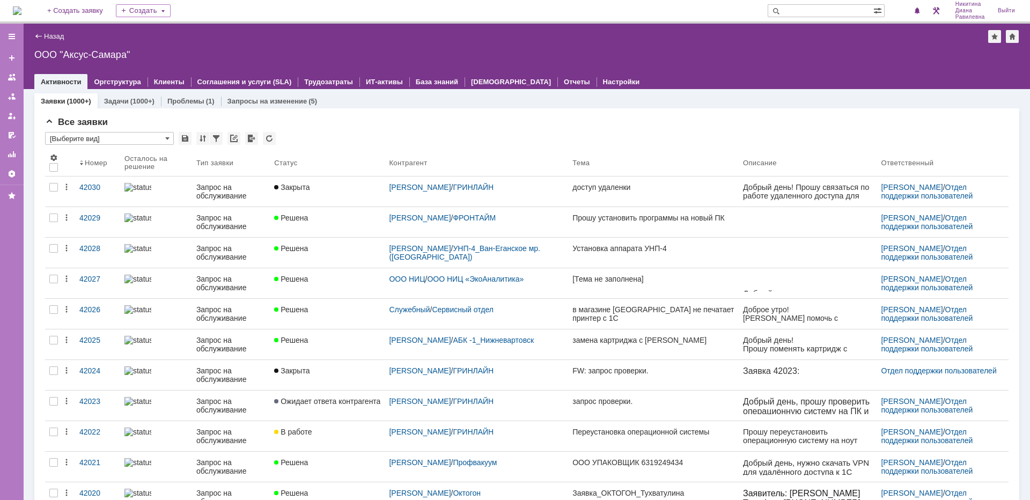
click at [806, 11] on input "text" at bounding box center [820, 10] width 106 height 13
type input "косма"
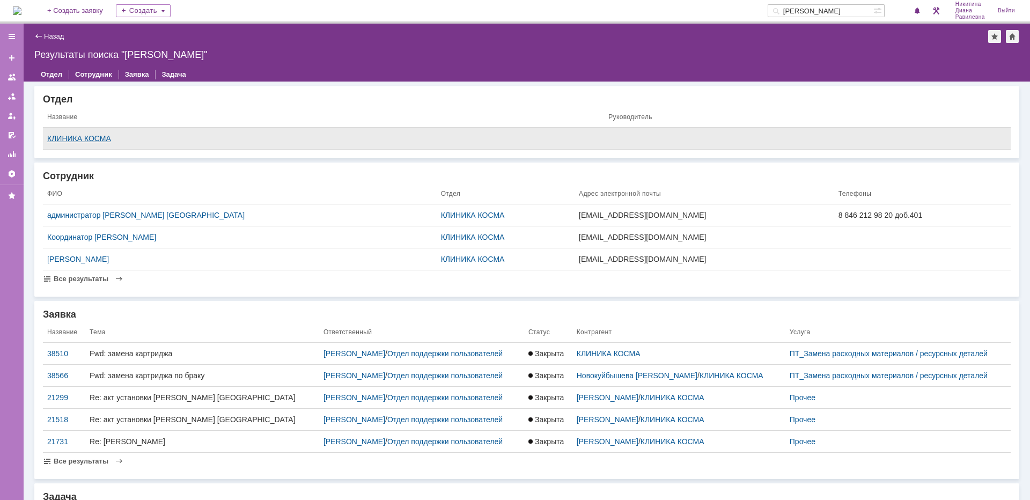
click at [85, 139] on div "КЛИНИКА КОСМА" at bounding box center [323, 138] width 552 height 9
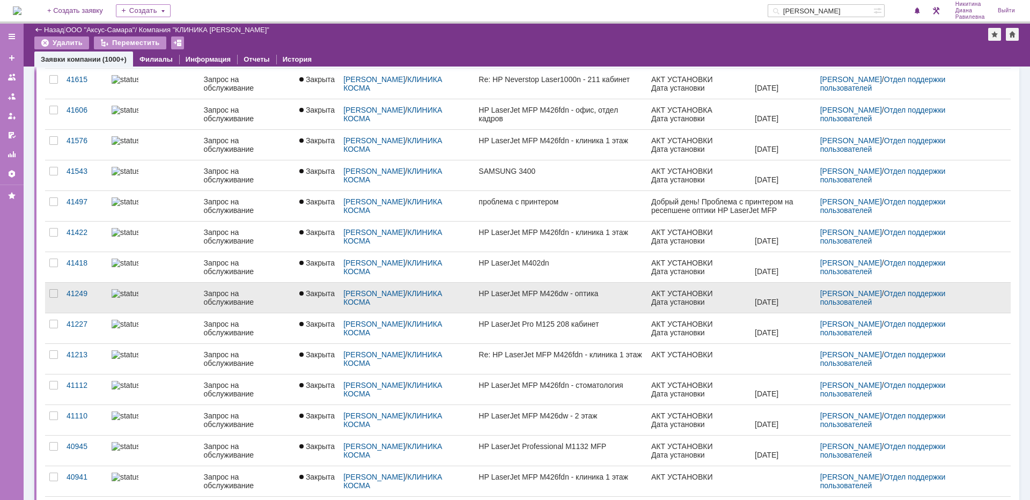
scroll to position [265, 0]
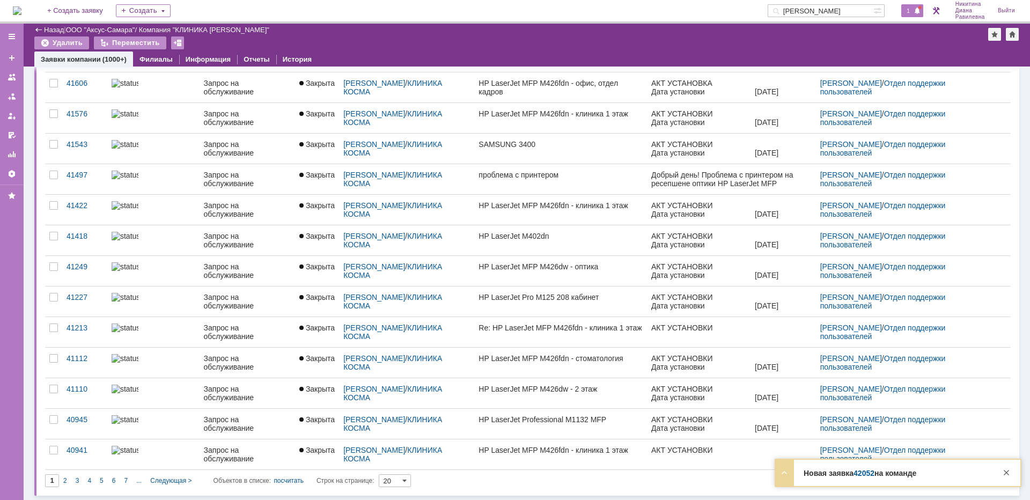
click at [915, 13] on span at bounding box center [917, 11] width 8 height 9
click at [581, 17] on div "На домашнюю + Создать заявку Создать косма 1 Никитина Диана Равилевна Выйти" at bounding box center [515, 12] width 1030 height 24
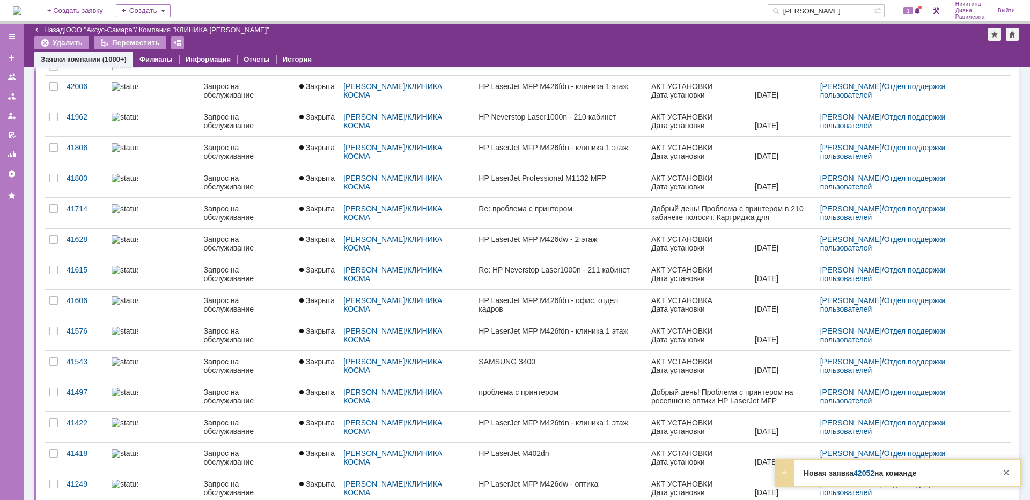
scroll to position [0, 0]
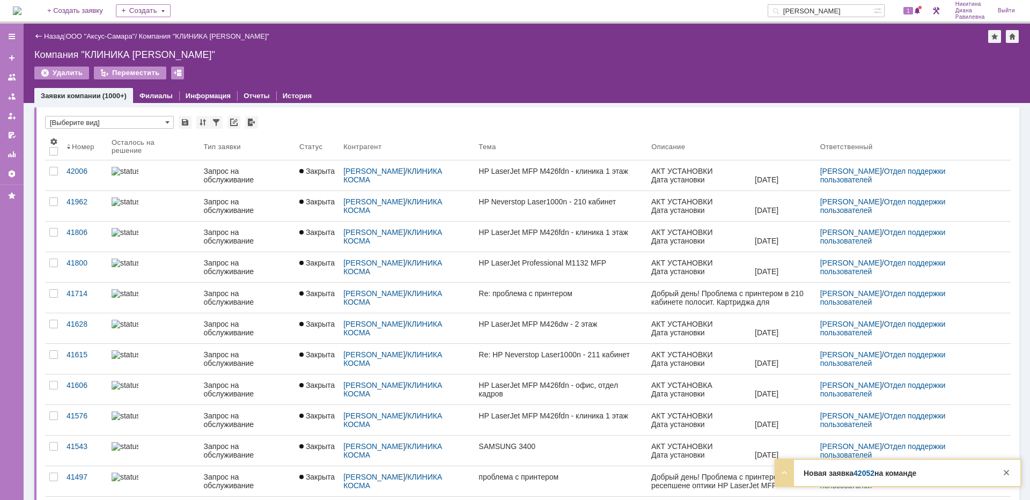
click at [822, 9] on input "косма" at bounding box center [820, 10] width 106 height 13
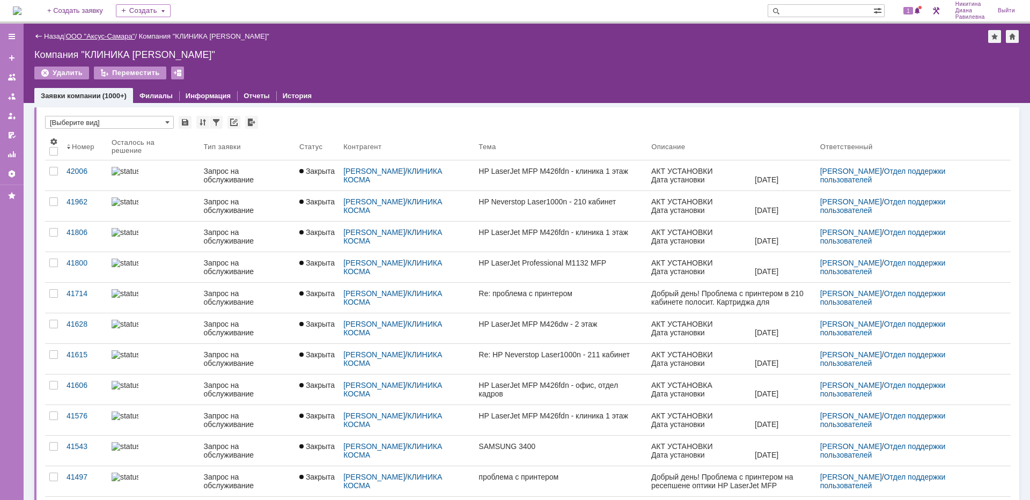
click at [114, 36] on link "ООО "Аксус-Самара"" at bounding box center [100, 36] width 69 height 8
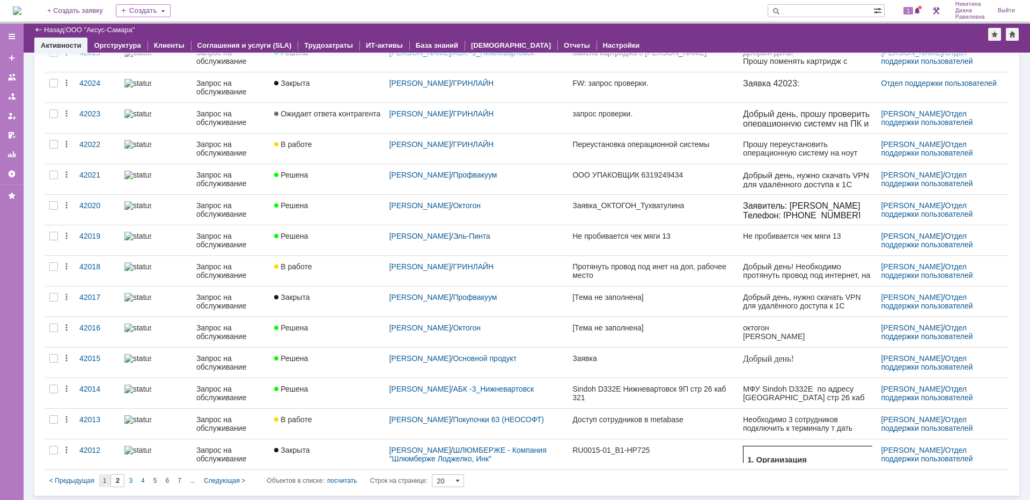
click at [107, 477] on div "1" at bounding box center [105, 480] width 12 height 13
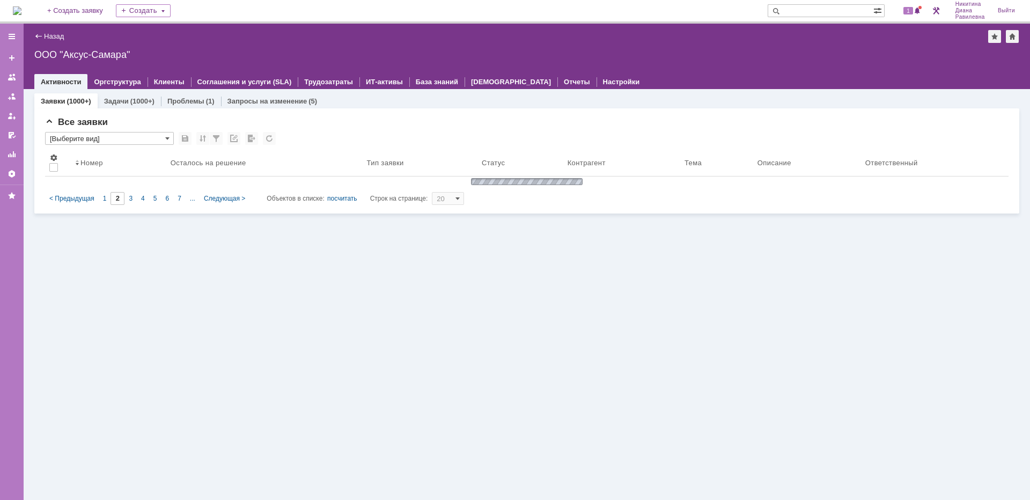
type input "1"
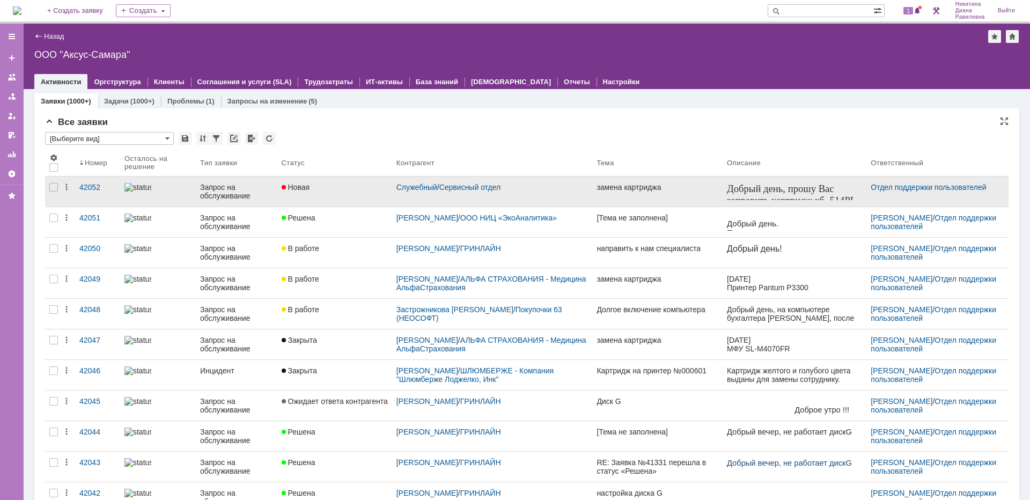
click at [221, 192] on div "Запрос на обслуживание" at bounding box center [236, 191] width 73 height 17
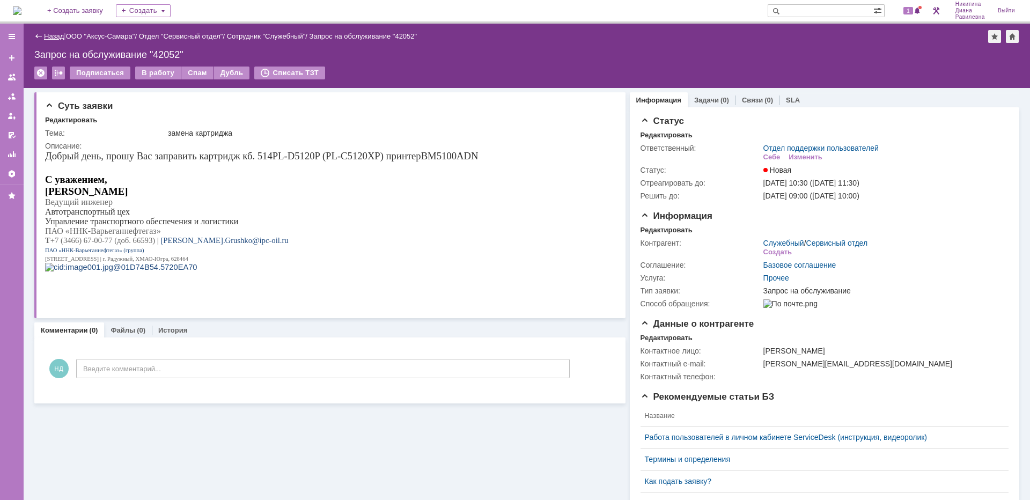
click at [49, 33] on link "Назад" at bounding box center [54, 36] width 20 height 8
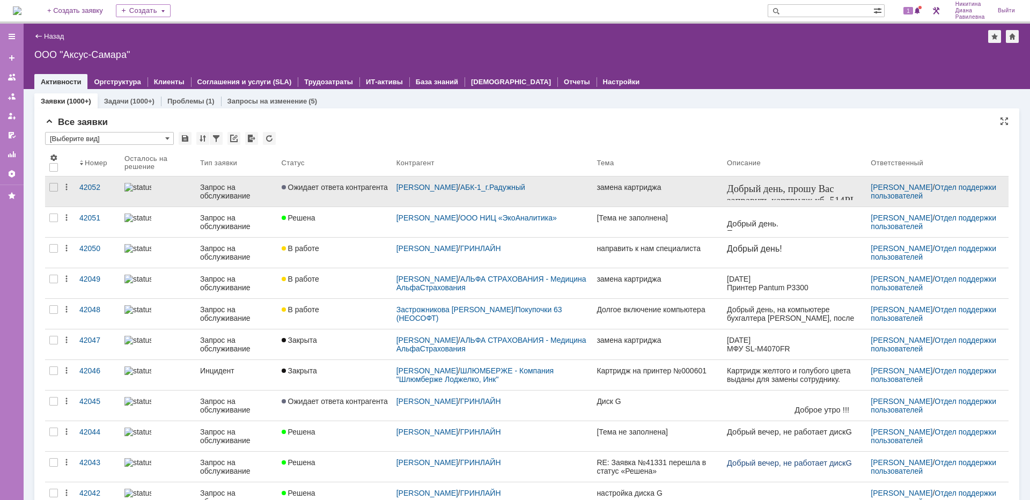
click at [204, 190] on div "Запрос на обслуживание" at bounding box center [236, 191] width 73 height 17
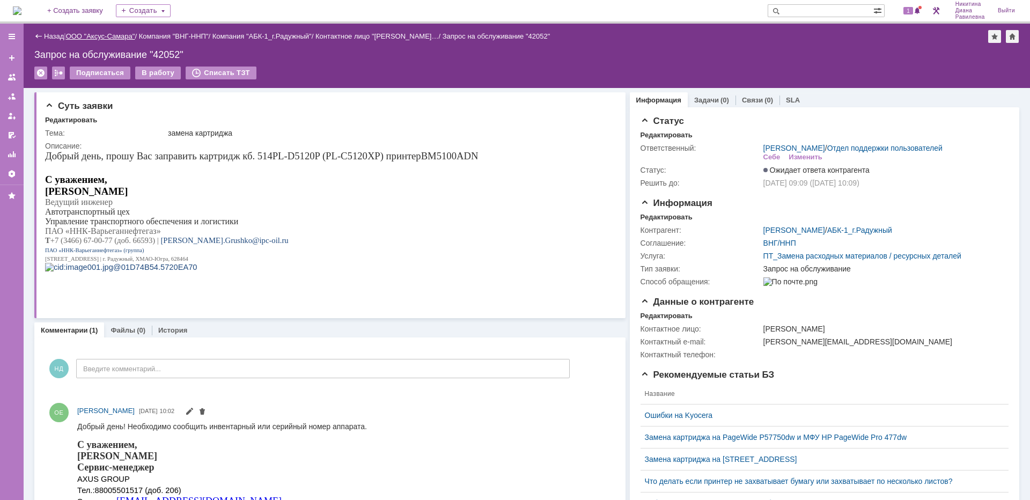
click at [115, 35] on link "ООО "Аксус-Самара"" at bounding box center [100, 36] width 69 height 8
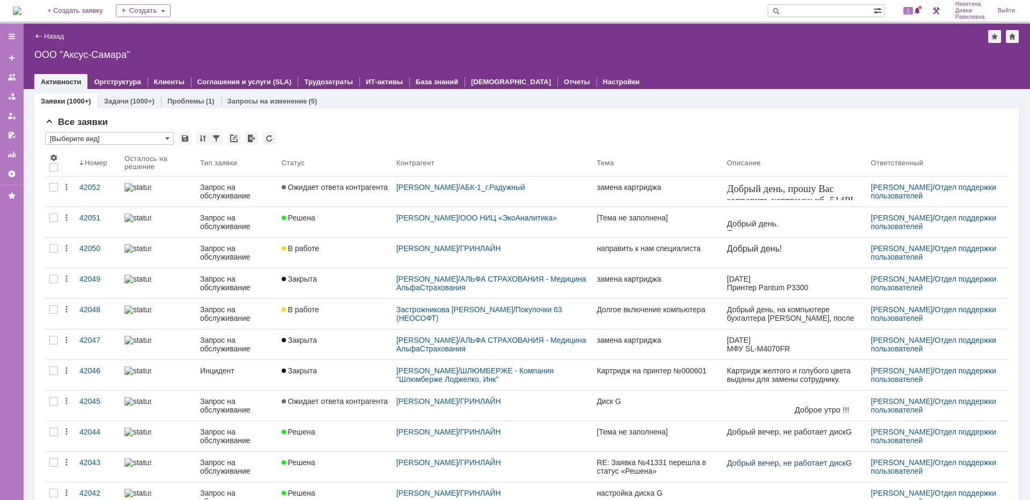
click at [818, 9] on input "text" at bounding box center [820, 10] width 106 height 13
type input "[PERSON_NAME]"
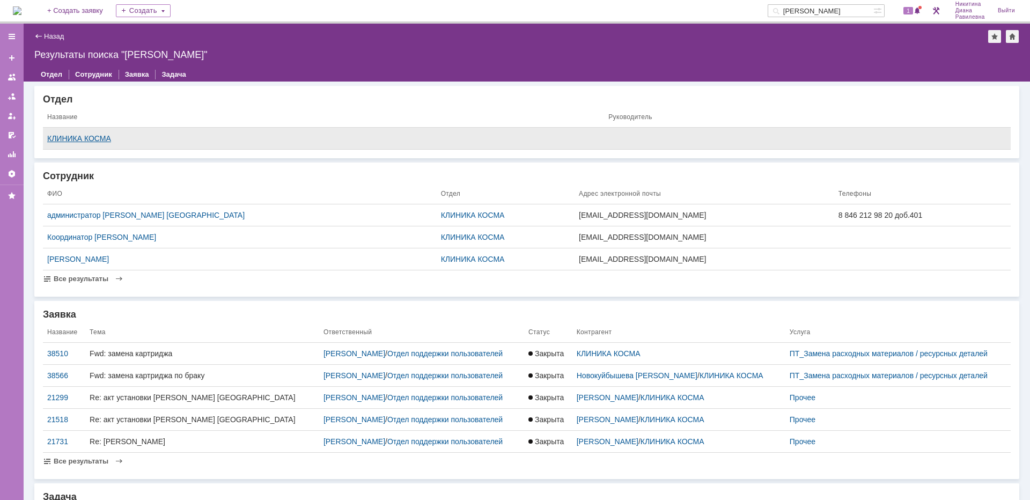
click at [88, 136] on div "КЛИНИКА КОСМА" at bounding box center [323, 138] width 552 height 9
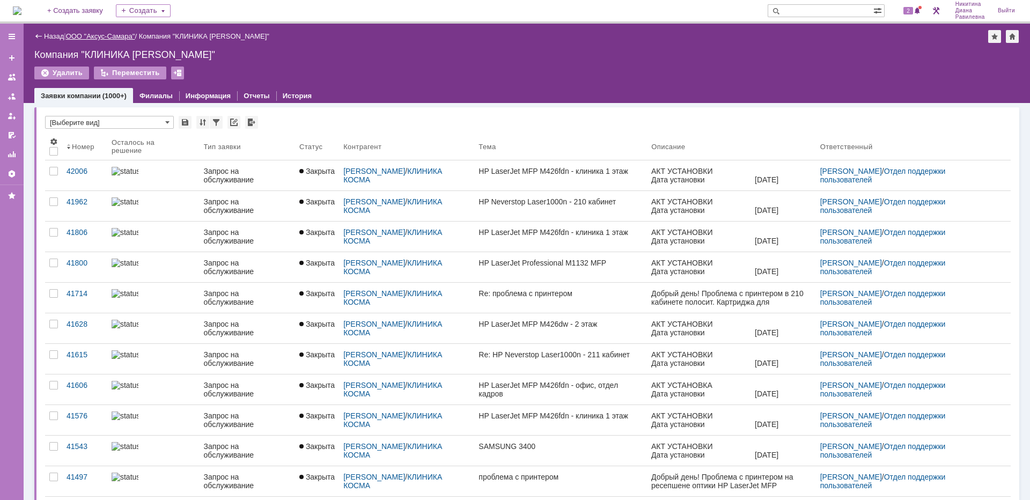
click at [114, 35] on link "ООО "Аксус-Самара"" at bounding box center [100, 36] width 69 height 8
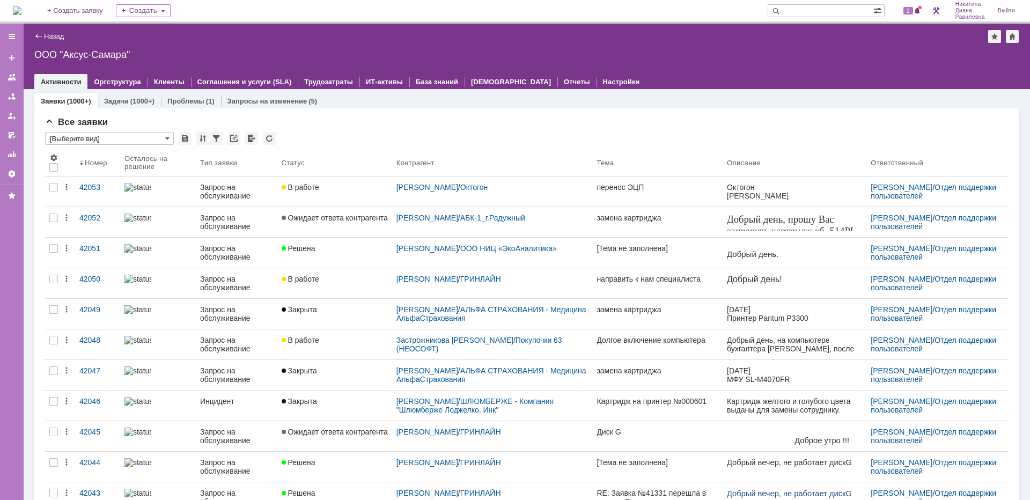
click at [807, 13] on input "text" at bounding box center [820, 10] width 106 height 13
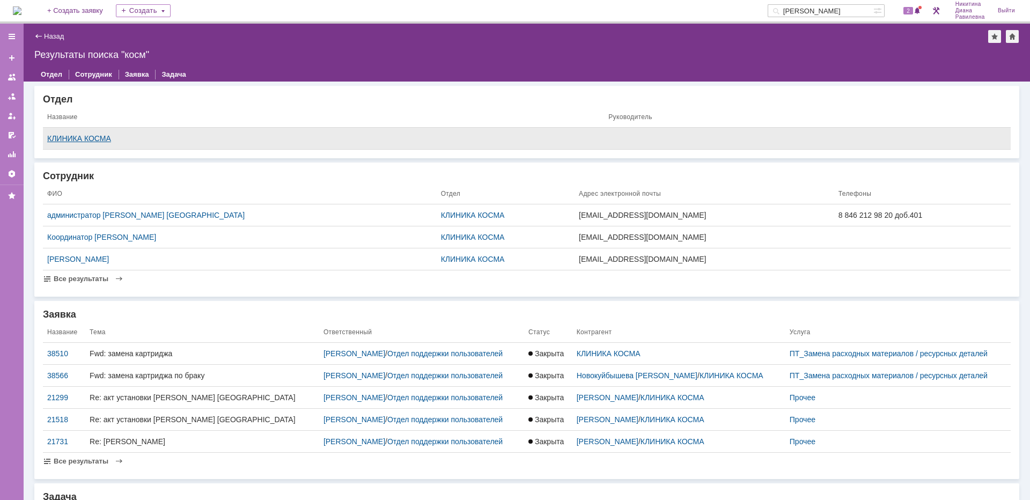
click at [76, 139] on div "КЛИНИКА КОСМА" at bounding box center [323, 138] width 552 height 9
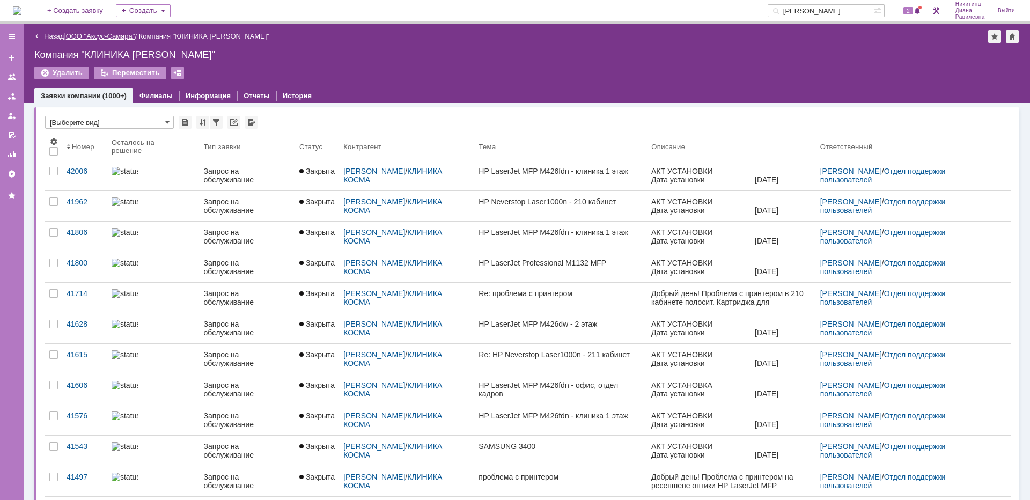
click at [97, 36] on link "ООО "Аксус-Самара"" at bounding box center [100, 36] width 69 height 8
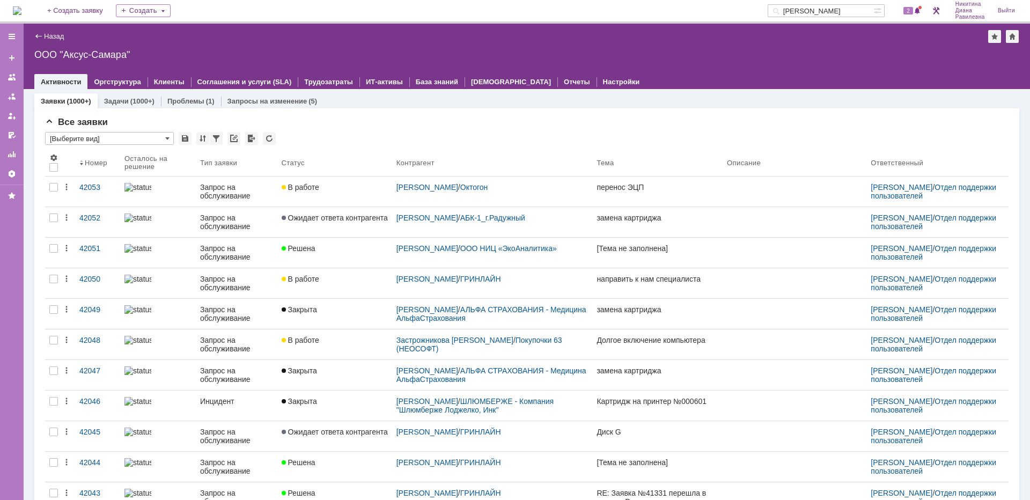
click at [819, 11] on input "[PERSON_NAME]" at bounding box center [820, 10] width 106 height 13
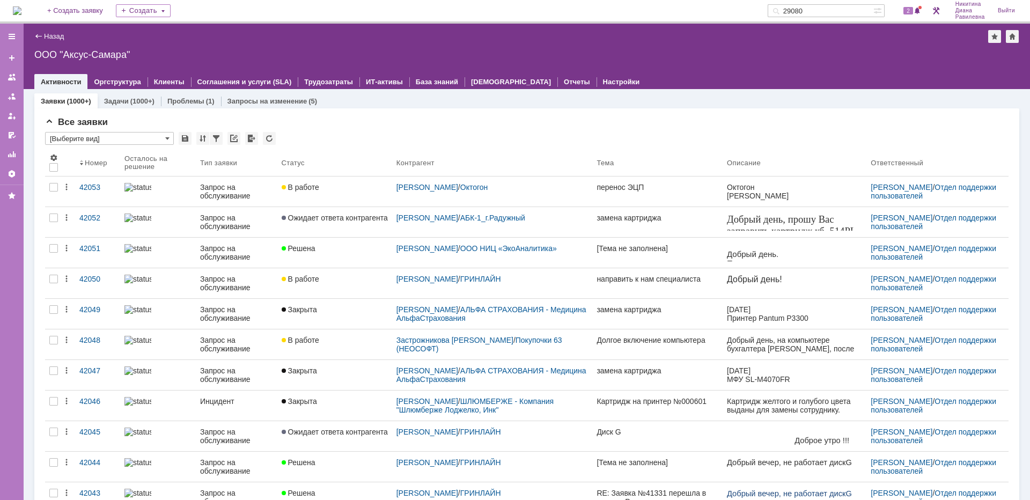
type input "29080"
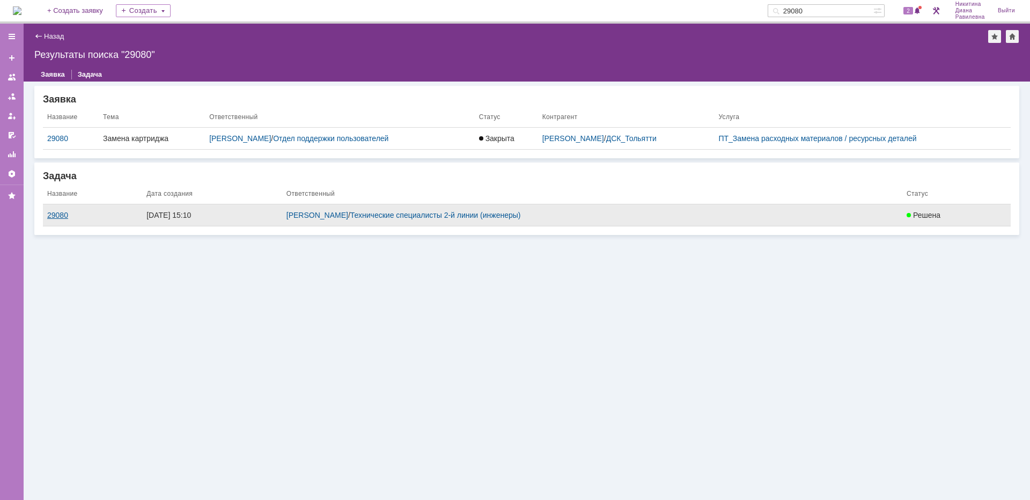
click at [68, 218] on div "29080" at bounding box center [92, 215] width 91 height 9
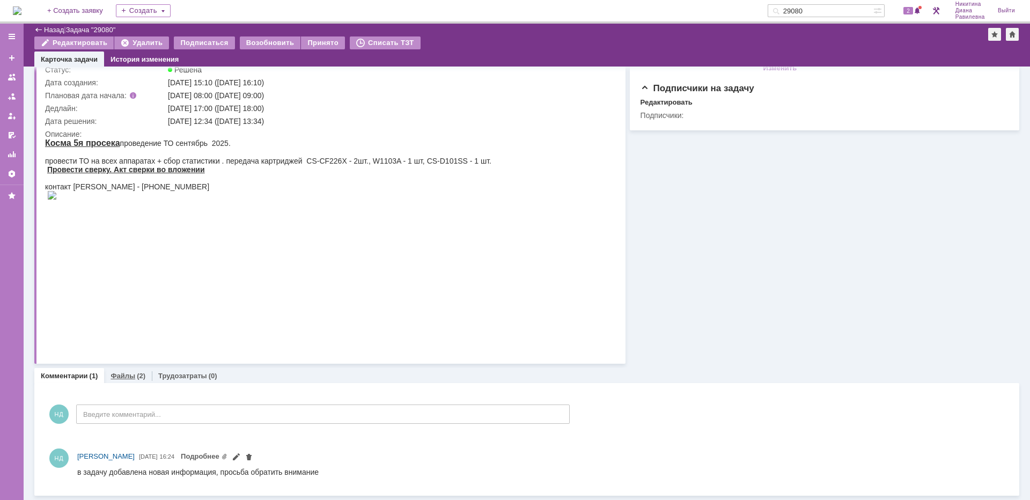
click at [126, 368] on div "Файлы (2)" at bounding box center [128, 376] width 48 height 16
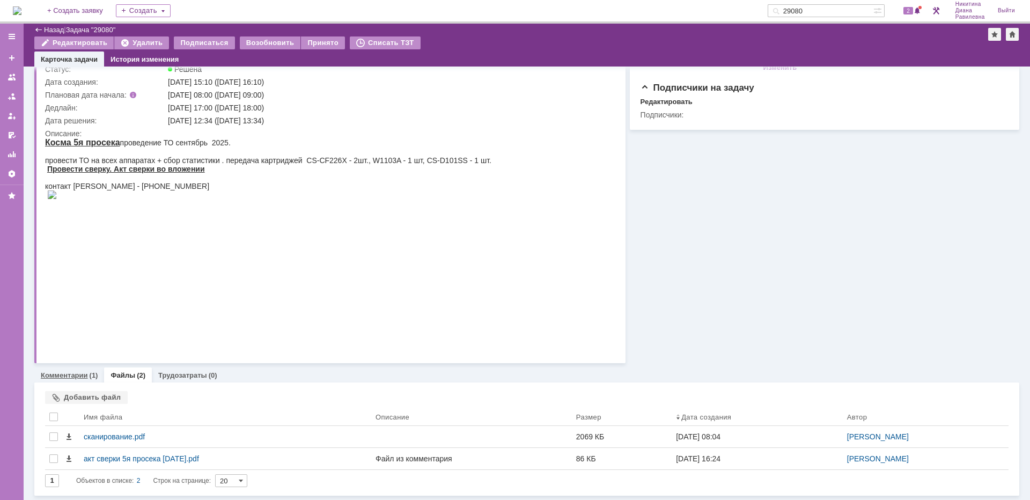
click at [70, 374] on link "Комментарии" at bounding box center [64, 375] width 47 height 8
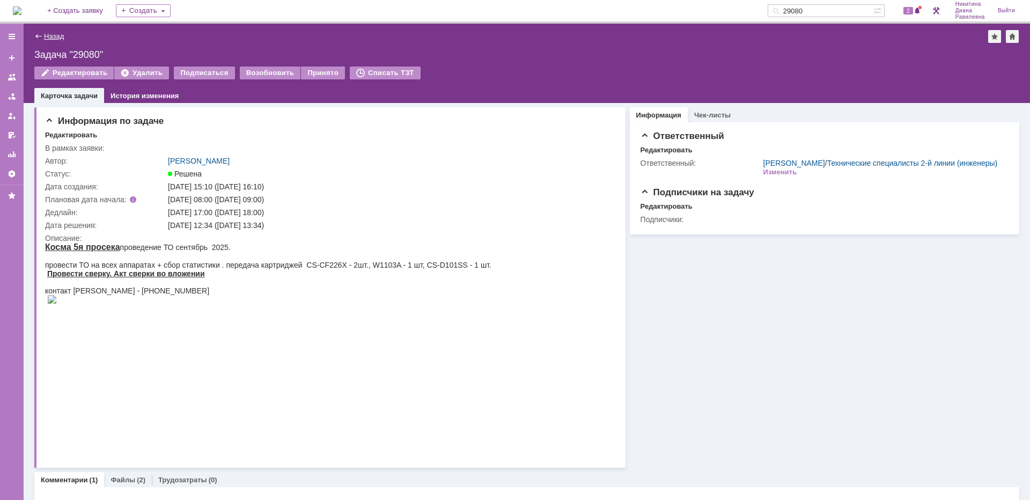
click at [52, 38] on link "Назад" at bounding box center [54, 36] width 20 height 8
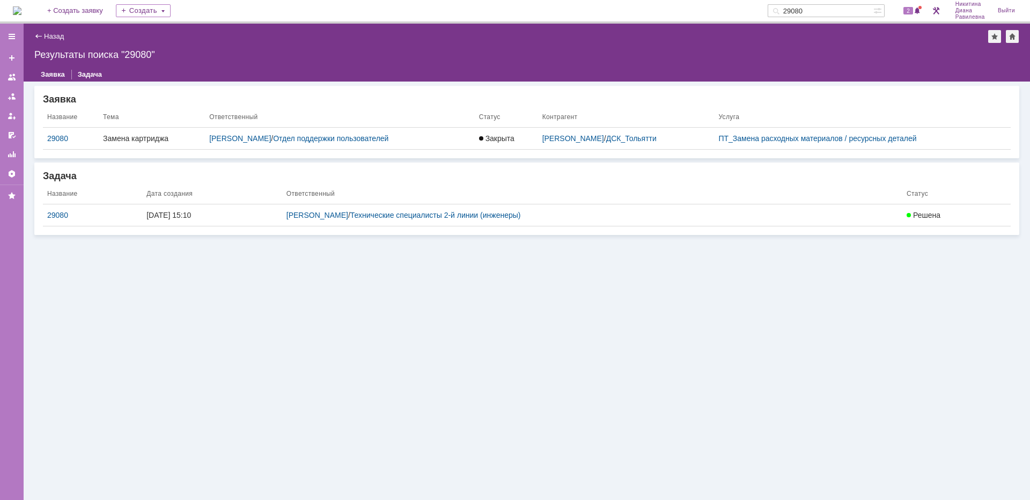
click at [811, 13] on input "29080" at bounding box center [820, 10] width 106 height 13
click at [49, 36] on link "Назад" at bounding box center [54, 36] width 20 height 8
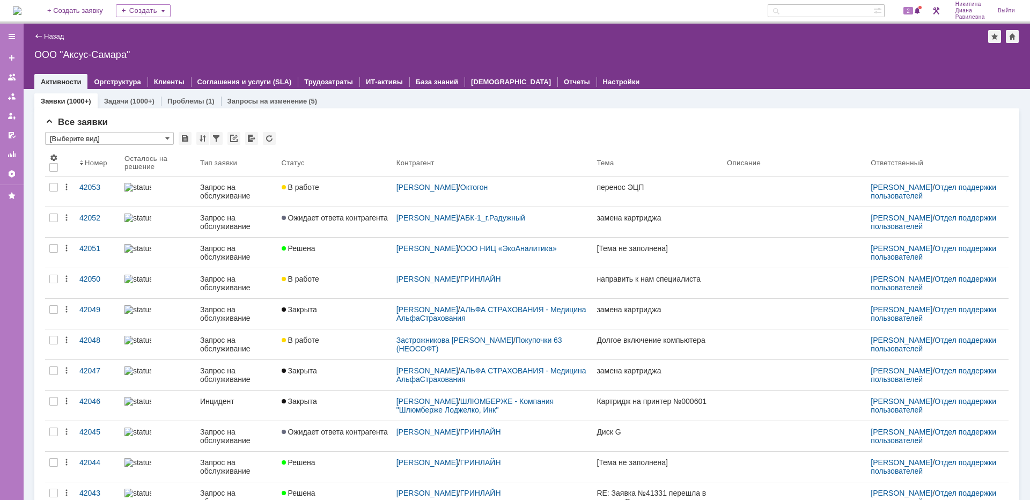
click at [43, 33] on div "Назад" at bounding box center [48, 36] width 29 height 8
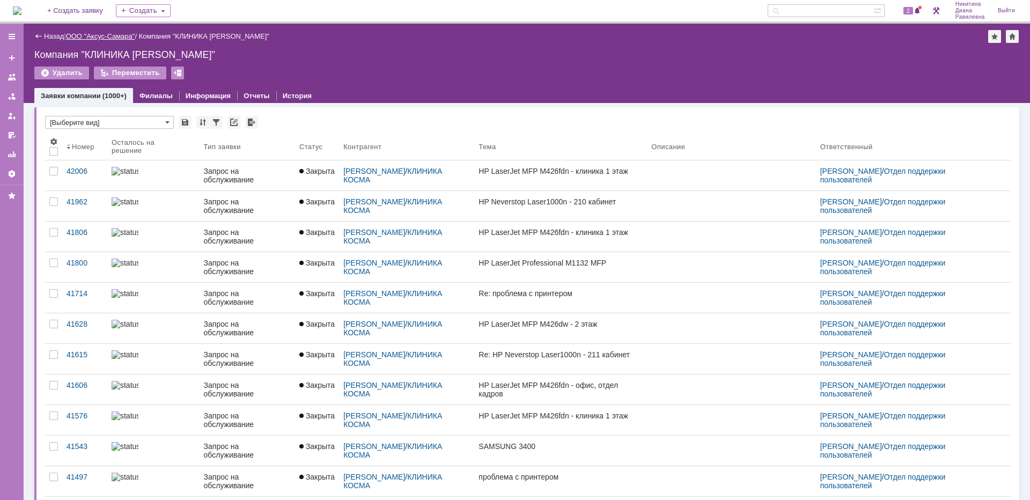
click at [112, 34] on link "ООО "Аксус-Самара"" at bounding box center [100, 36] width 69 height 8
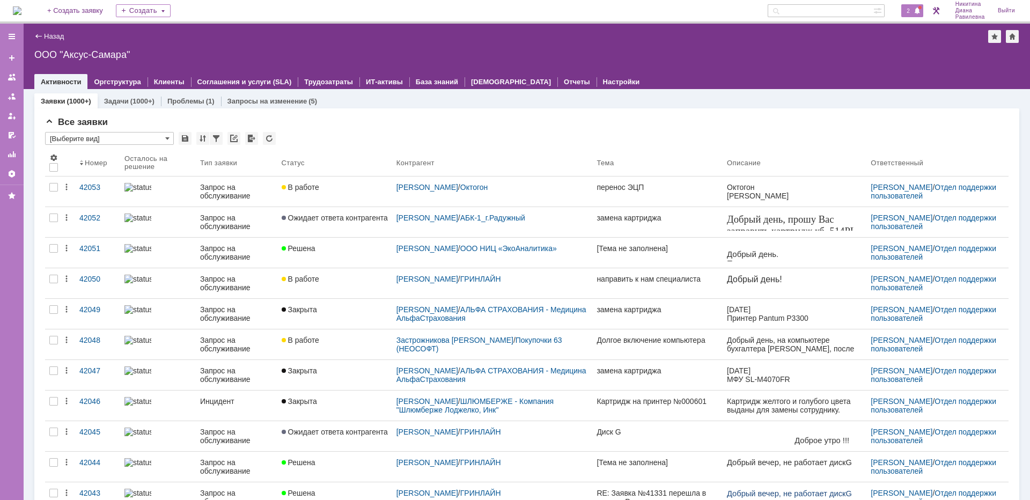
click at [913, 14] on span at bounding box center [917, 11] width 8 height 9
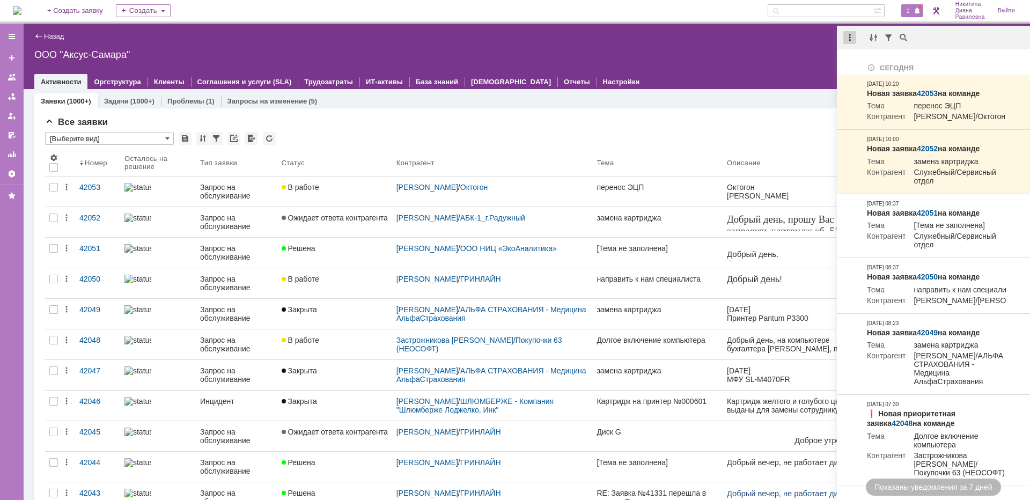
click at [853, 38] on div at bounding box center [849, 37] width 13 height 13
drag, startPoint x: 870, startPoint y: 61, endPoint x: 638, endPoint y: 137, distance: 244.4
click at [870, 63] on div "Отметить уведомления прочитанными" at bounding box center [924, 65] width 144 height 8
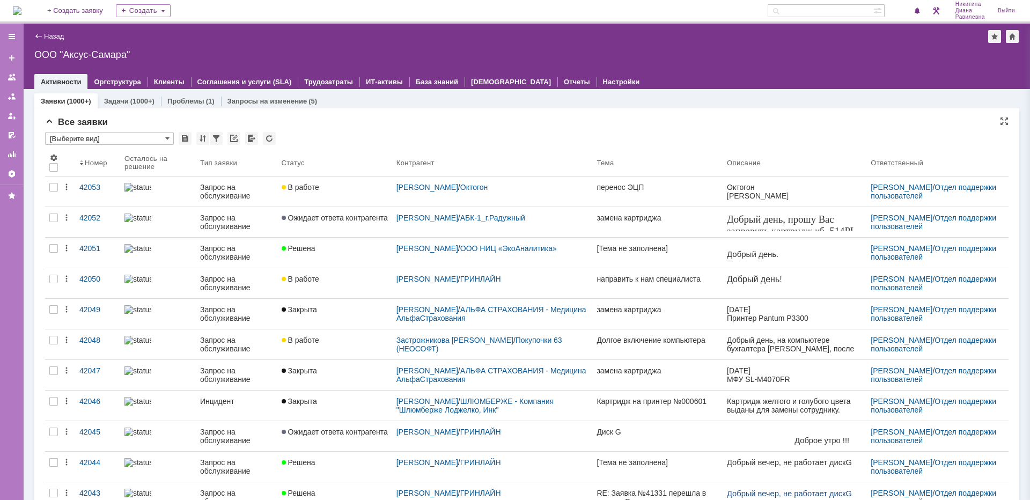
click at [596, 126] on div "Все заявки" at bounding box center [526, 122] width 963 height 11
